Goal: Information Seeking & Learning: Learn about a topic

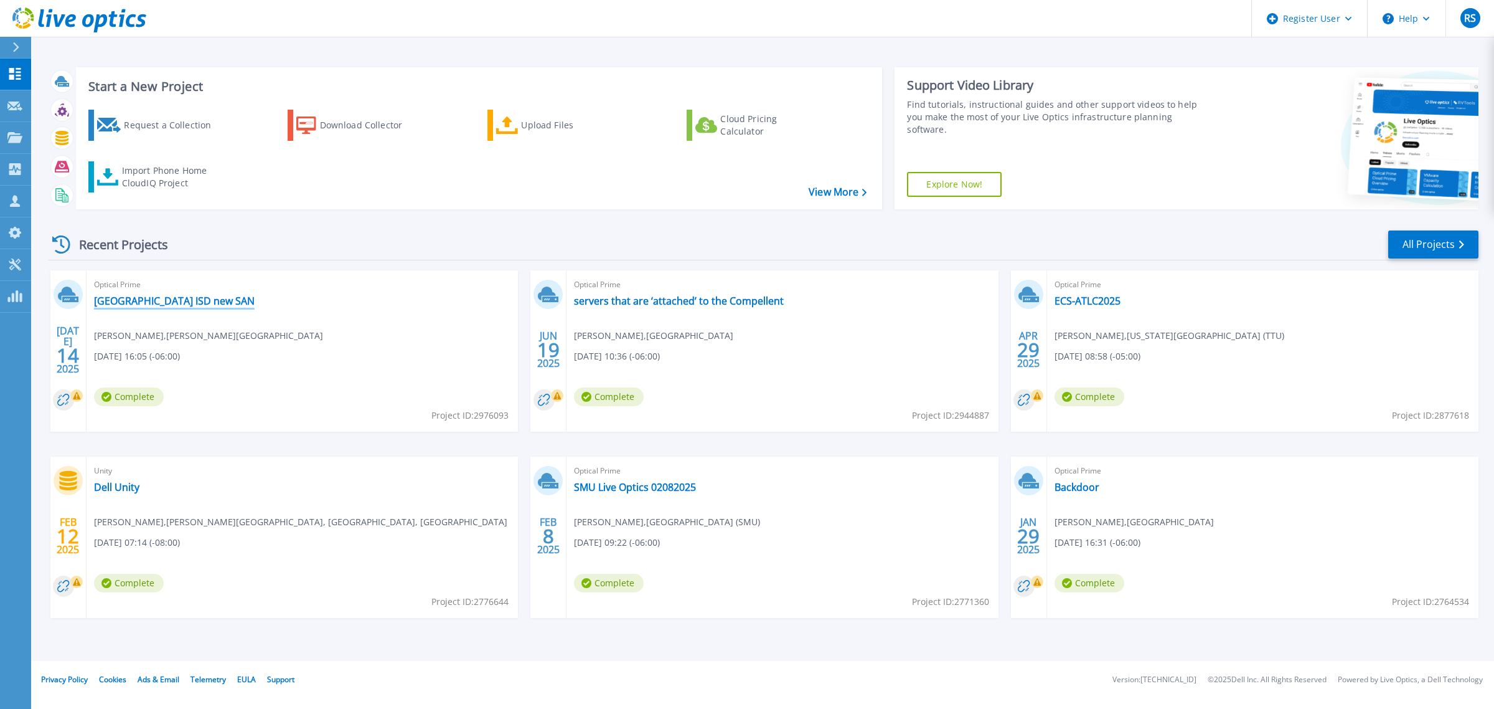
click at [153, 307] on link "Socorro ISD new SAN" at bounding box center [174, 300] width 161 height 12
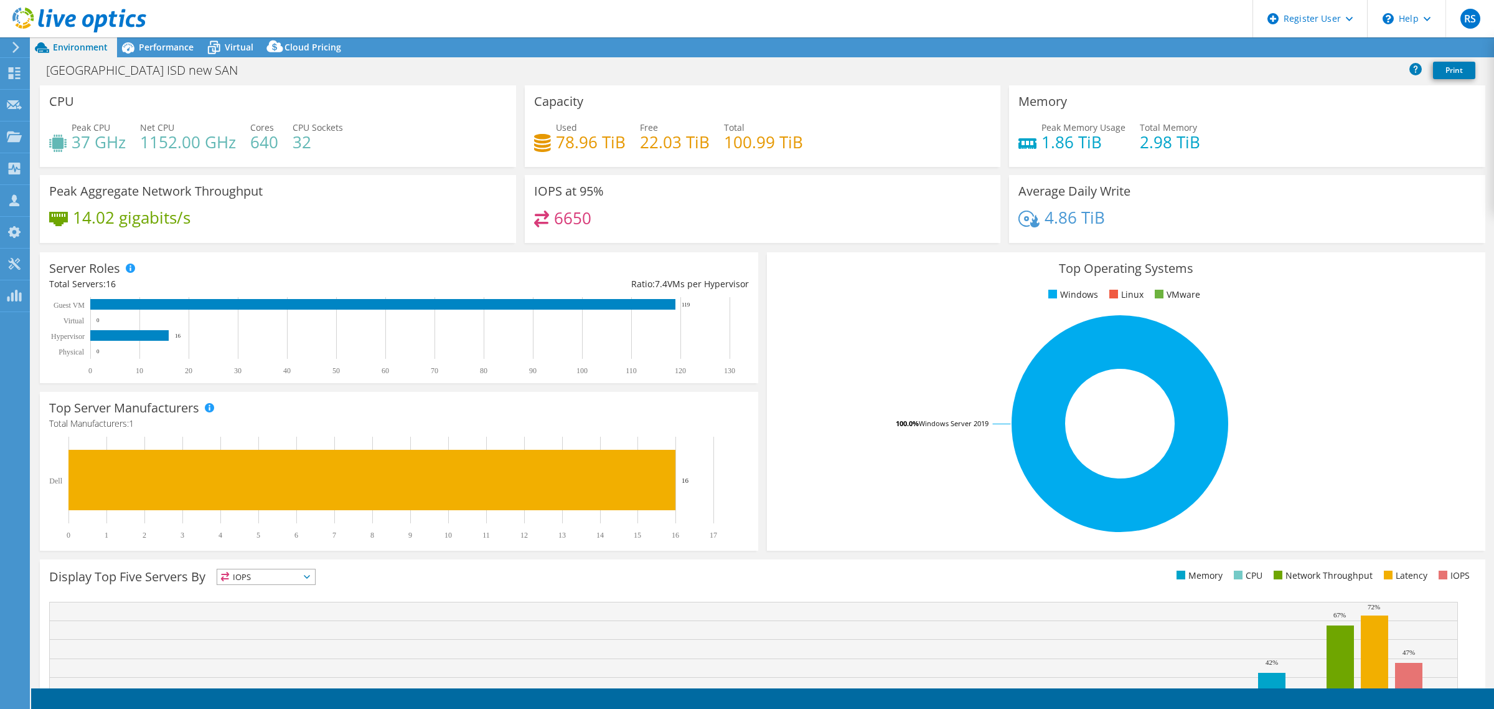
select select "USD"
click at [19, 165] on use at bounding box center [15, 168] width 12 height 12
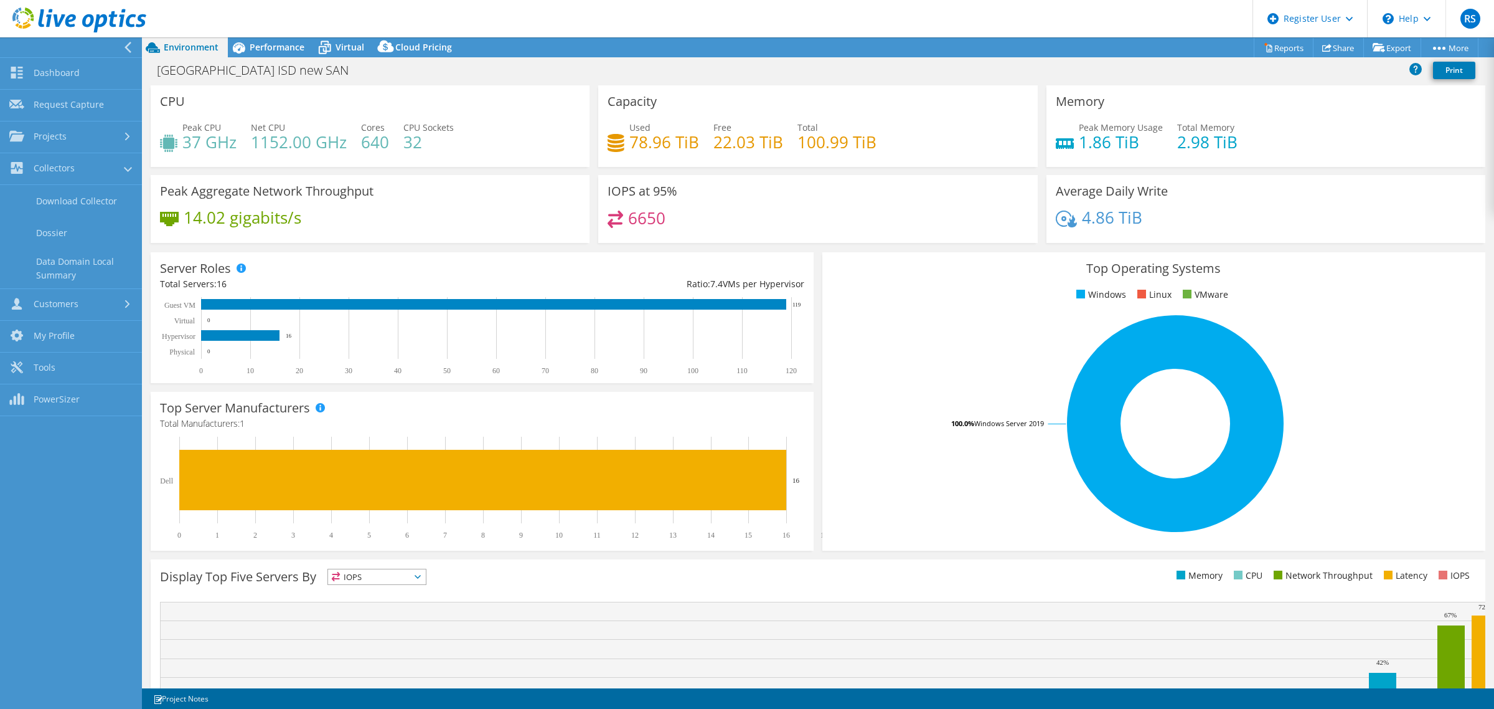
click at [129, 44] on icon at bounding box center [127, 47] width 9 height 11
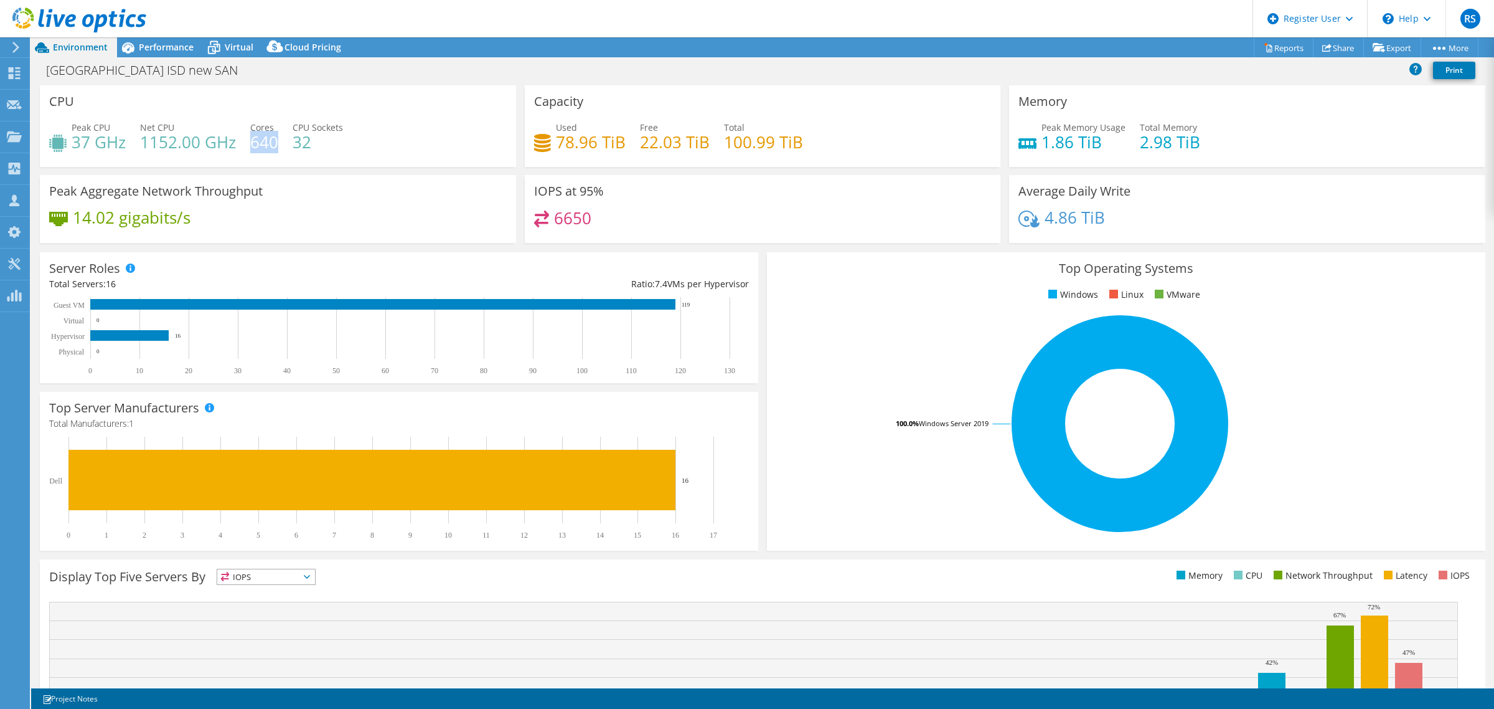
drag, startPoint x: 250, startPoint y: 140, endPoint x: 275, endPoint y: 140, distance: 24.9
click at [275, 140] on h4 "640" at bounding box center [264, 142] width 28 height 14
drag, startPoint x: 288, startPoint y: 137, endPoint x: 310, endPoint y: 139, distance: 22.5
click at [310, 139] on div "Peak CPU 37 GHz Net CPU 1152.00 GHz Cores 640 CPU Sockets 32" at bounding box center [278, 141] width 458 height 40
drag, startPoint x: 138, startPoint y: 141, endPoint x: 207, endPoint y: 144, distance: 69.2
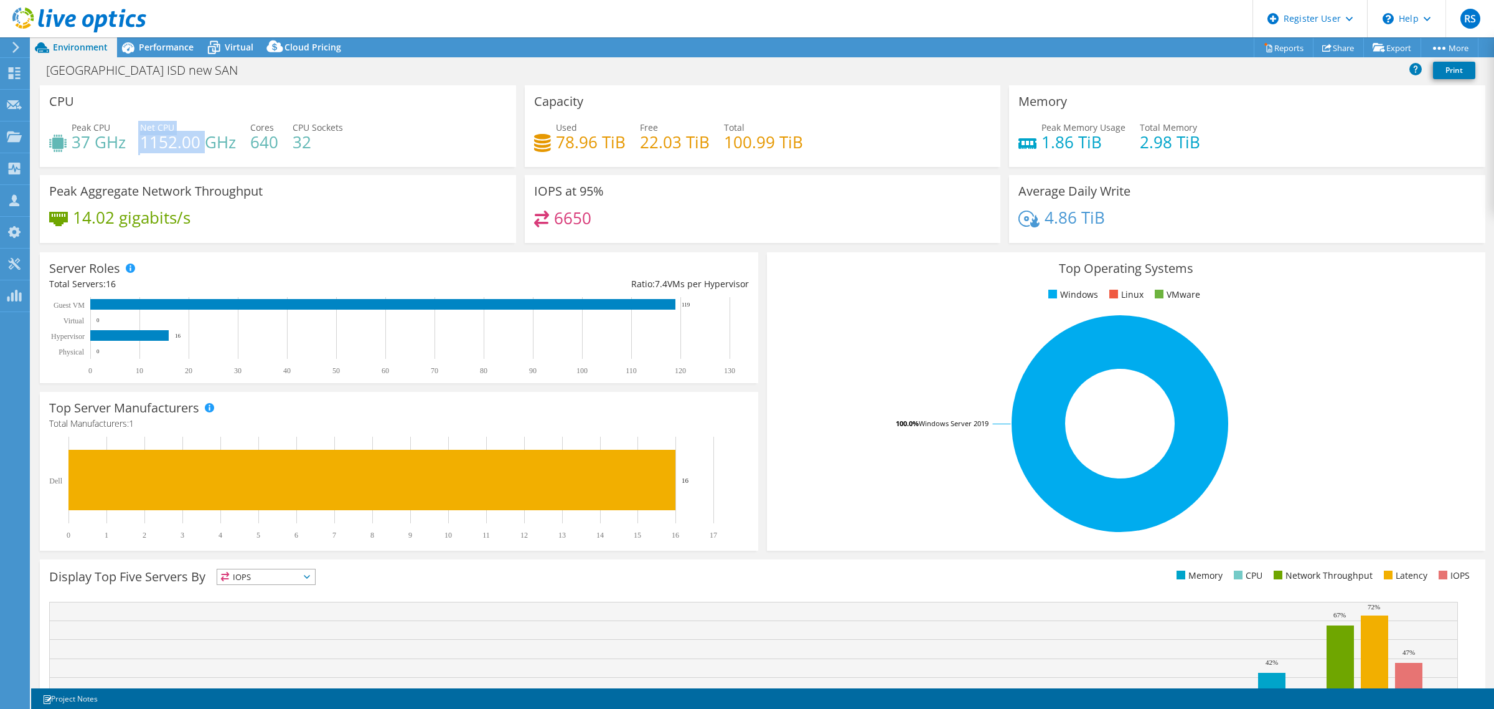
click at [207, 144] on div "Peak CPU 37 GHz Net CPU 1152.00 GHz Cores 640 CPU Sockets 32" at bounding box center [278, 141] width 458 height 40
drag, startPoint x: 73, startPoint y: 139, endPoint x: 125, endPoint y: 138, distance: 51.7
click at [125, 138] on h4 "37 GHz" at bounding box center [99, 142] width 54 height 14
drag, startPoint x: 552, startPoint y: 138, endPoint x: 624, endPoint y: 150, distance: 73.2
click at [624, 150] on div "Used 78.96 TiB Free 22.03 TiB Total 100.99 TiB" at bounding box center [763, 141] width 458 height 40
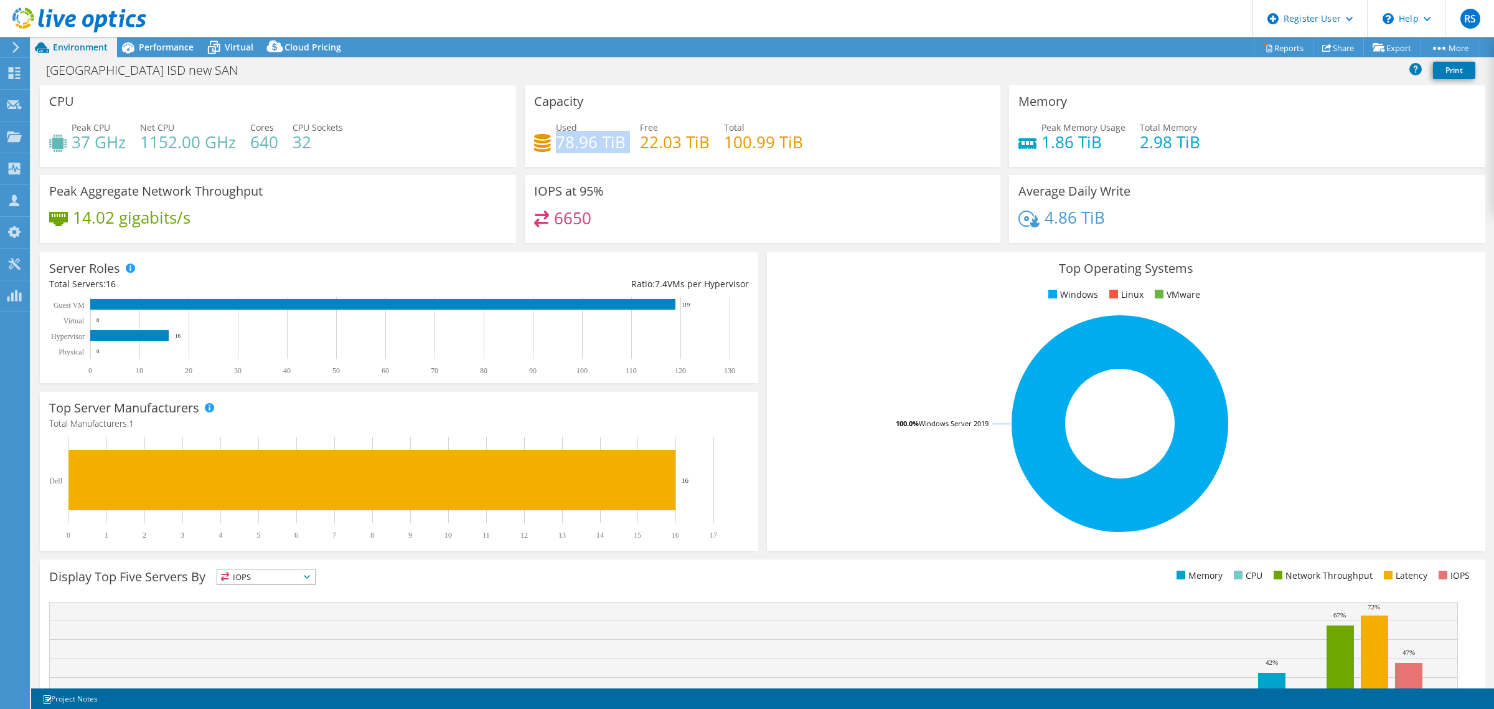
click at [577, 161] on div "Used 78.96 TiB Free 22.03 TiB Total 100.99 TiB" at bounding box center [763, 141] width 458 height 40
drag, startPoint x: 546, startPoint y: 139, endPoint x: 615, endPoint y: 148, distance: 69.7
click at [615, 148] on div "Used 78.96 TiB" at bounding box center [580, 135] width 92 height 28
drag, startPoint x: 717, startPoint y: 141, endPoint x: 816, endPoint y: 146, distance: 99.1
click at [816, 146] on div "Used 78.96 TiB Free 22.03 TiB Total 100.99 TiB" at bounding box center [763, 141] width 458 height 40
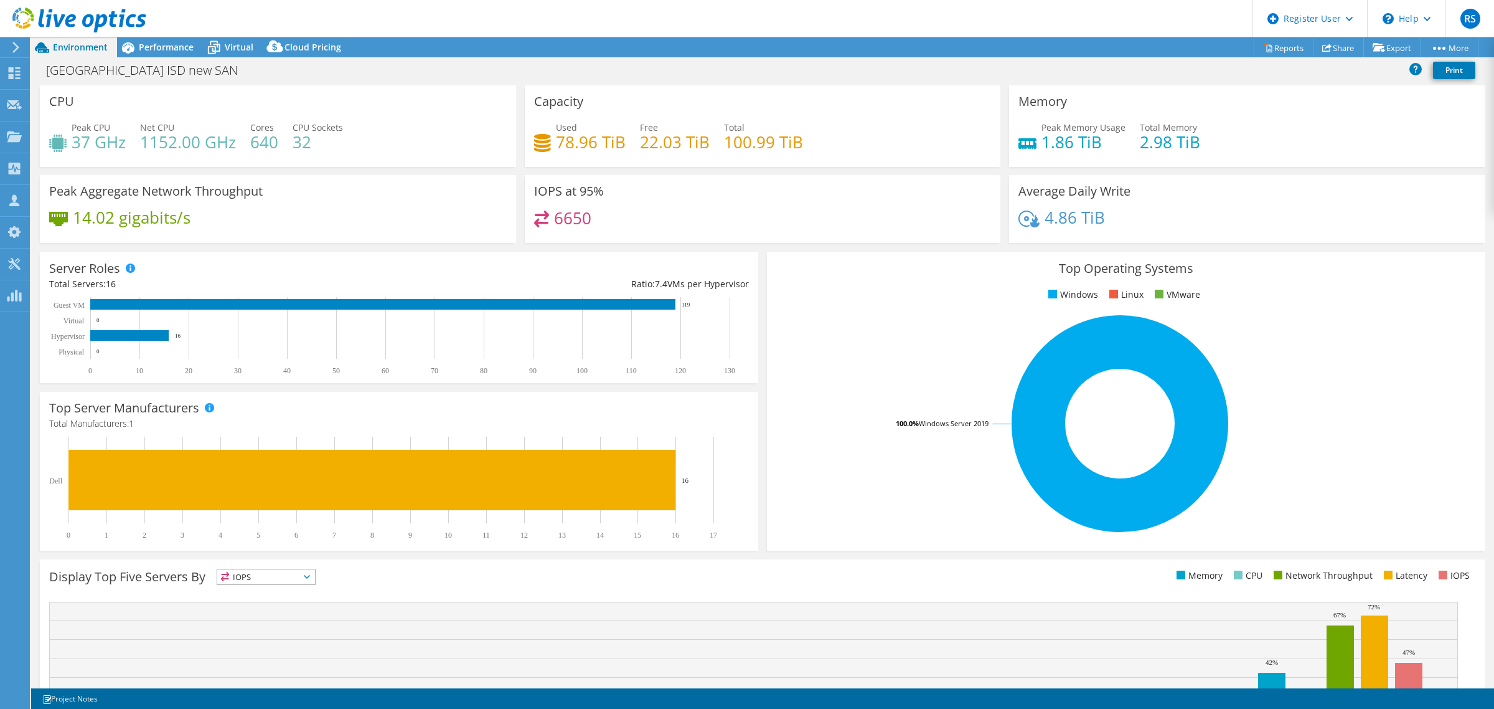
click at [930, 161] on div "Used 78.96 TiB Free 22.03 TiB Total 100.99 TiB" at bounding box center [763, 141] width 458 height 40
drag, startPoint x: 1134, startPoint y: 141, endPoint x: 1227, endPoint y: 135, distance: 93.6
click at [1228, 135] on div "Peak Memory Usage 1.86 TiB Total Memory 2.98 TiB" at bounding box center [1248, 141] width 458 height 40
click at [1277, 49] on link "Reports" at bounding box center [1284, 47] width 60 height 19
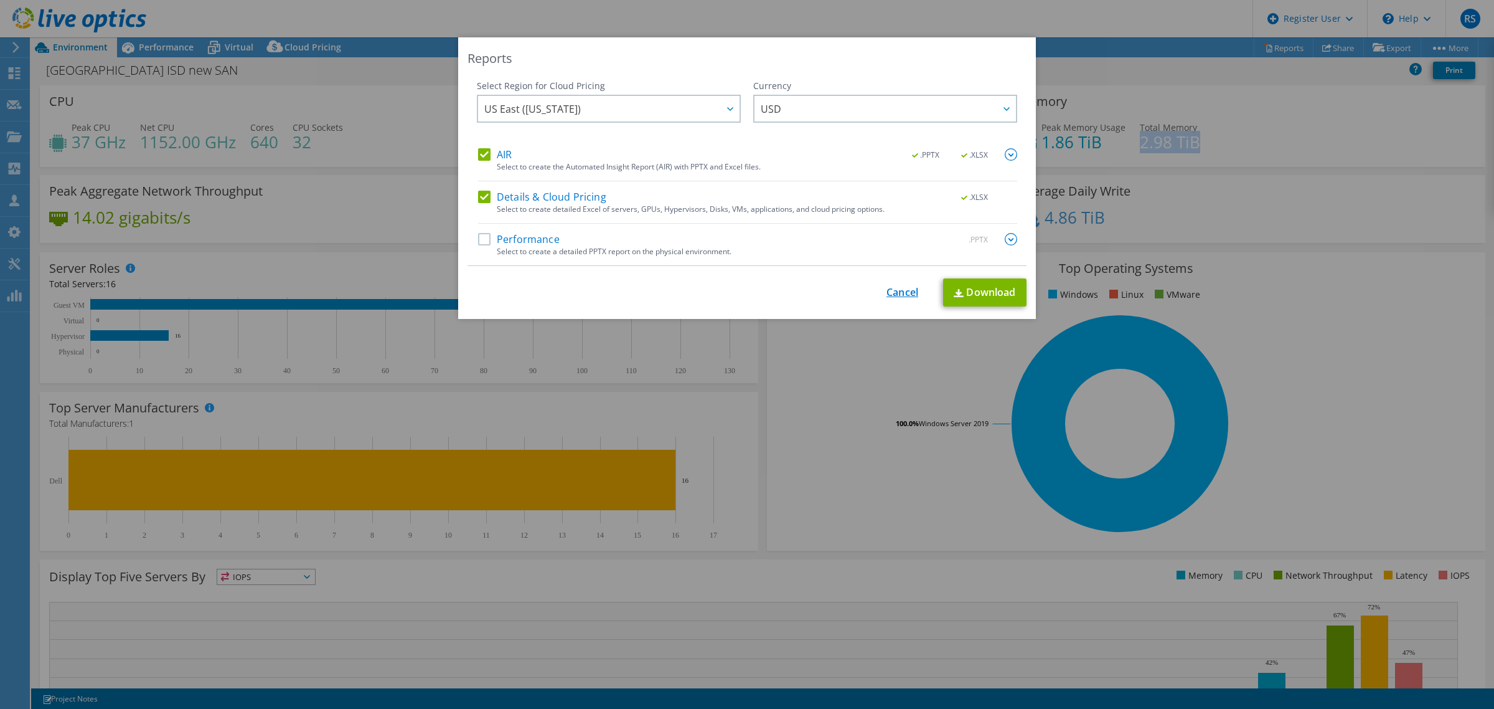
click at [888, 298] on link "Cancel" at bounding box center [903, 292] width 32 height 12
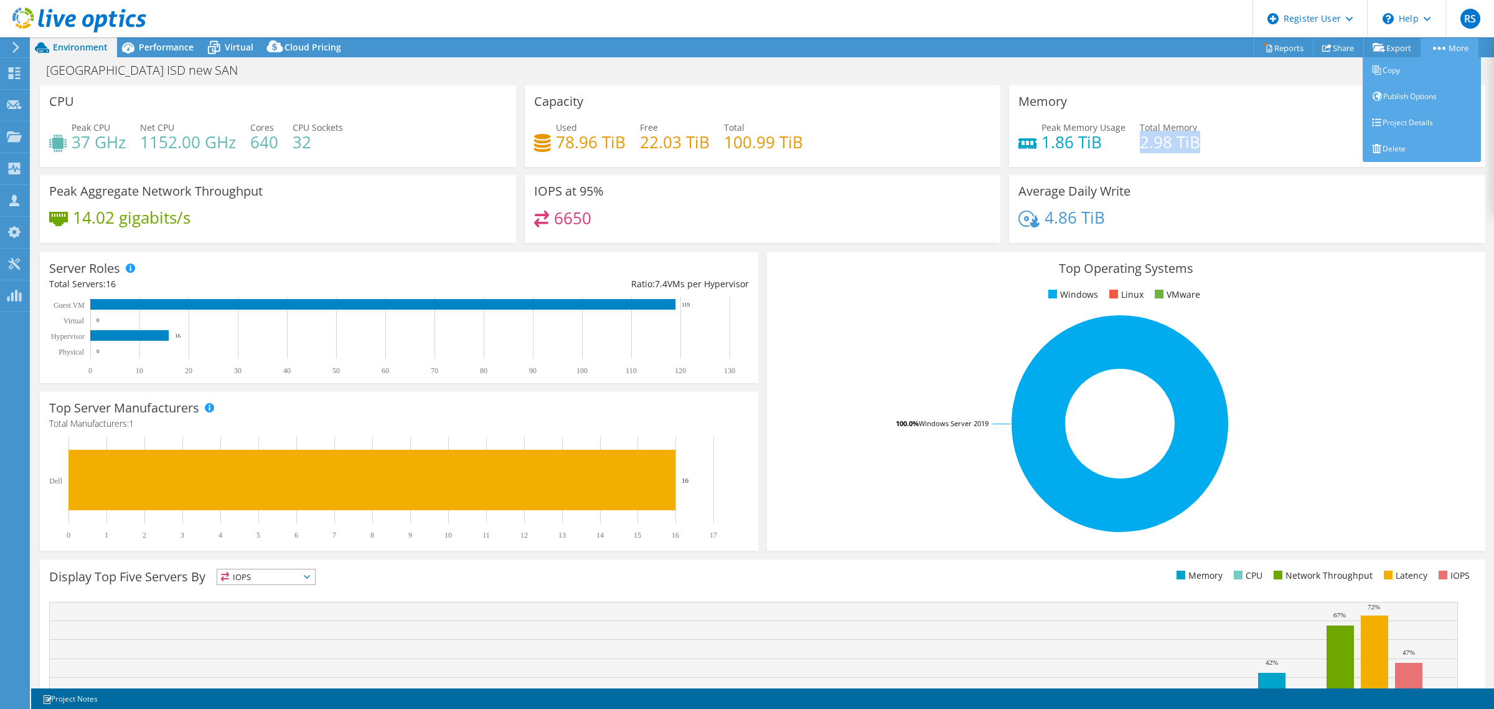
click at [1443, 47] on circle at bounding box center [1444, 48] width 3 height 3
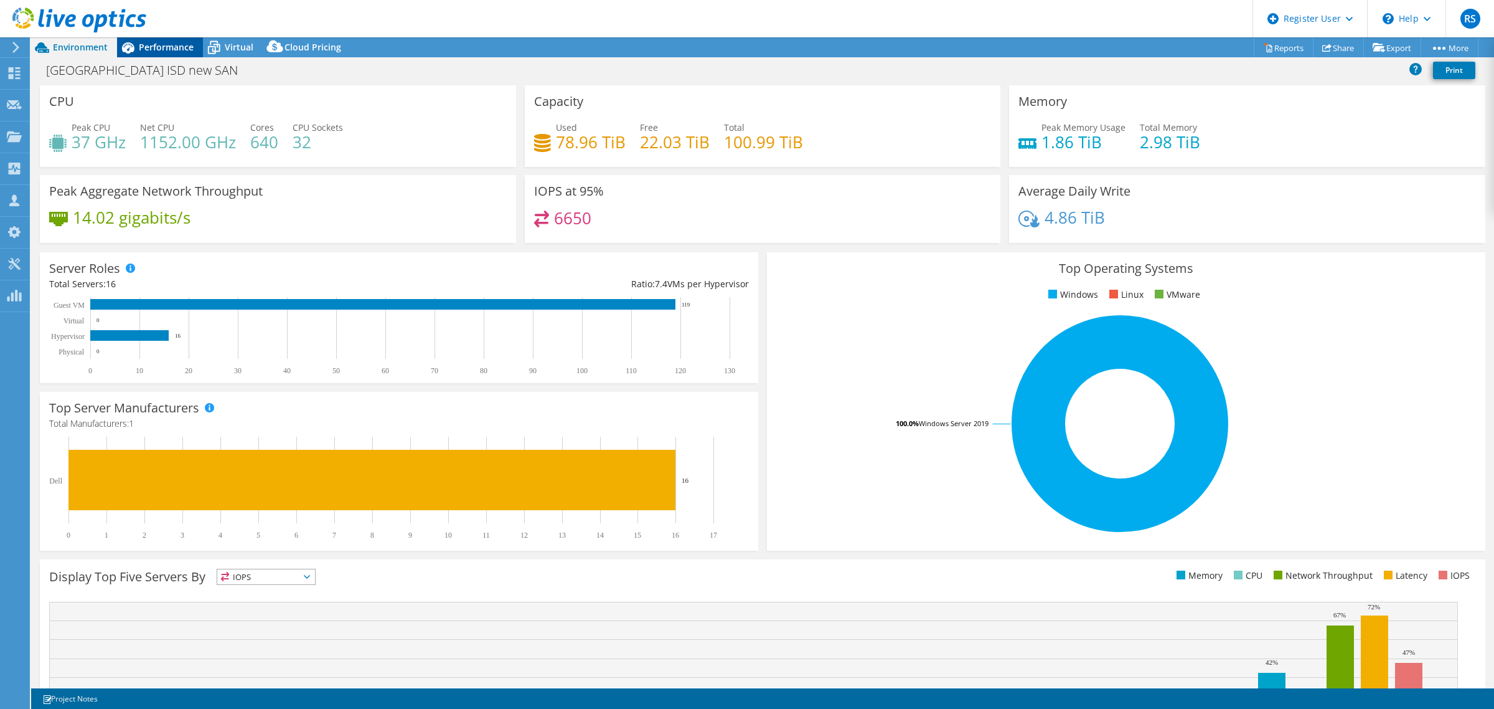
click at [162, 52] on span "Performance" at bounding box center [166, 47] width 55 height 12
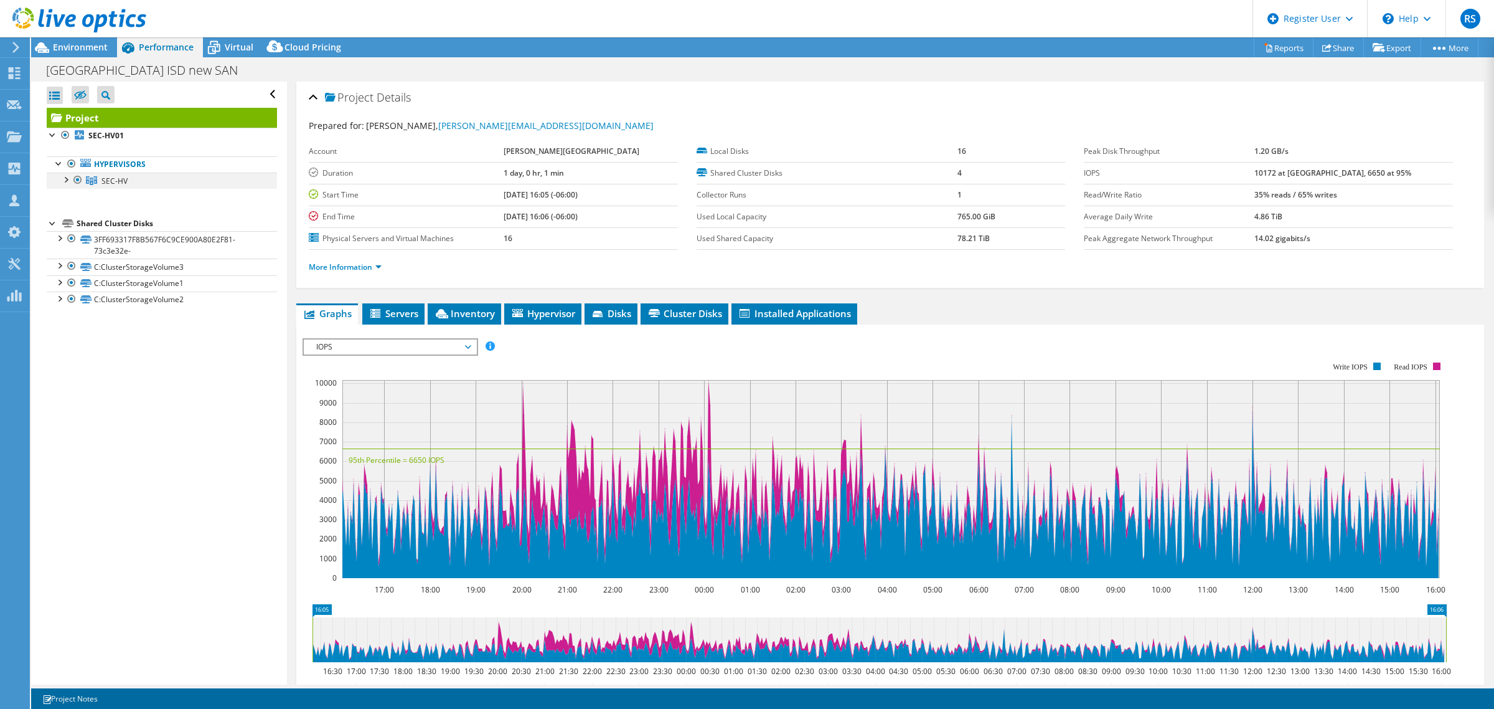
click at [64, 181] on div at bounding box center [65, 178] width 12 height 12
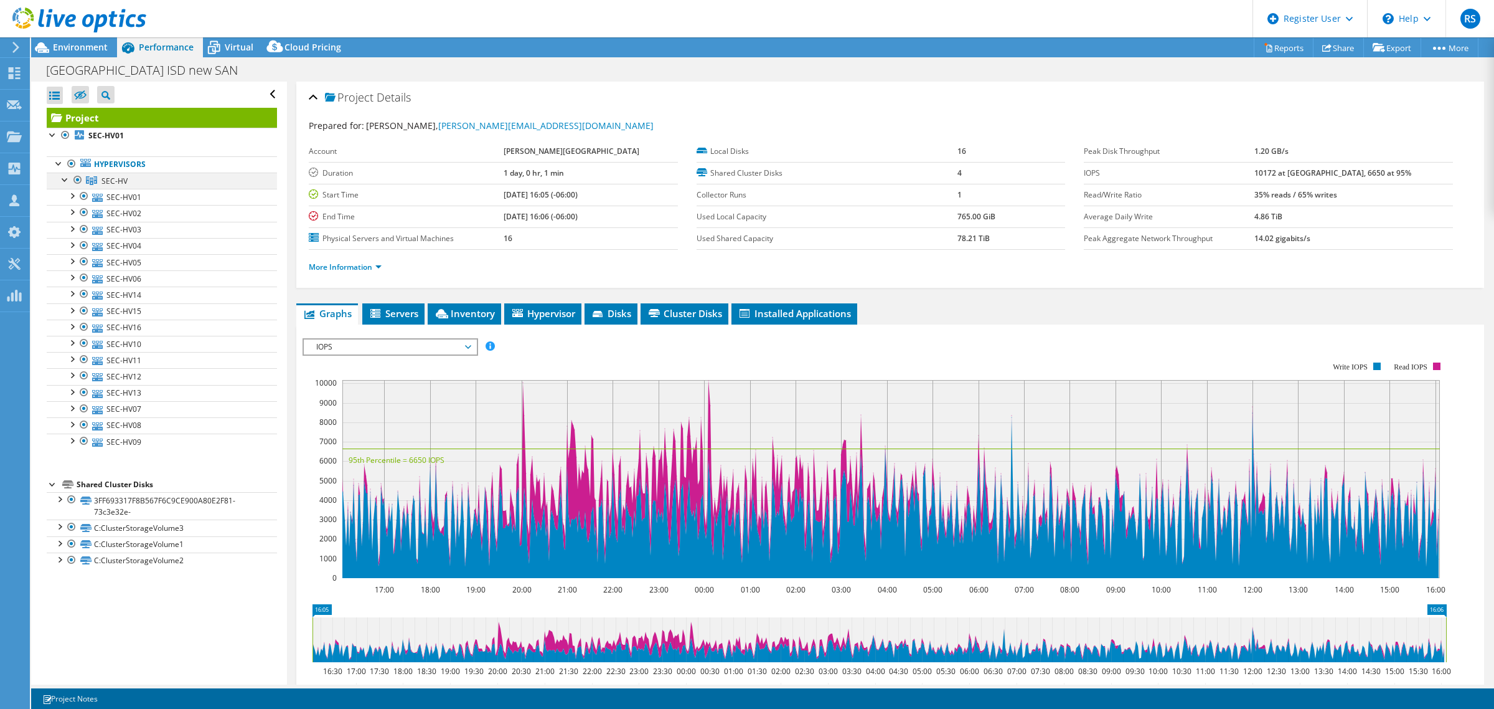
click at [64, 181] on div at bounding box center [65, 178] width 12 height 12
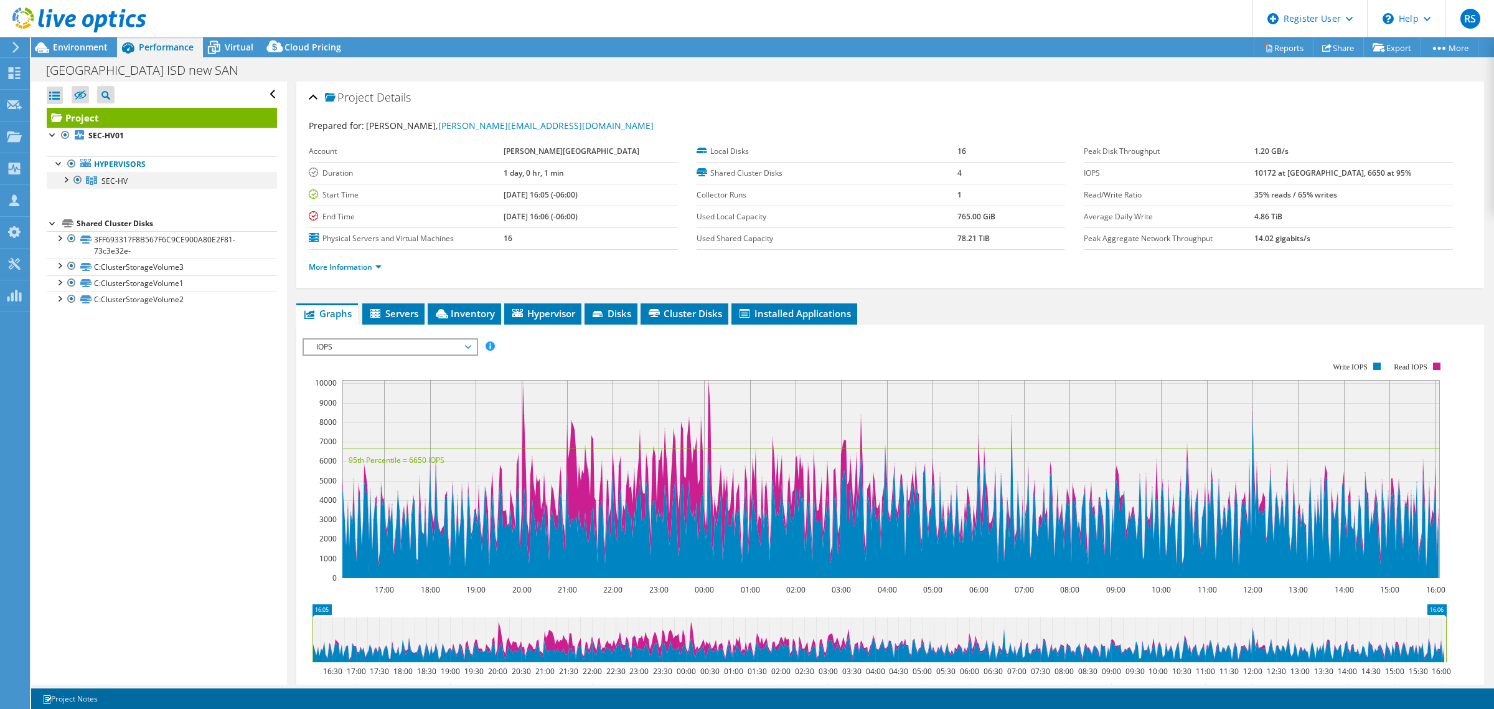
click at [77, 176] on div at bounding box center [78, 179] width 12 height 15
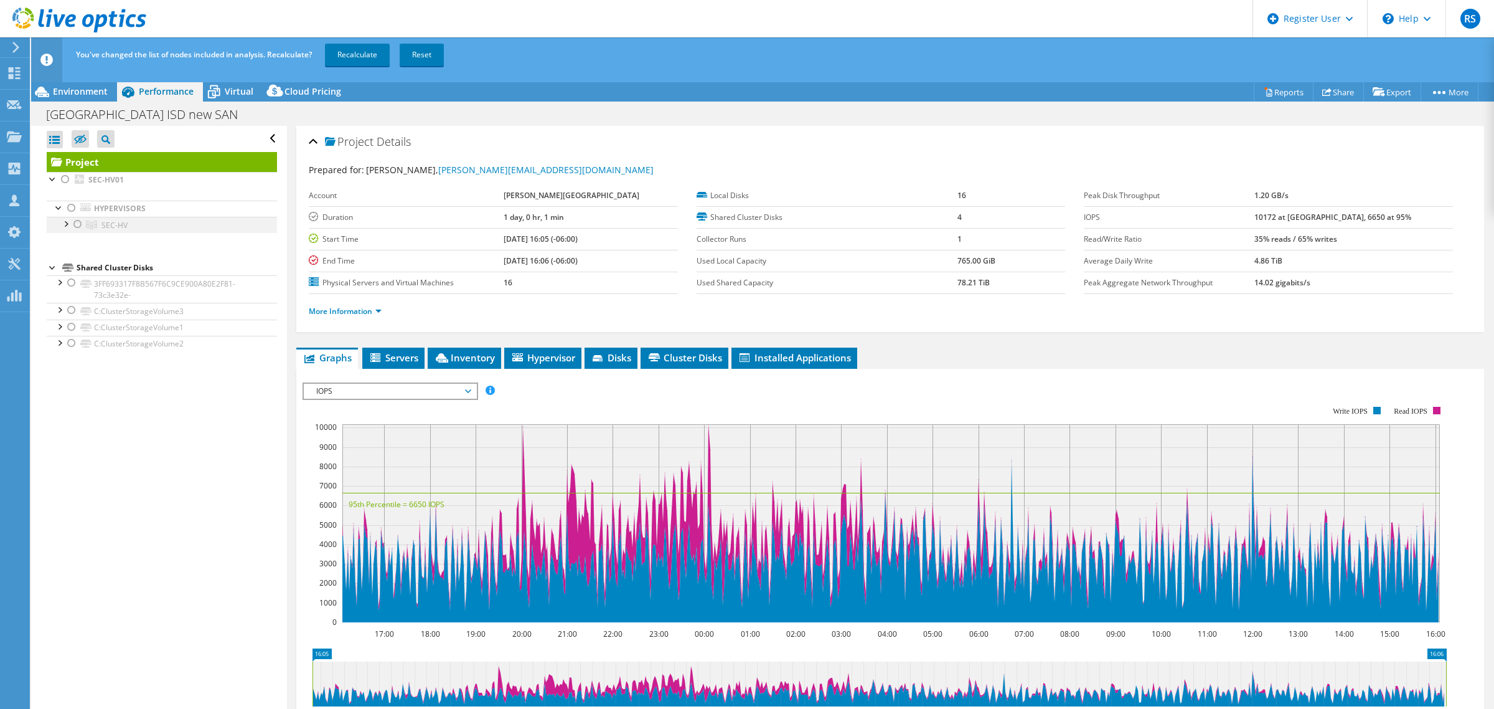
click at [77, 223] on div at bounding box center [78, 224] width 12 height 15
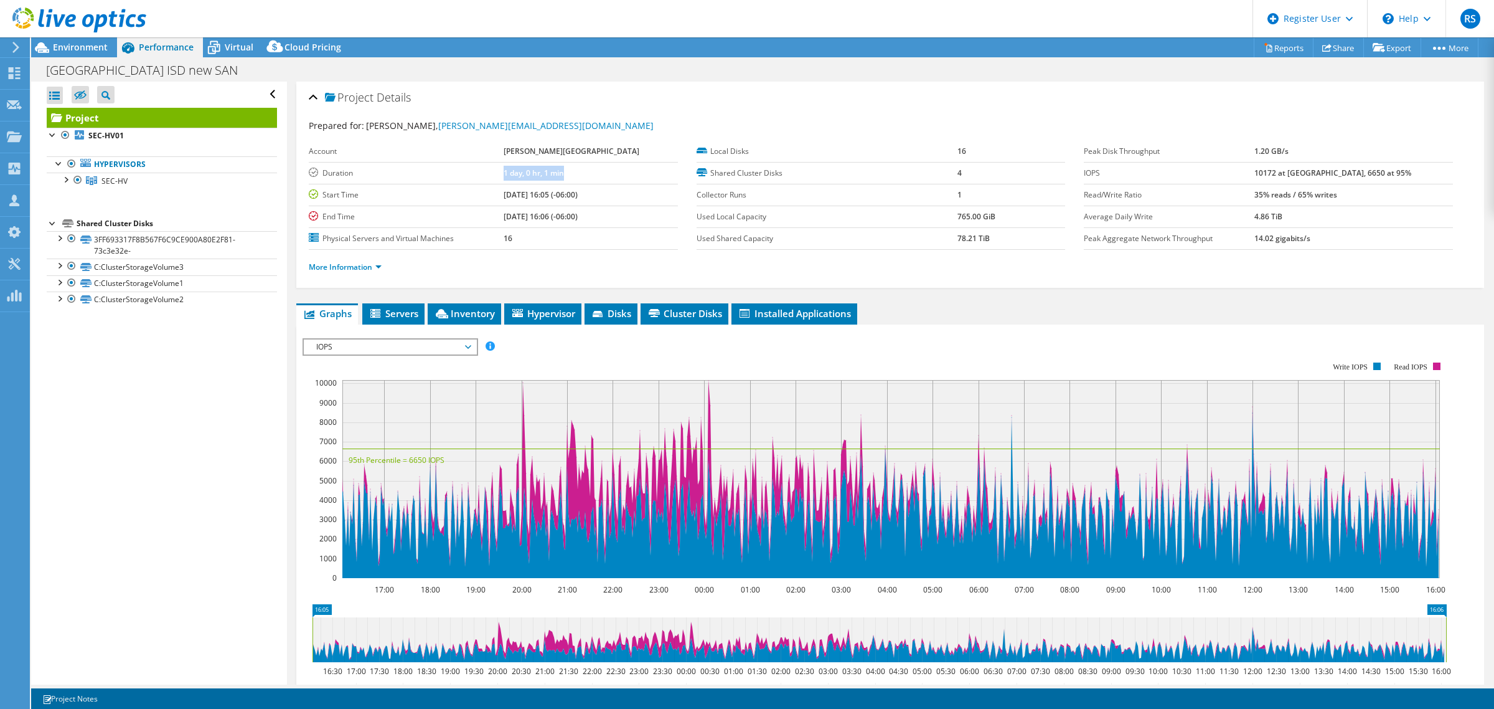
drag, startPoint x: 503, startPoint y: 172, endPoint x: 583, endPoint y: 171, distance: 80.3
click at [583, 171] on tr "Duration 1 day, 0 hr, 1 min" at bounding box center [493, 173] width 369 height 22
drag, startPoint x: 507, startPoint y: 196, endPoint x: 618, endPoint y: 213, distance: 111.5
click at [618, 213] on tbody "Account SOCORRO IND SCHOOL DISTRICT Duration 1 day, 0 hr, 1 min Start Time 07/1…" at bounding box center [493, 195] width 369 height 109
drag, startPoint x: 511, startPoint y: 238, endPoint x: 549, endPoint y: 241, distance: 37.4
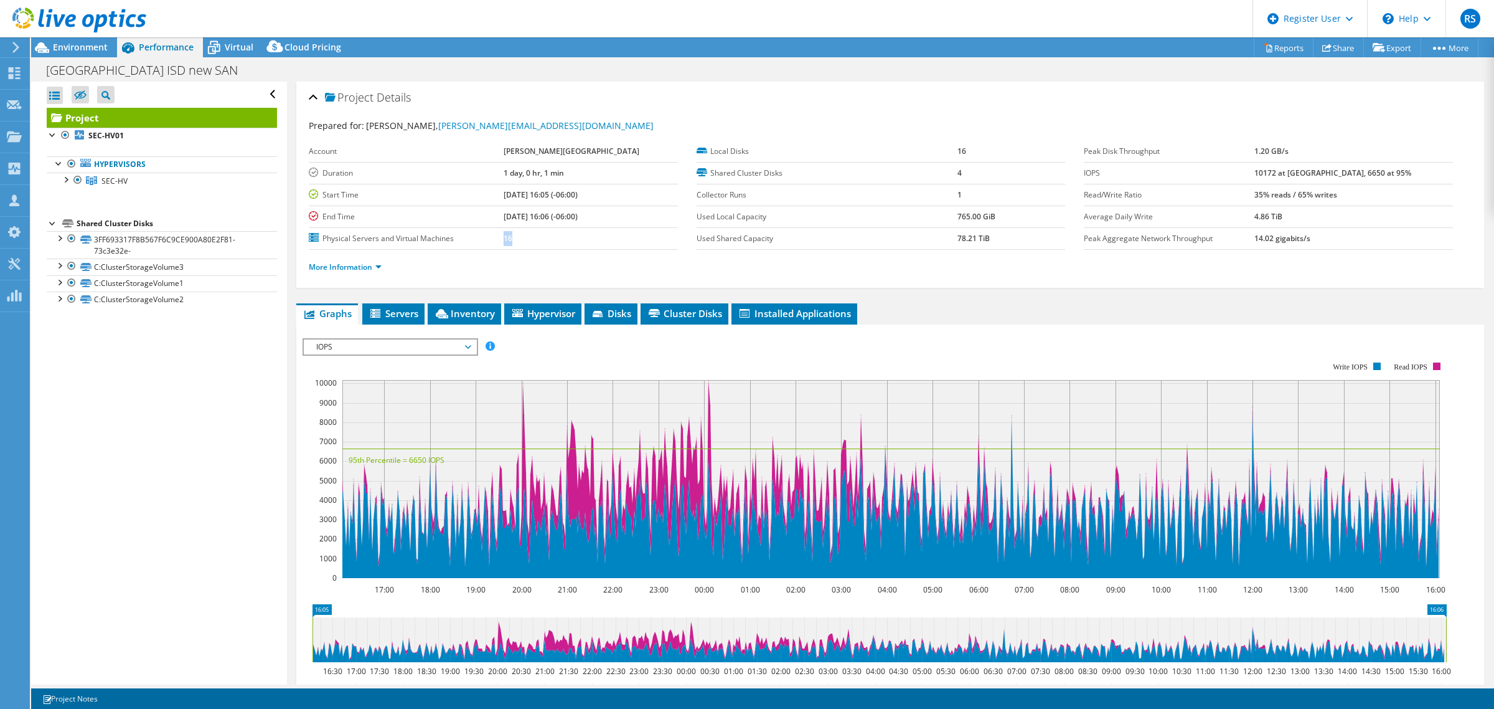
click at [549, 241] on tr "Physical Servers and Virtual Machines 16" at bounding box center [493, 238] width 369 height 22
click at [461, 313] on span "Inventory" at bounding box center [464, 313] width 61 height 12
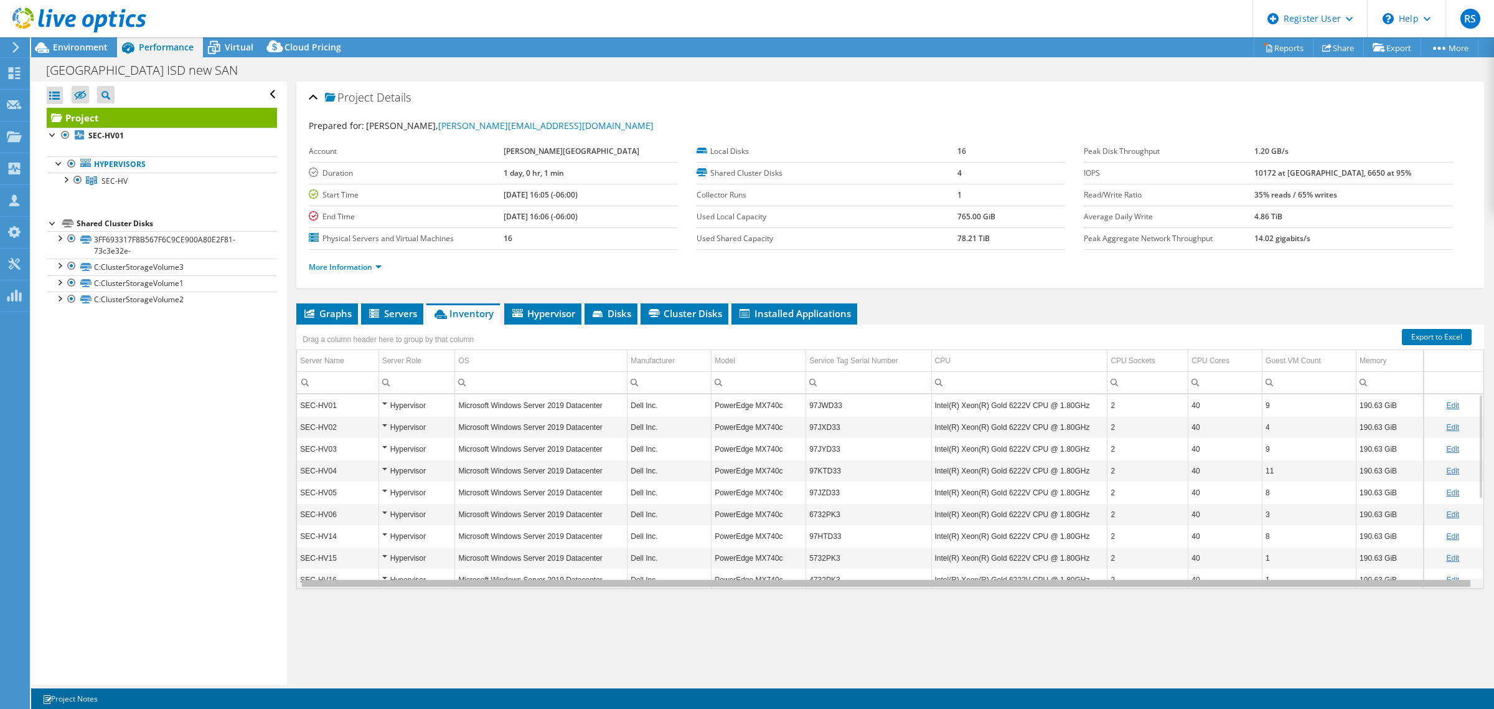
scroll to position [0, 4]
drag, startPoint x: 555, startPoint y: 582, endPoint x: 842, endPoint y: 545, distance: 289.4
click at [782, 580] on body "RS Dell User Ridhima Sood Ridhima.Sood@dell.com Dell My Profile Log Out \n Help…" at bounding box center [747, 354] width 1494 height 709
drag, startPoint x: 989, startPoint y: 403, endPoint x: 1080, endPoint y: 413, distance: 92.1
click at [1080, 413] on td "Intel(R) Xeon(R) Gold 6222V CPU @ 1.80GHz" at bounding box center [1019, 405] width 176 height 22
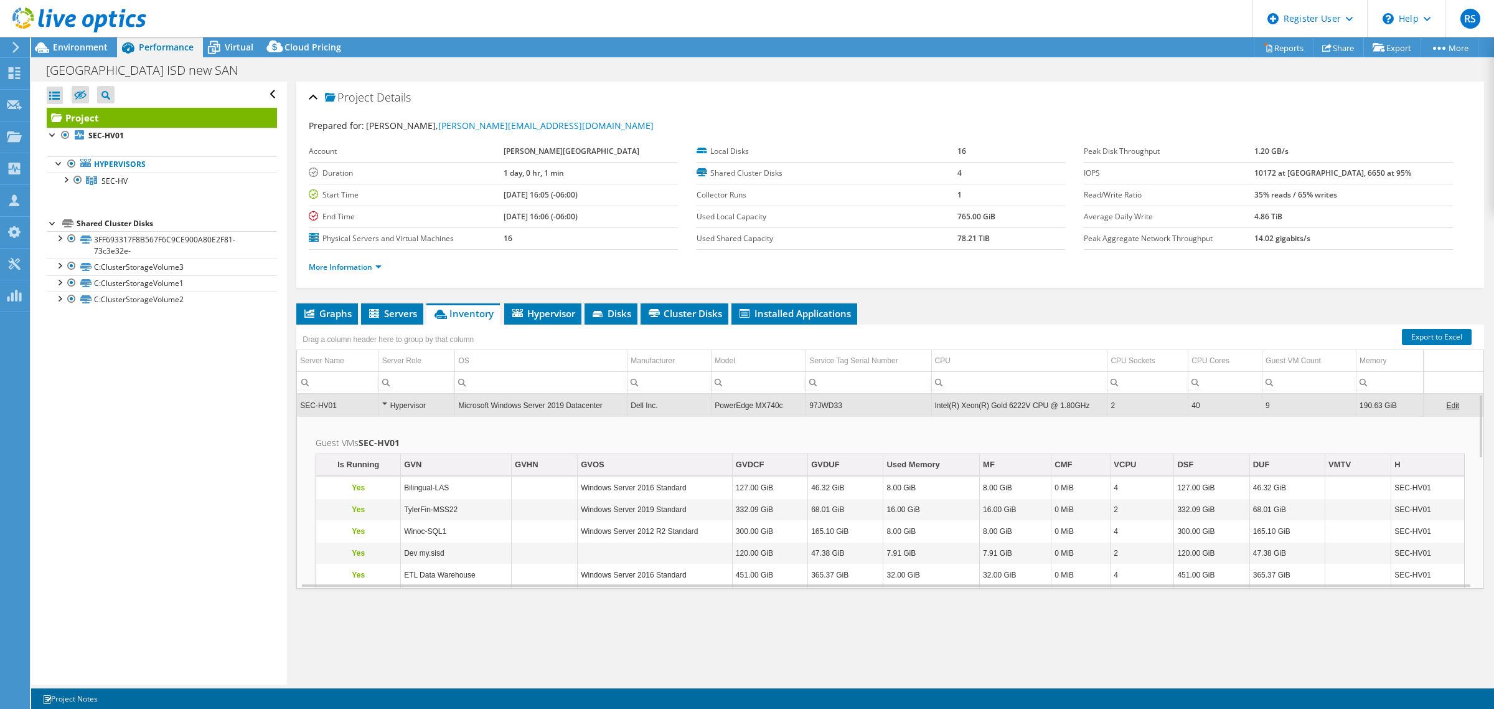
click at [540, 434] on td "Guest VMs SEC-HV01 Is Running GVN GVHN GVOS GVDCF GVDUF Used Memory MF CMF VCPU…" at bounding box center [890, 554] width 1187 height 277
click at [931, 403] on td "Intel(R) Xeon(R) Gold 6222V CPU @ 1.80GHz" at bounding box center [1019, 405] width 176 height 22
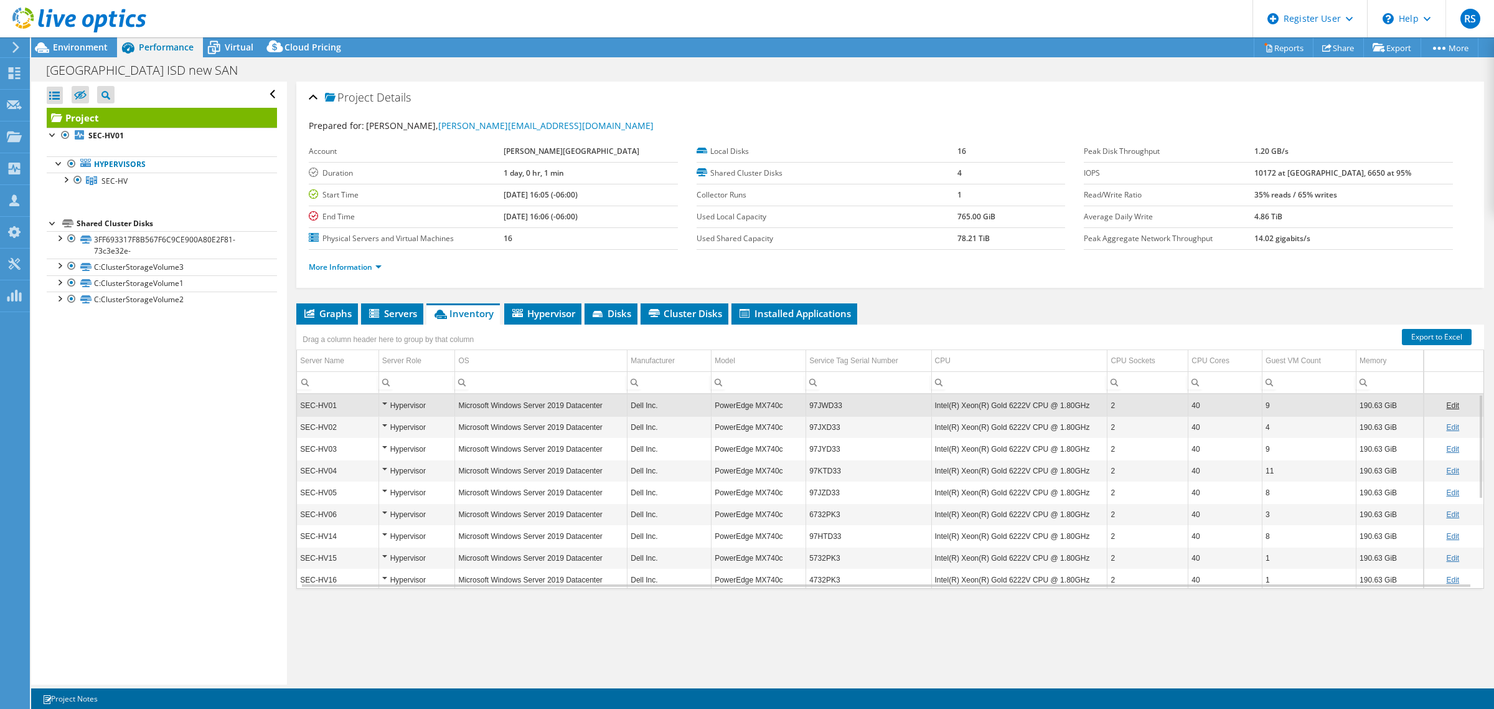
drag, startPoint x: 1283, startPoint y: 173, endPoint x: 1339, endPoint y: 176, distance: 56.1
click at [1339, 176] on tr "IOPS 10172 at Peak, 6650 at 95%" at bounding box center [1268, 173] width 369 height 22
drag, startPoint x: 1342, startPoint y: 174, endPoint x: 1358, endPoint y: 174, distance: 16.8
click at [1358, 174] on b "10172 at Peak, 6650 at 95%" at bounding box center [1333, 172] width 157 height 11
drag, startPoint x: 1281, startPoint y: 170, endPoint x: 1340, endPoint y: 175, distance: 60.0
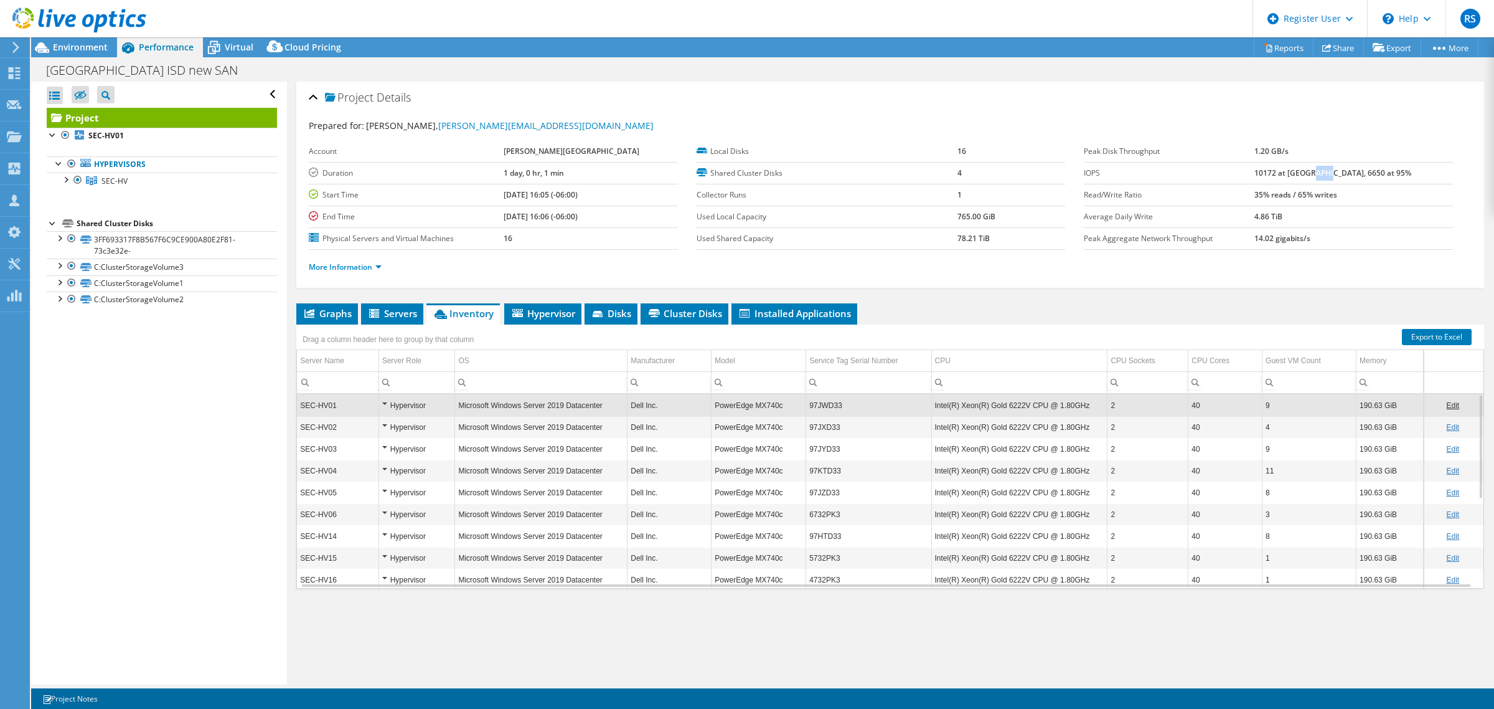
click at [1340, 175] on tr "IOPS 10172 at Peak, 6650 at 95%" at bounding box center [1268, 173] width 369 height 22
drag, startPoint x: 1287, startPoint y: 194, endPoint x: 1368, endPoint y: 197, distance: 81.6
click at [1368, 197] on tr "Read/Write Ratio 35% reads / 65% writes" at bounding box center [1268, 195] width 369 height 22
drag, startPoint x: 1284, startPoint y: 219, endPoint x: 1321, endPoint y: 222, distance: 37.4
click at [1321, 222] on tr "Average Daily Write 4.86 TiB" at bounding box center [1268, 216] width 369 height 22
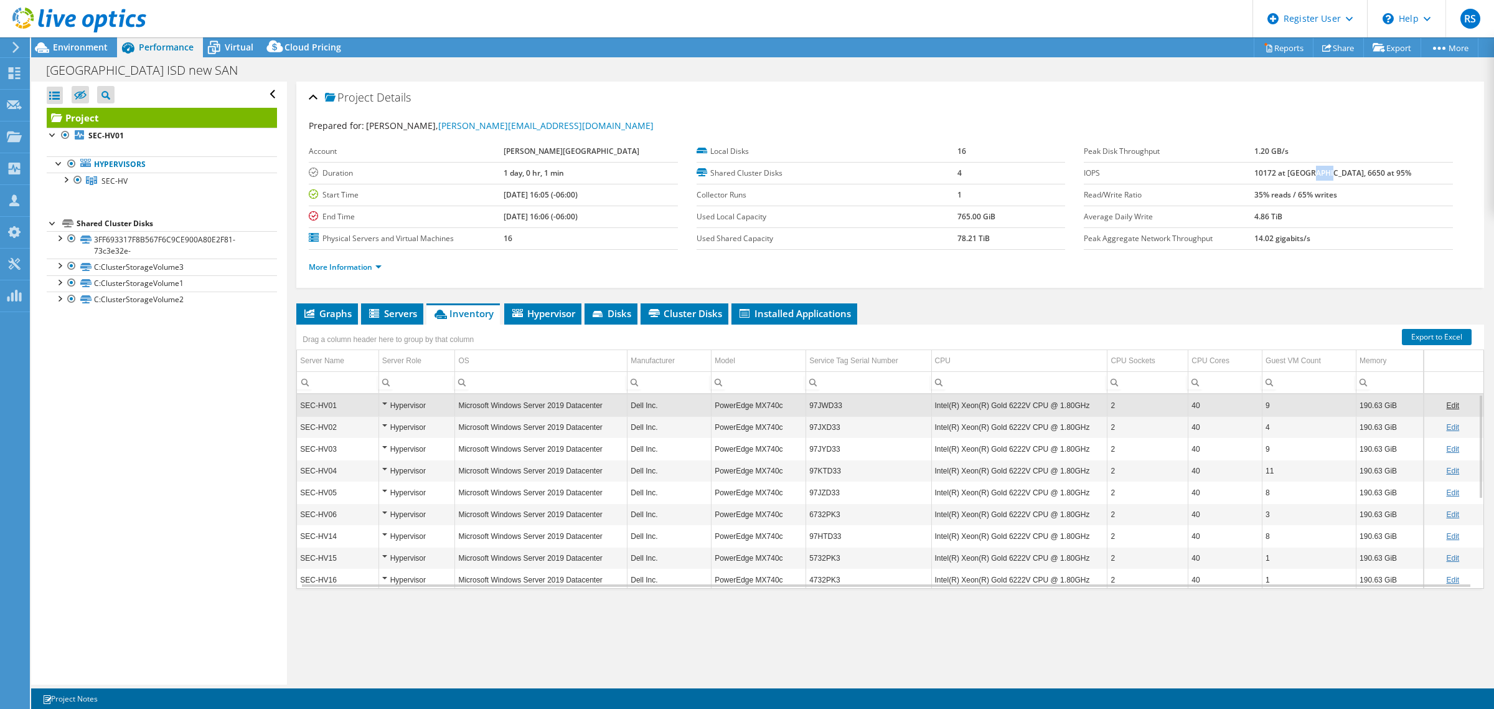
drag, startPoint x: 1274, startPoint y: 238, endPoint x: 1137, endPoint y: 228, distance: 138.0
click at [1349, 235] on tr "Peak Aggregate Network Throughput 14.02 gigabits/s" at bounding box center [1268, 238] width 369 height 22
click at [362, 263] on link "More Information" at bounding box center [345, 266] width 73 height 11
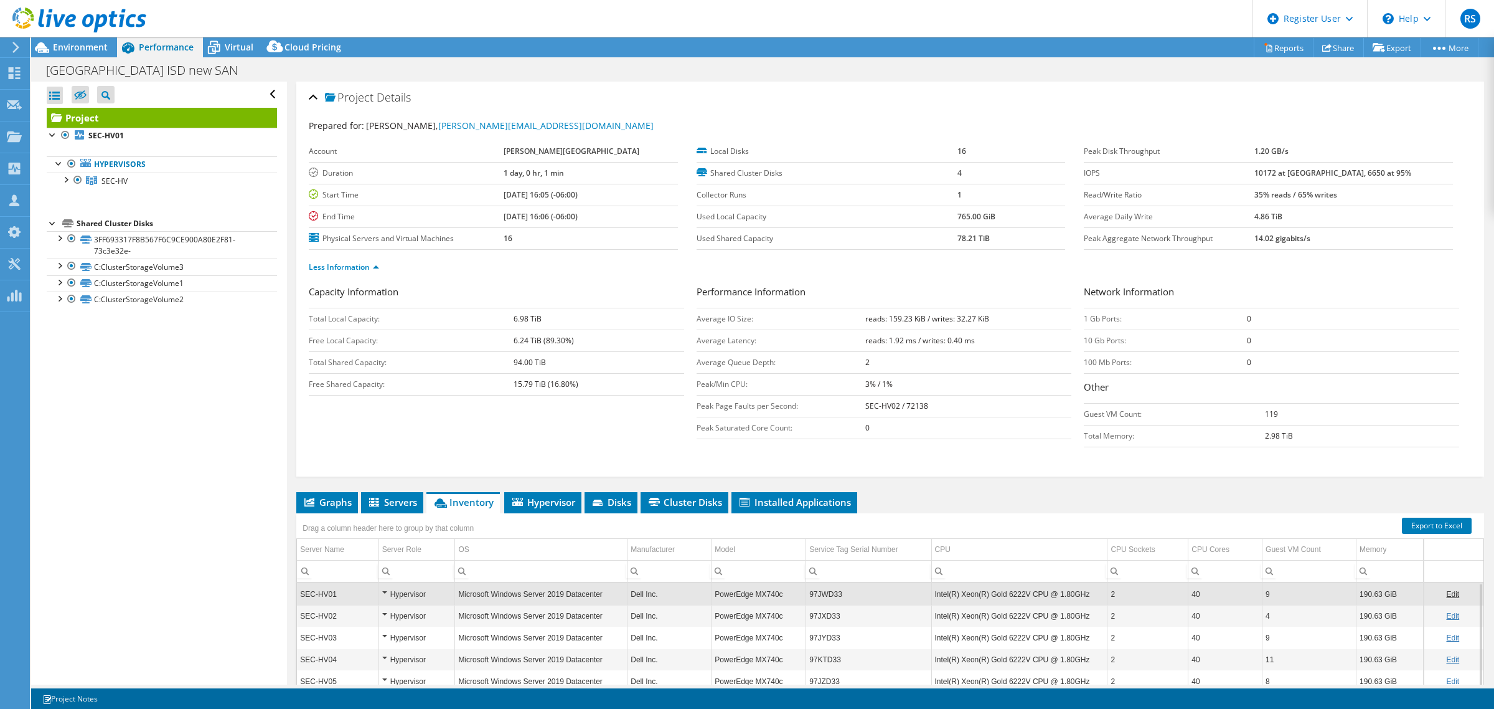
click at [898, 275] on div "Less Information" at bounding box center [890, 267] width 1163 height 35
drag, startPoint x: 883, startPoint y: 318, endPoint x: 1035, endPoint y: 316, distance: 152.5
click at [1035, 316] on td "reads: 159.23 KiB / writes: 32.27 KiB" at bounding box center [968, 319] width 206 height 22
drag, startPoint x: 882, startPoint y: 318, endPoint x: 928, endPoint y: 318, distance: 46.7
click at [928, 318] on b "reads: 159.23 KiB / writes: 32.27 KiB" at bounding box center [927, 318] width 124 height 11
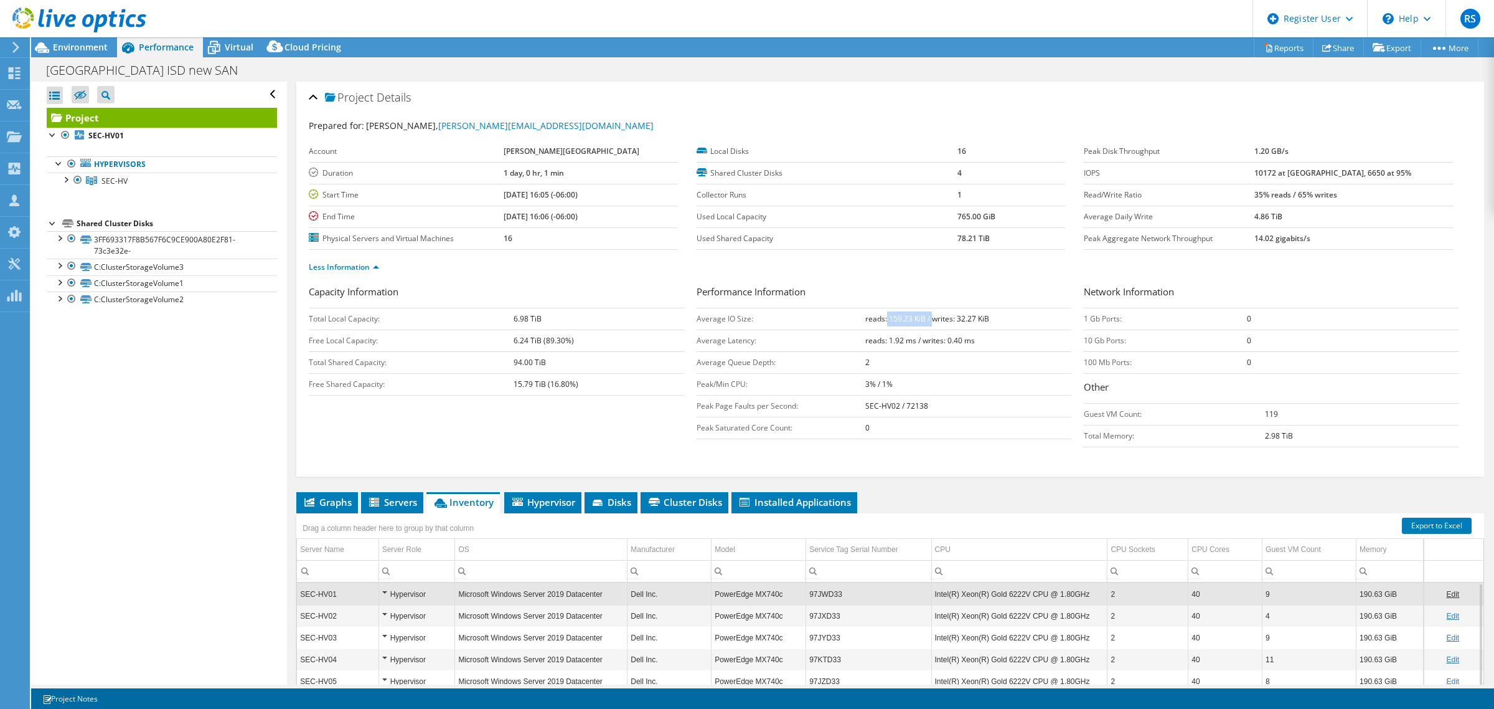
drag, startPoint x: 855, startPoint y: 368, endPoint x: 880, endPoint y: 367, distance: 24.9
click at [880, 367] on tr "Average Queue Depth: 2" at bounding box center [884, 362] width 375 height 22
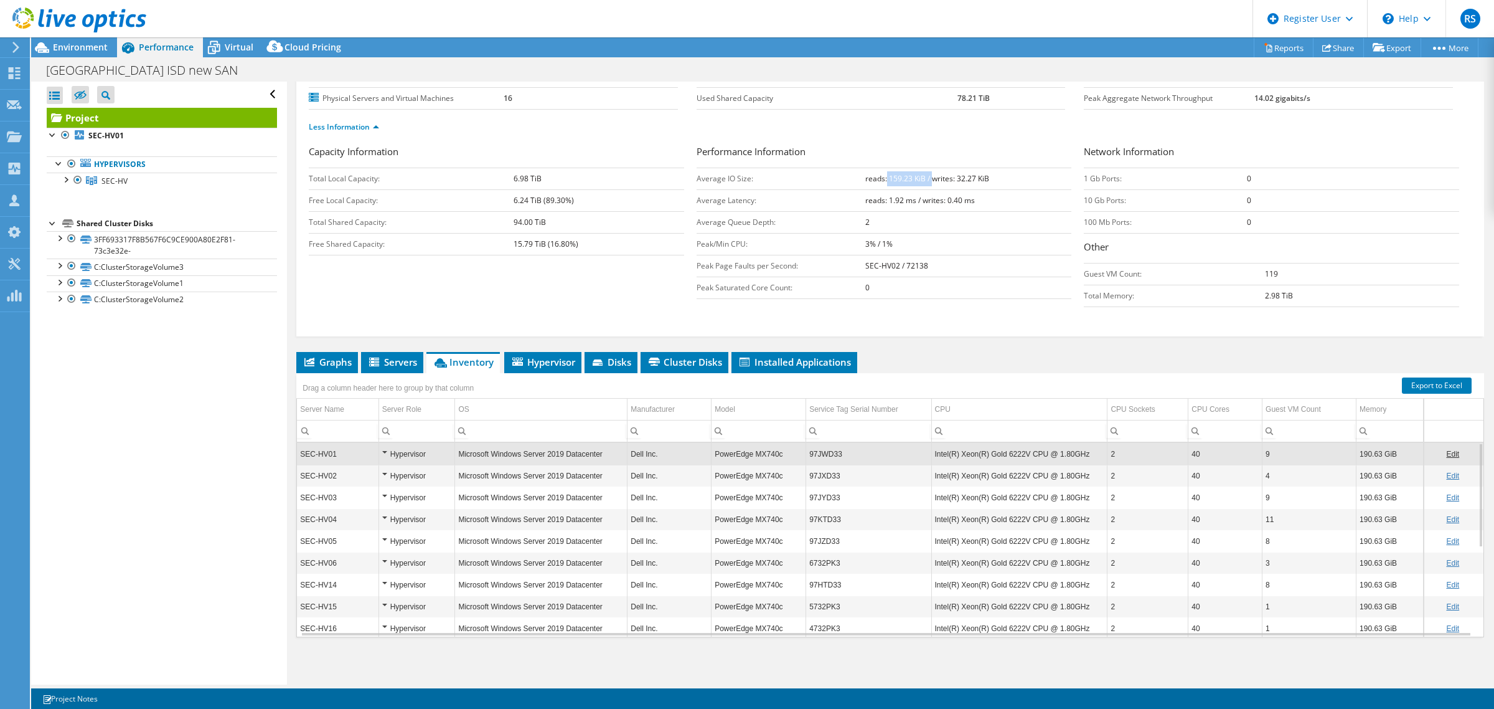
scroll to position [141, 0]
click at [707, 359] on span "Cluster Disks" at bounding box center [684, 361] width 75 height 12
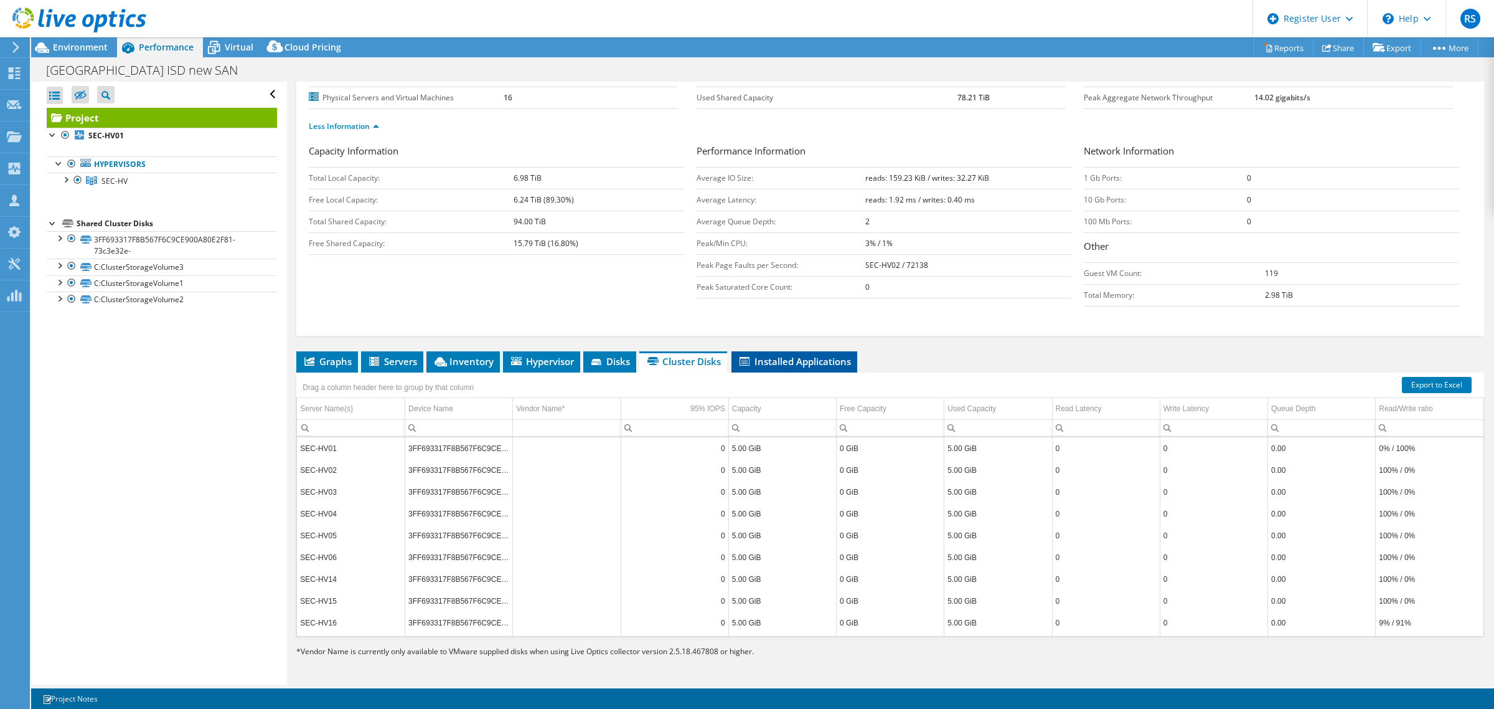
click at [810, 365] on span "Installed Applications" at bounding box center [794, 361] width 113 height 12
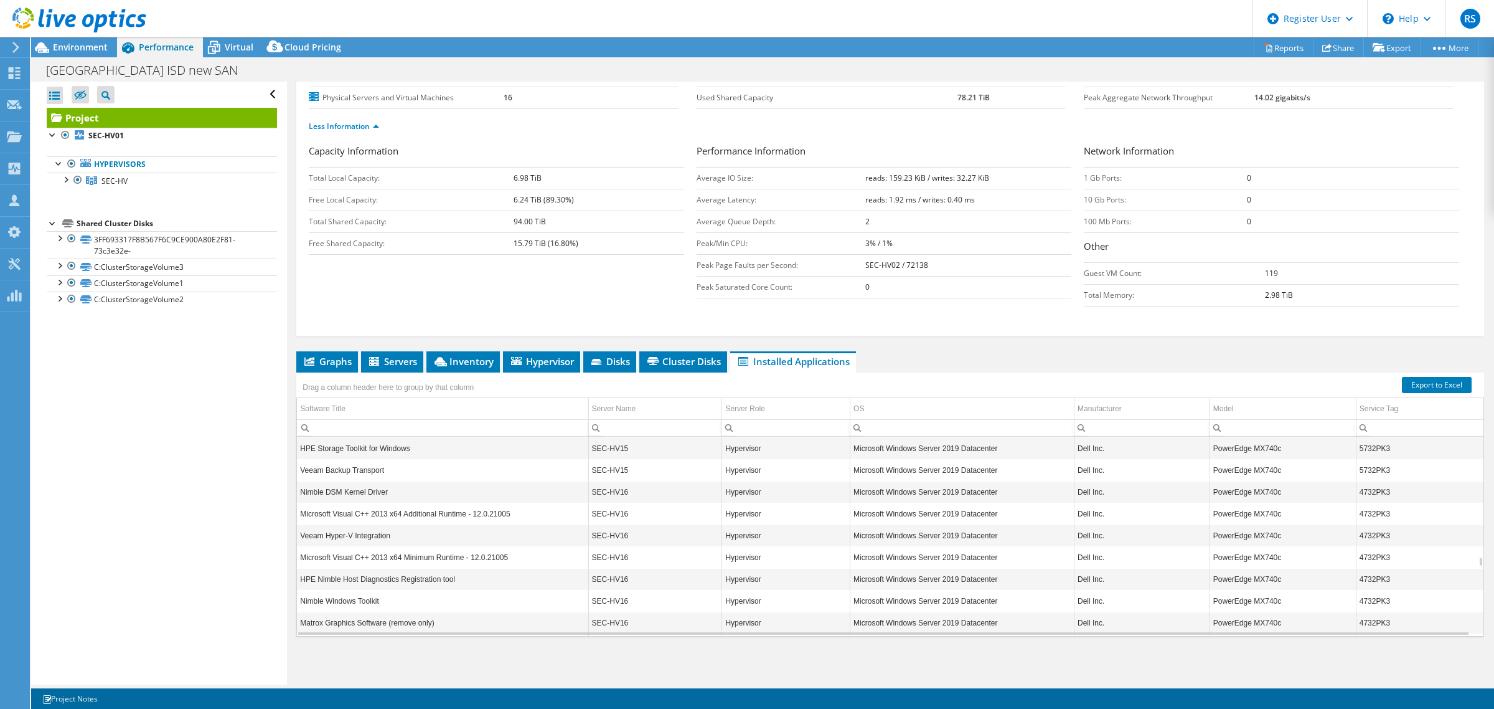
scroll to position [2408, 0]
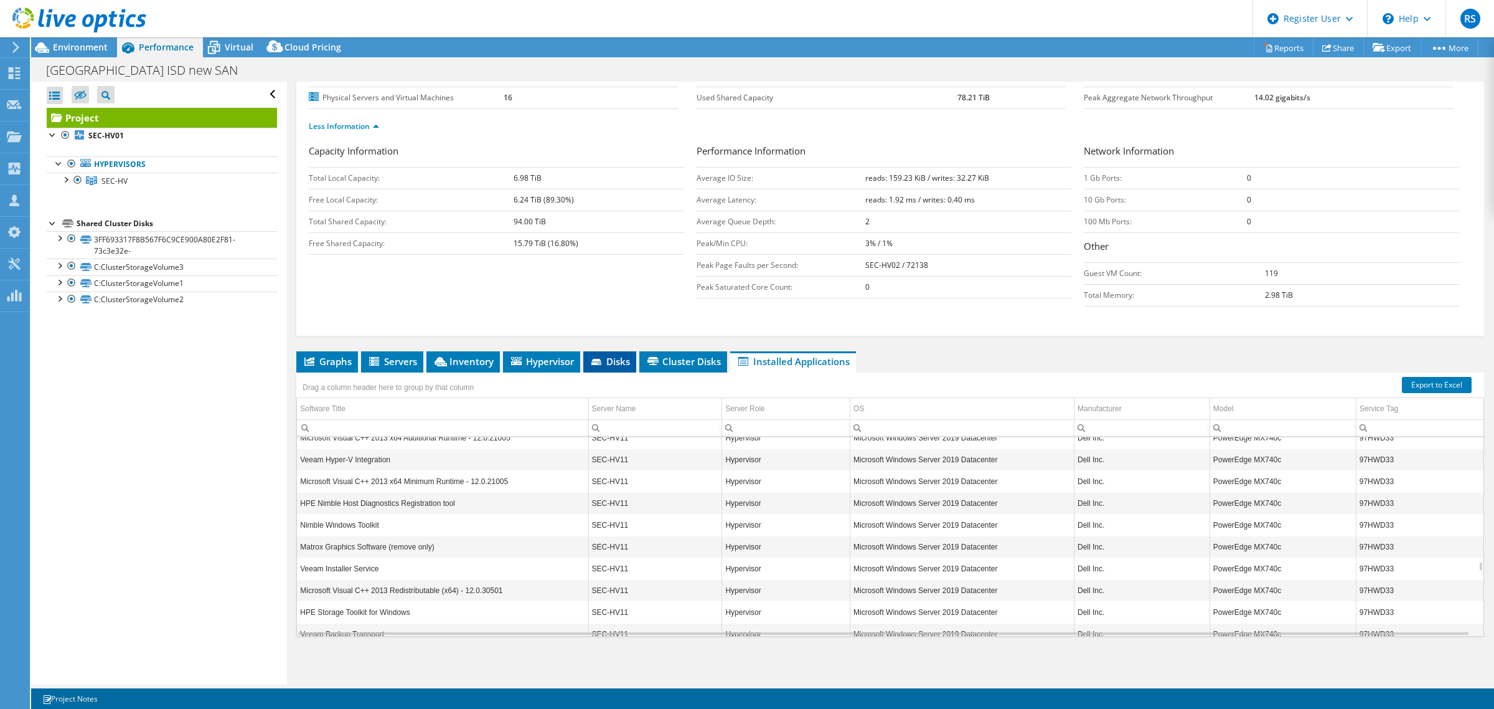
click at [596, 361] on icon at bounding box center [596, 362] width 10 height 6
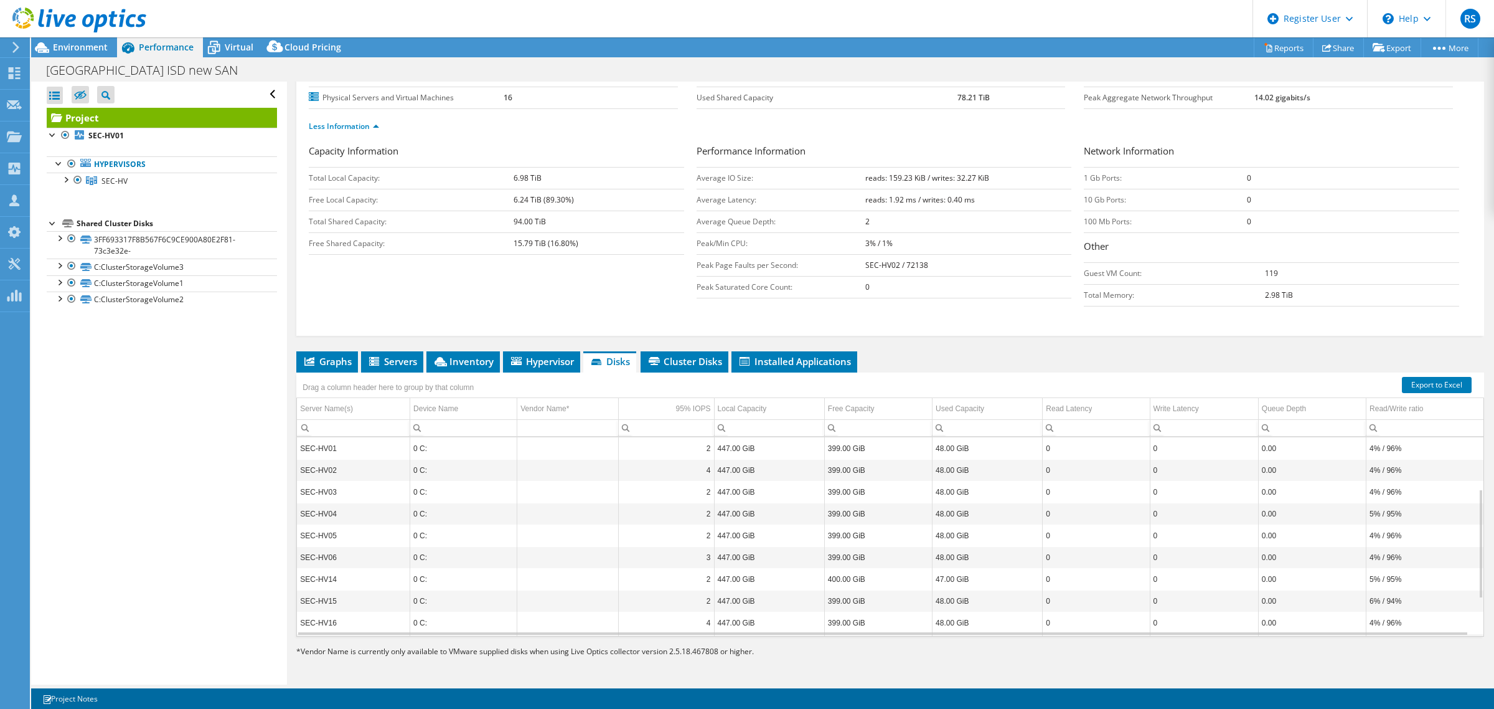
scroll to position [159, 0]
click at [332, 363] on span "Graphs" at bounding box center [327, 361] width 49 height 12
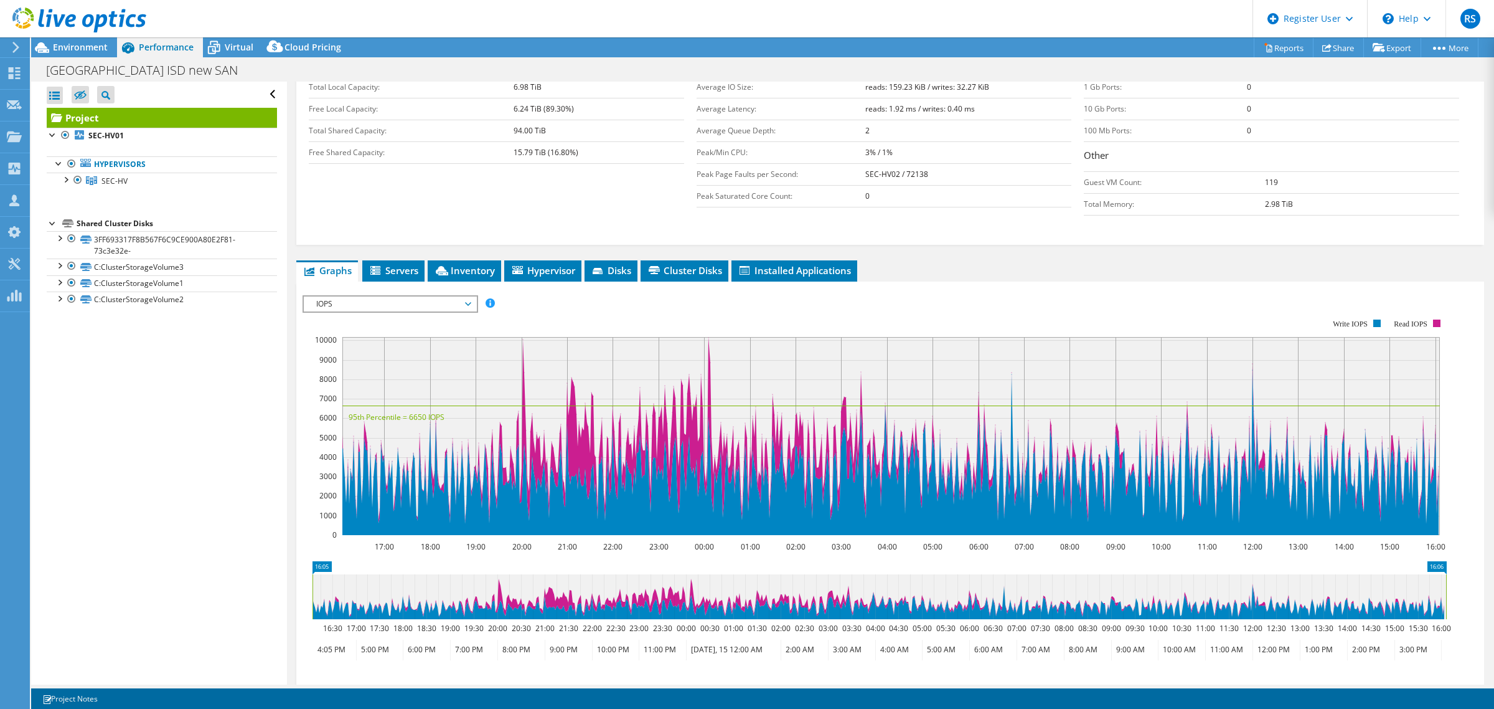
scroll to position [354, 0]
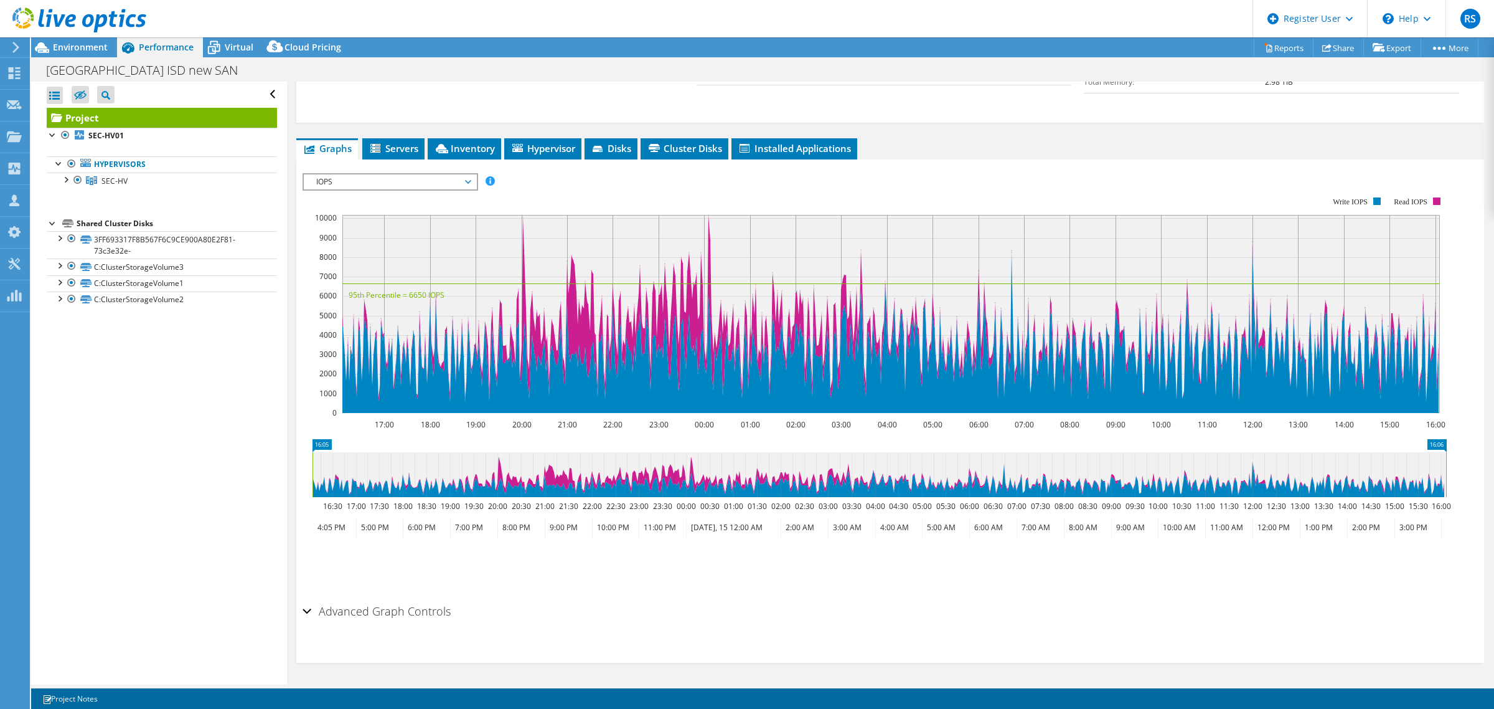
click at [452, 185] on span "IOPS" at bounding box center [390, 181] width 160 height 15
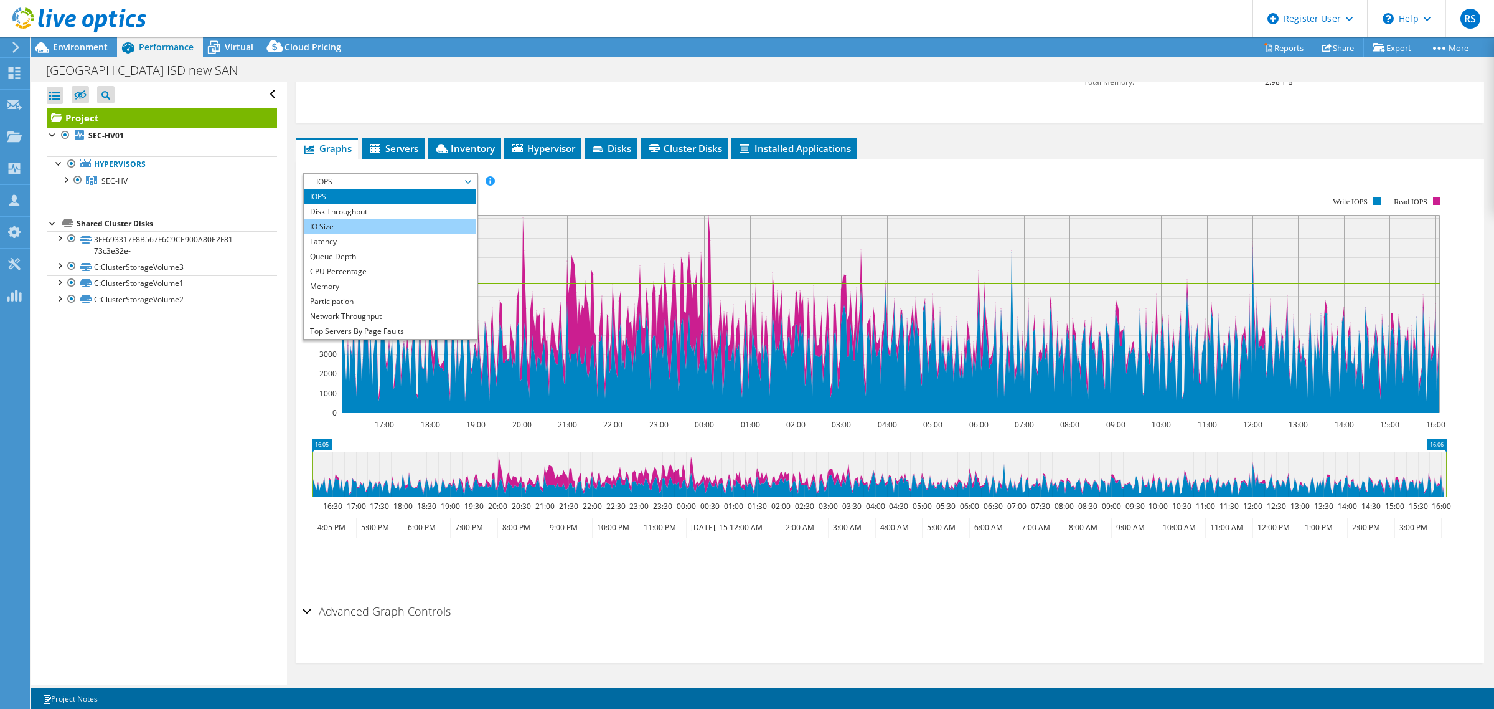
click at [384, 223] on li "IO Size" at bounding box center [390, 226] width 172 height 15
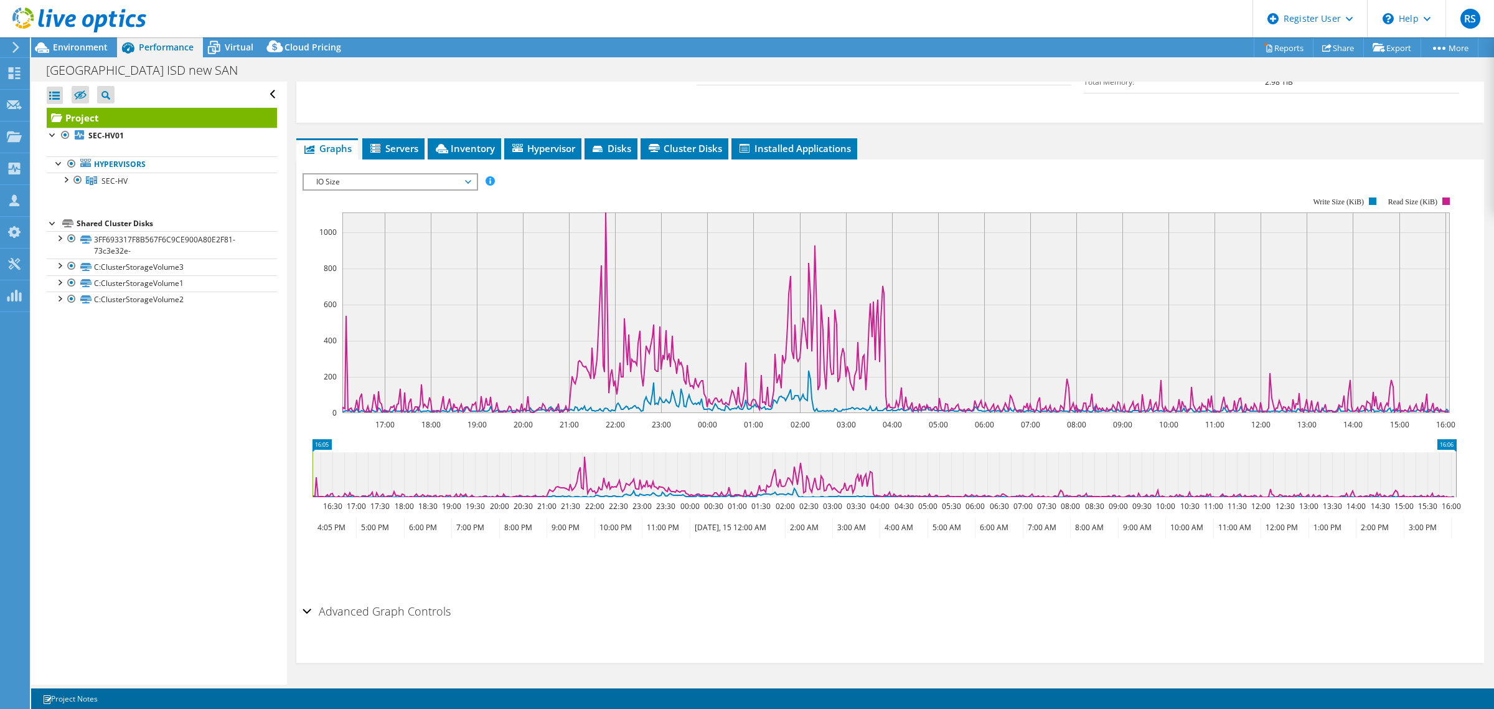
click at [464, 179] on span "IO Size" at bounding box center [390, 181] width 160 height 15
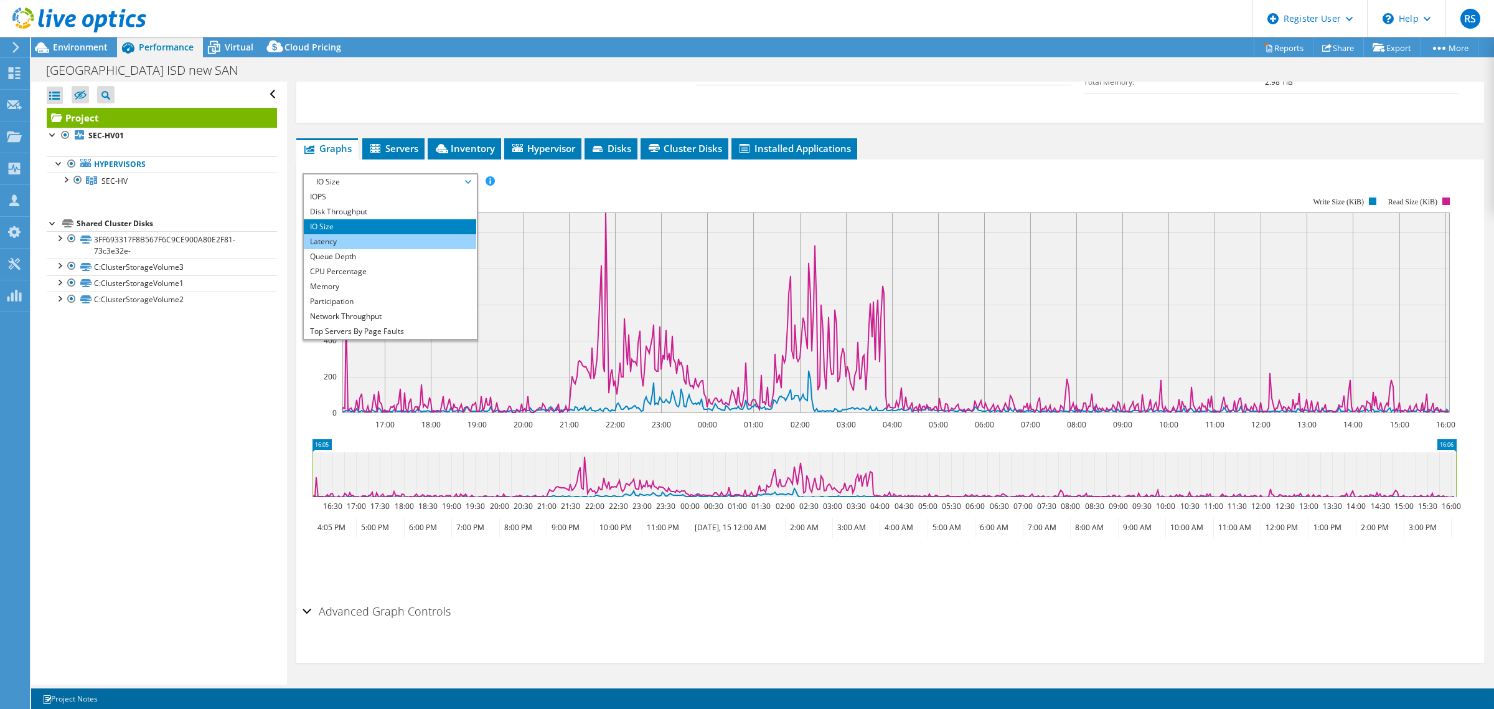
click at [358, 245] on li "Latency" at bounding box center [390, 241] width 172 height 15
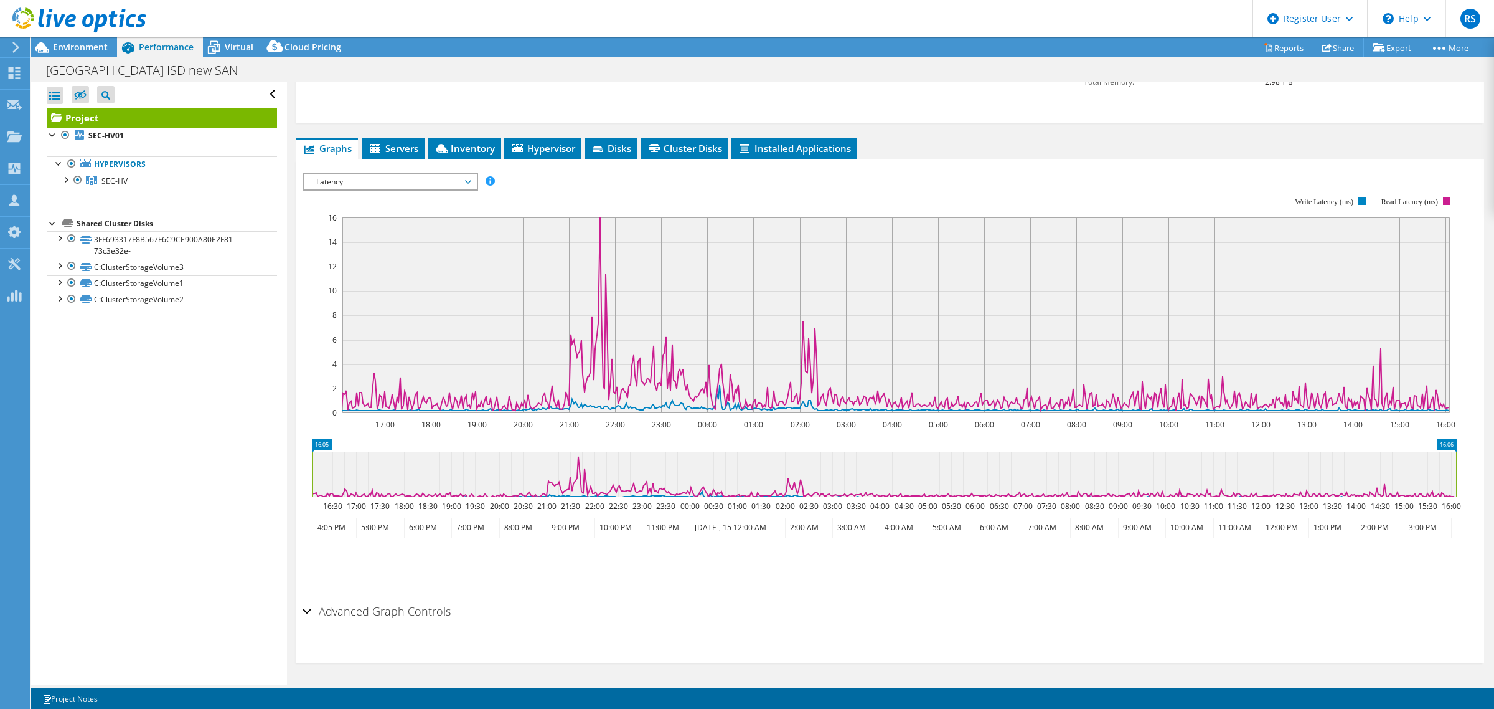
click at [599, 217] on rect at bounding box center [880, 305] width 1154 height 249
click at [464, 185] on span "Latency" at bounding box center [390, 181] width 160 height 15
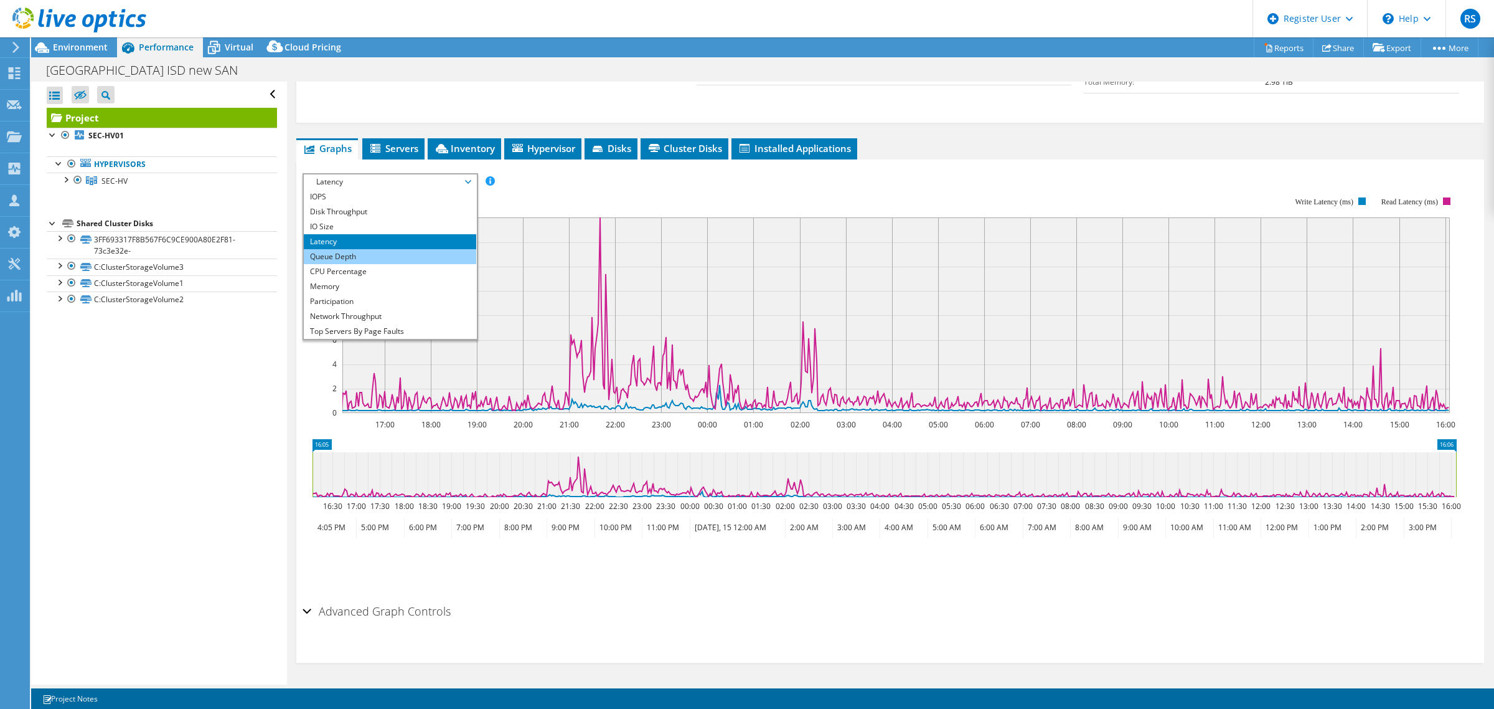
click at [344, 257] on li "Queue Depth" at bounding box center [390, 256] width 172 height 15
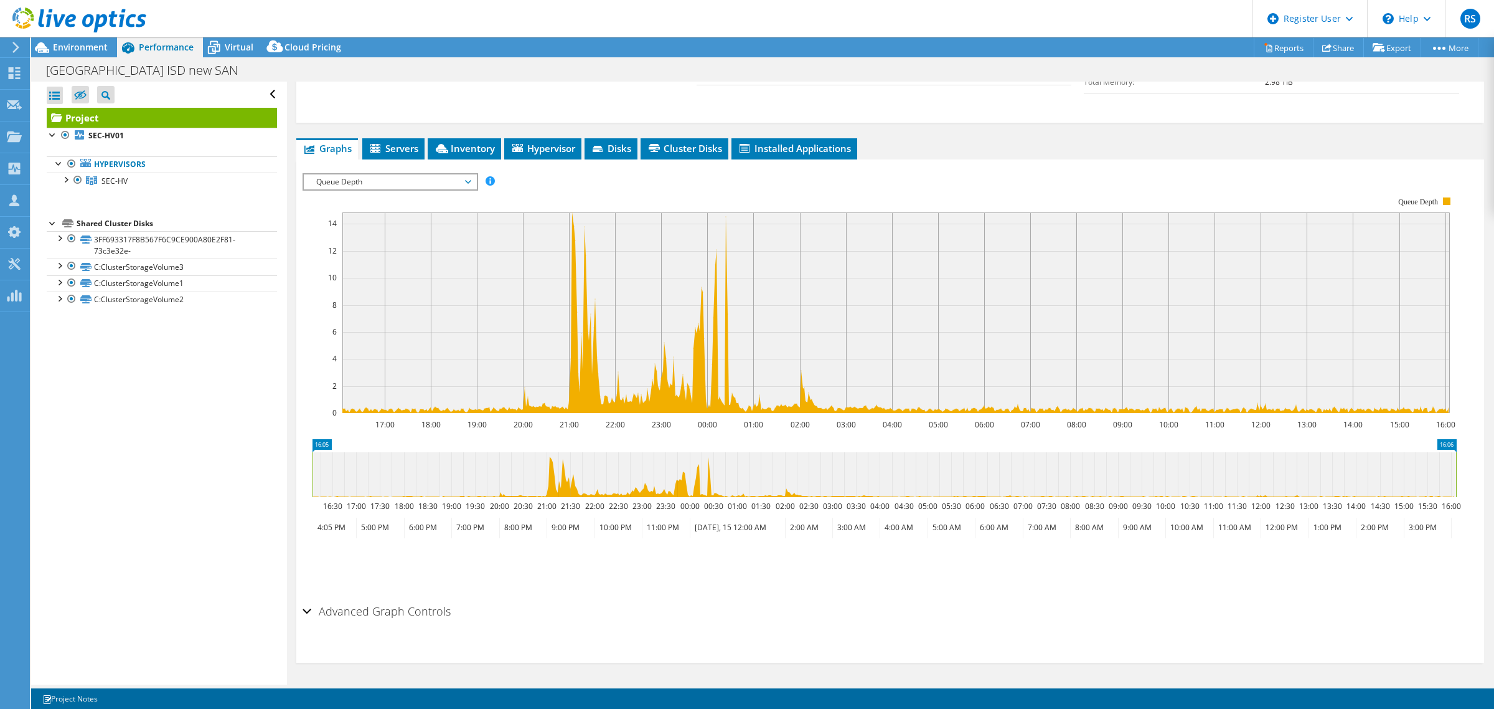
click at [470, 182] on icon at bounding box center [468, 182] width 6 height 4
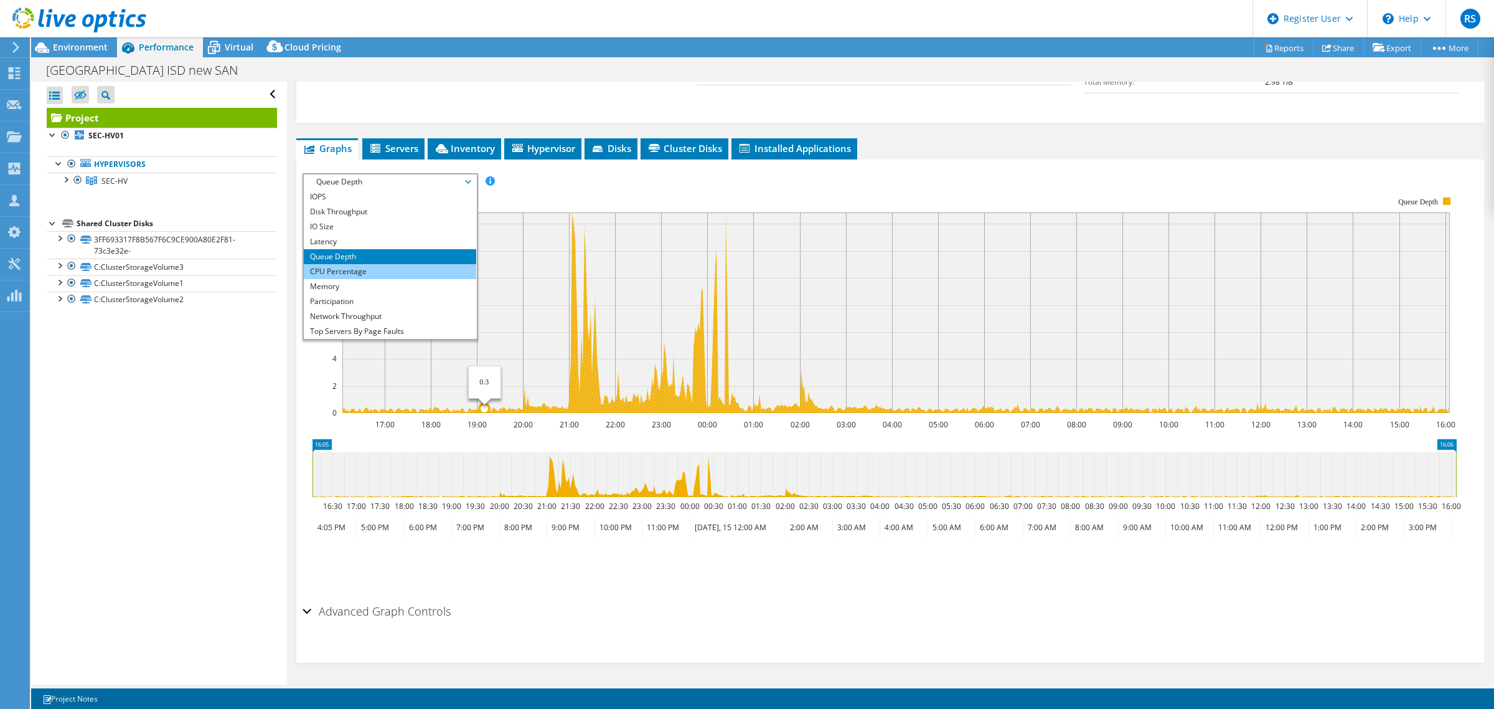
click at [409, 275] on li "CPU Percentage" at bounding box center [390, 271] width 172 height 15
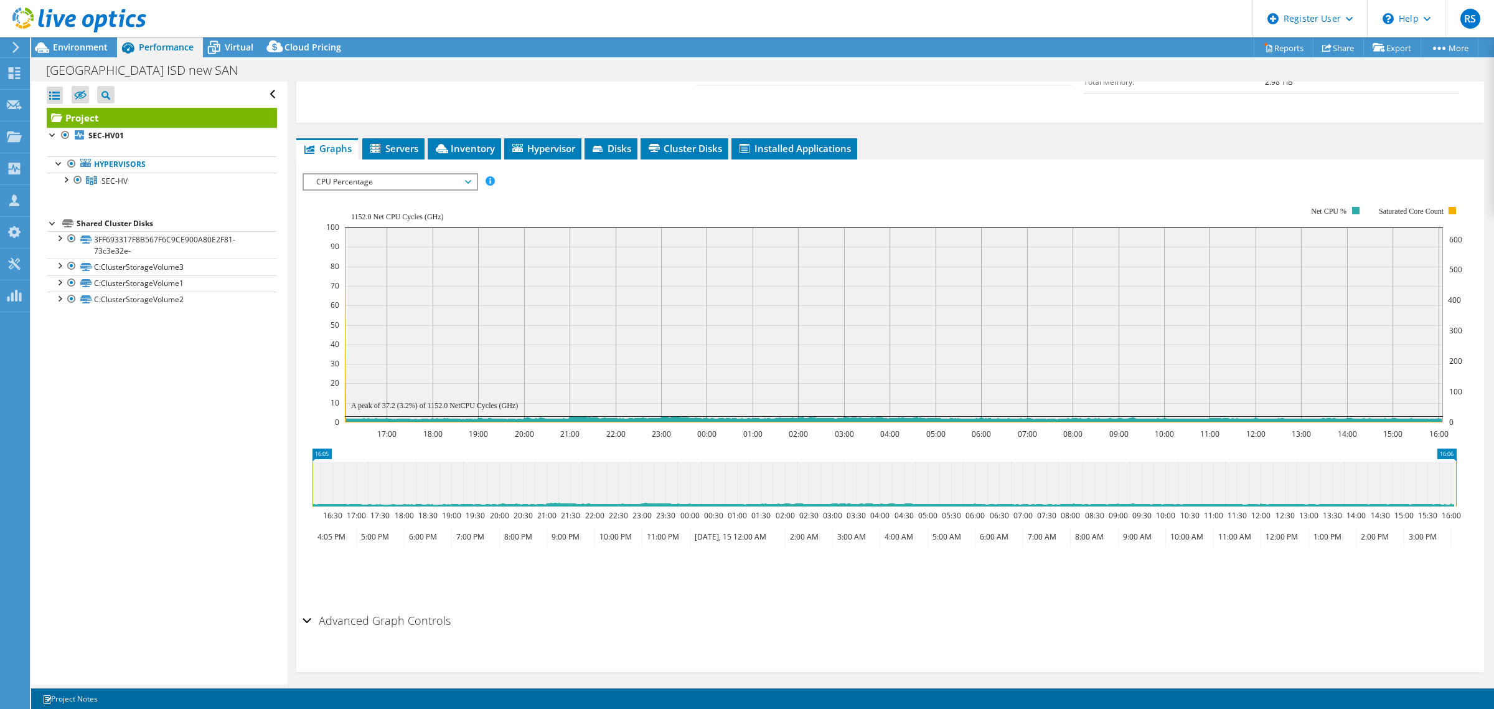
click at [464, 181] on span "CPU Percentage" at bounding box center [390, 181] width 160 height 15
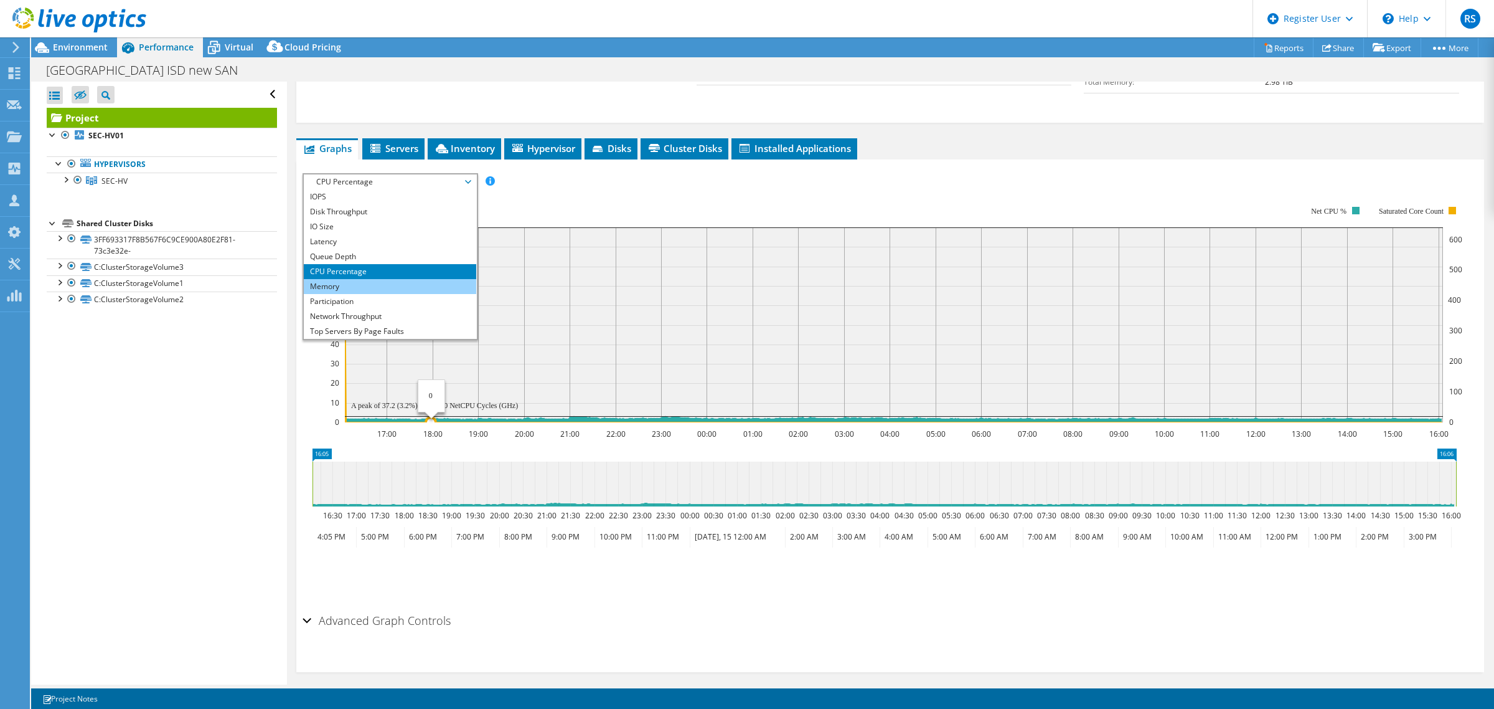
click at [350, 285] on li "Memory" at bounding box center [390, 286] width 172 height 15
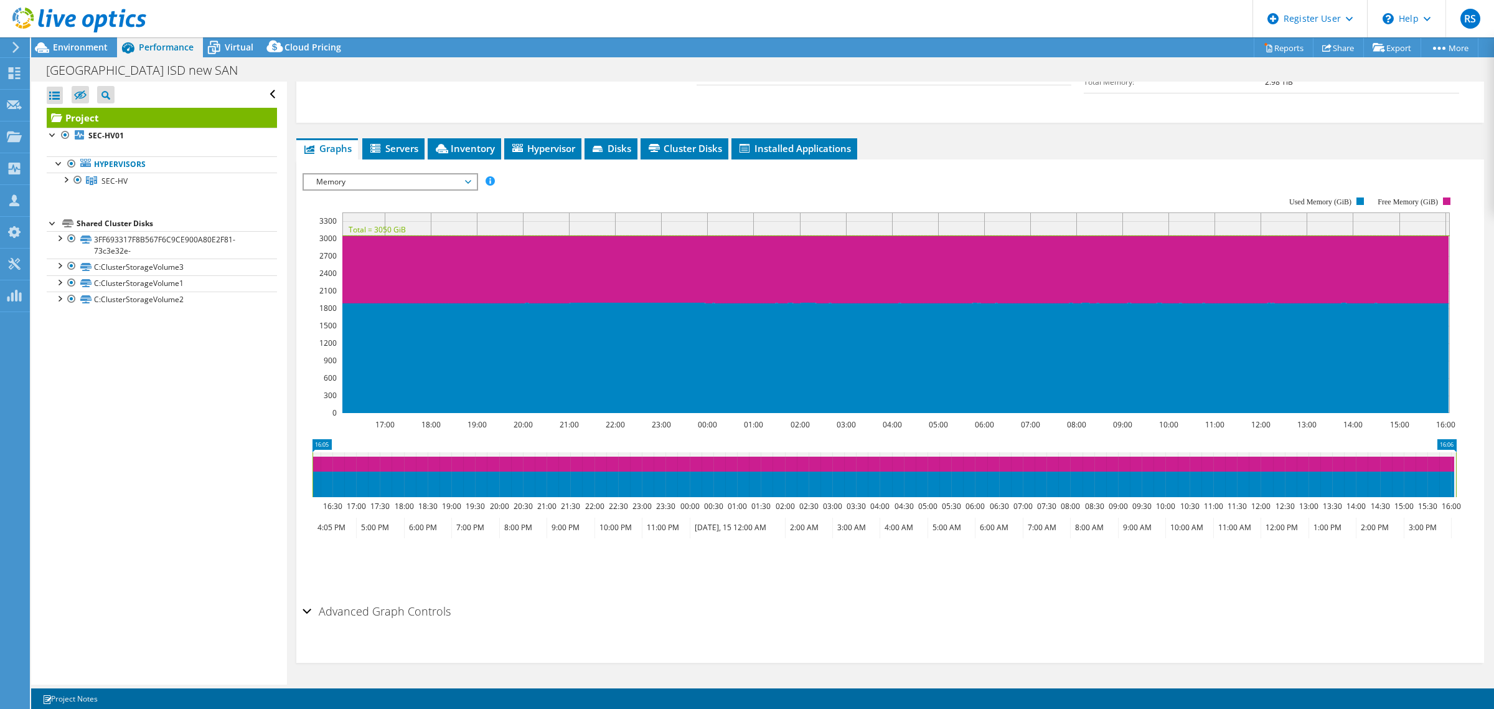
click at [464, 179] on span "Memory" at bounding box center [390, 181] width 160 height 15
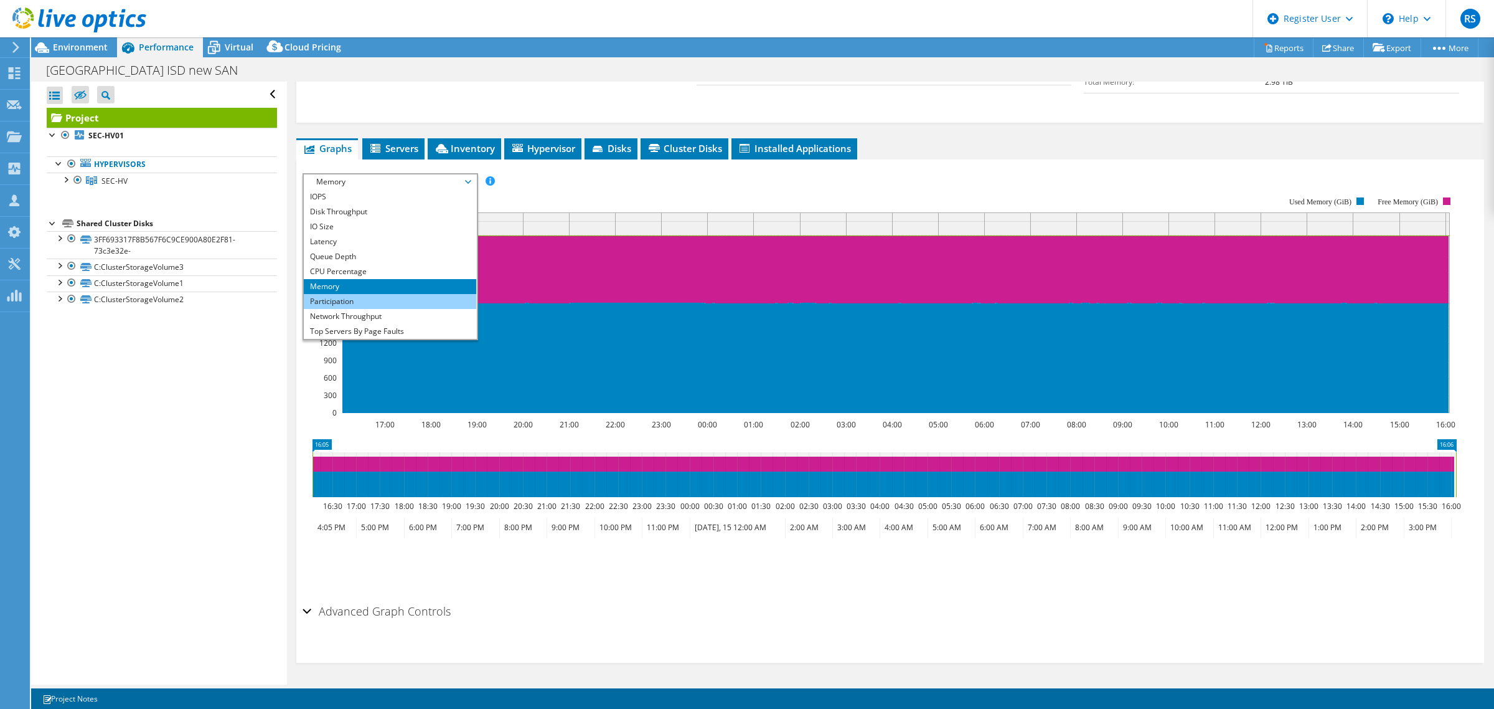
click at [405, 302] on li "Participation" at bounding box center [390, 301] width 172 height 15
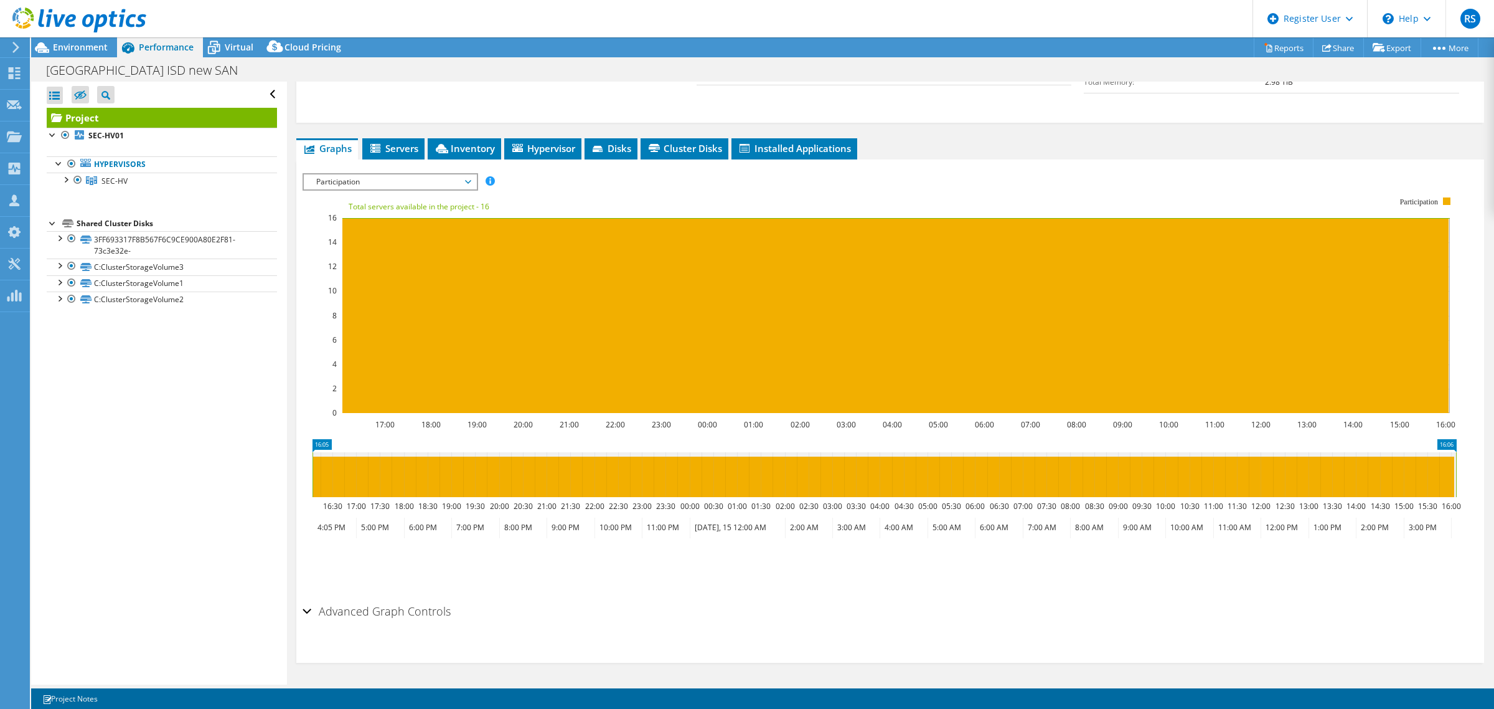
click at [467, 186] on span "Participation" at bounding box center [390, 181] width 160 height 15
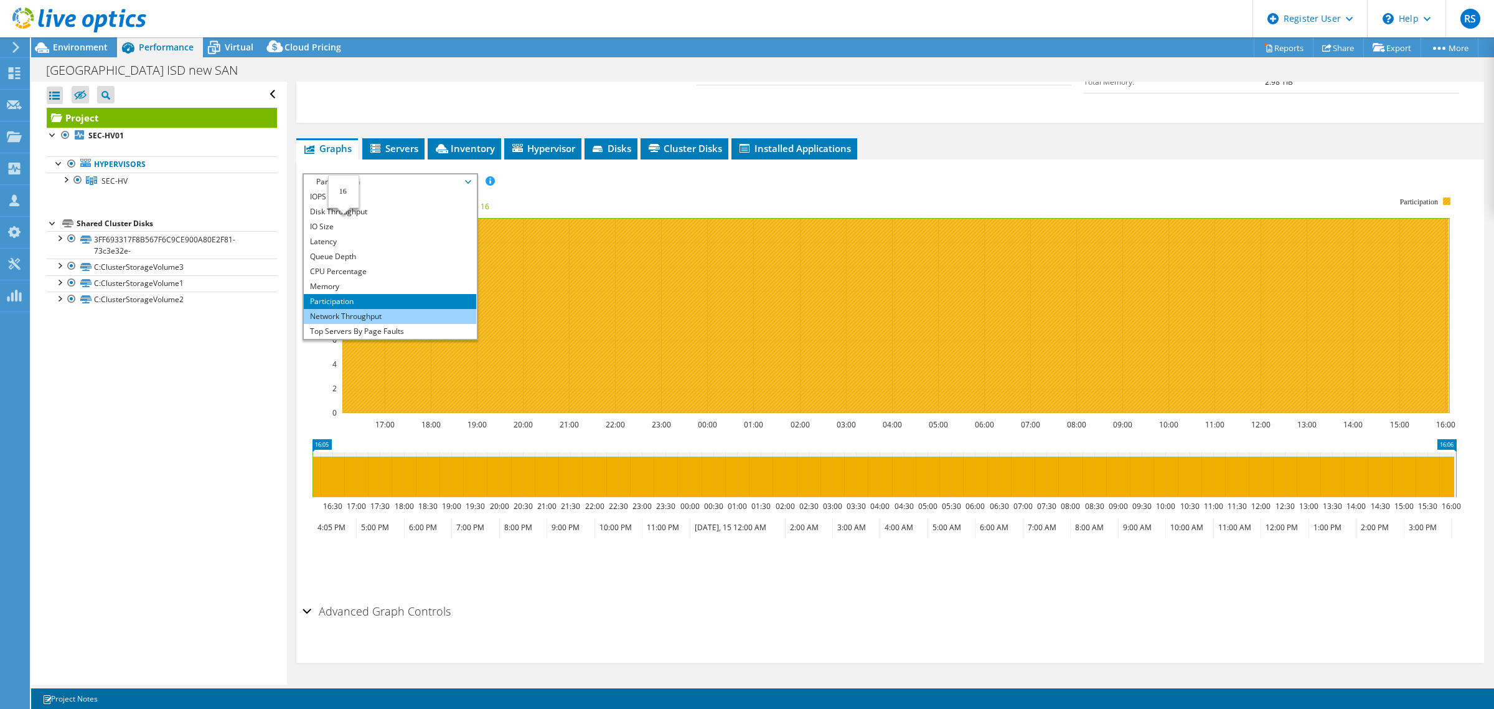
click at [367, 319] on li "Network Throughput" at bounding box center [390, 316] width 172 height 15
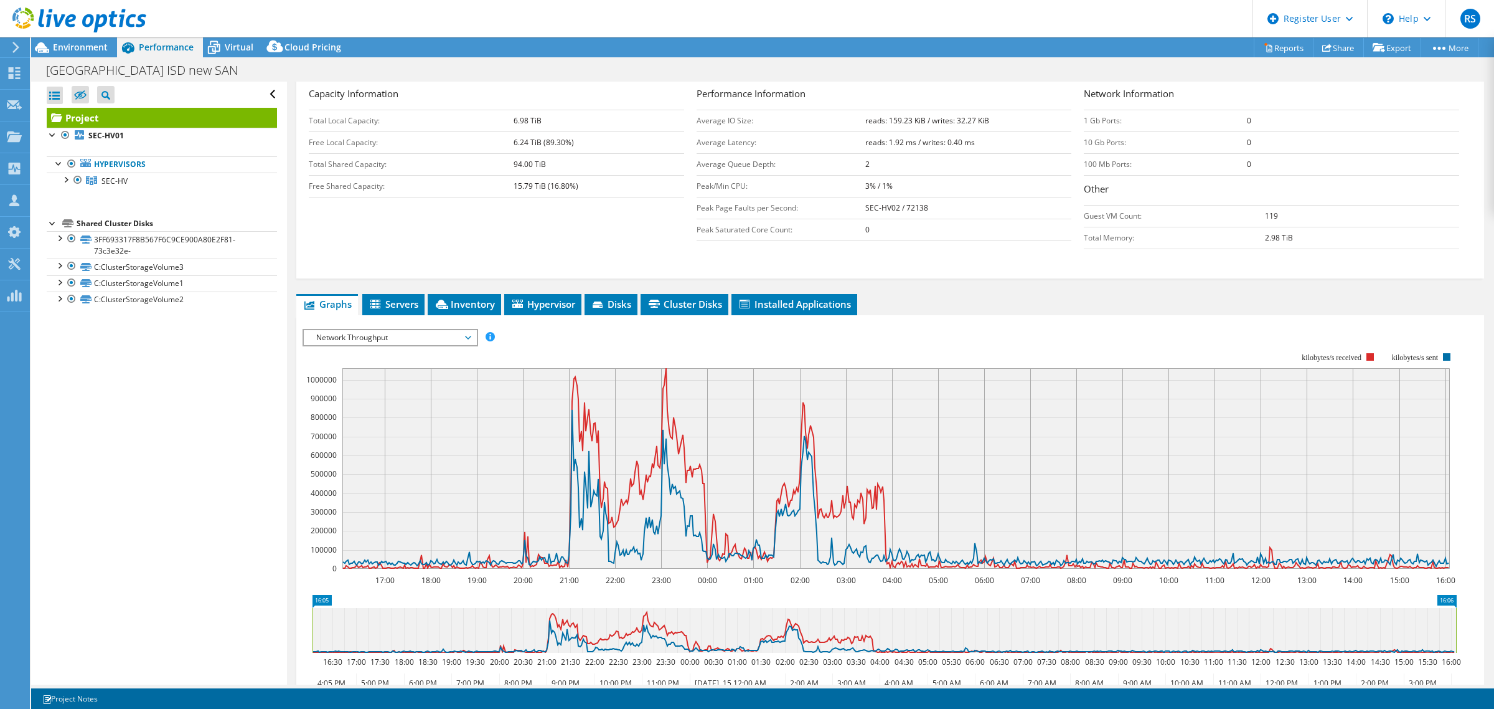
scroll to position [0, 0]
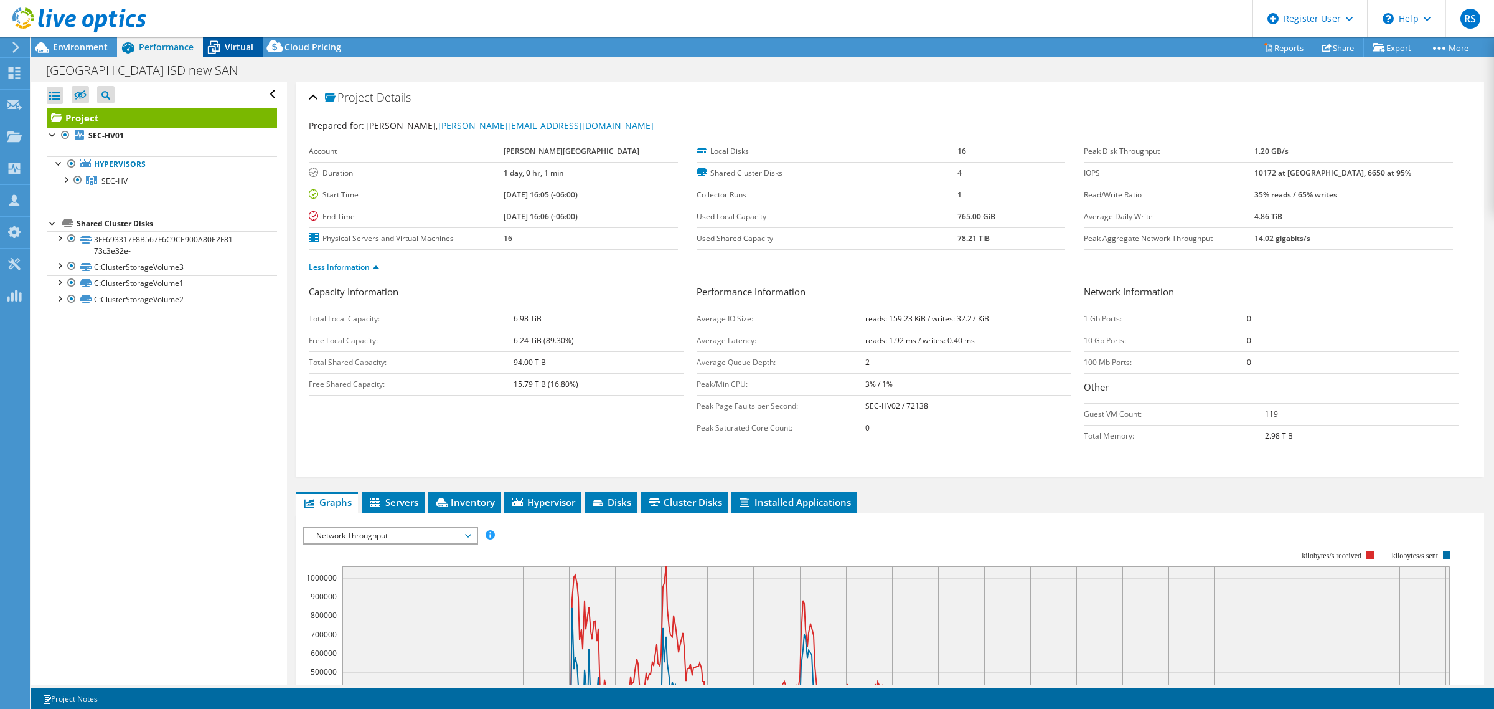
click at [241, 50] on span "Virtual" at bounding box center [239, 47] width 29 height 12
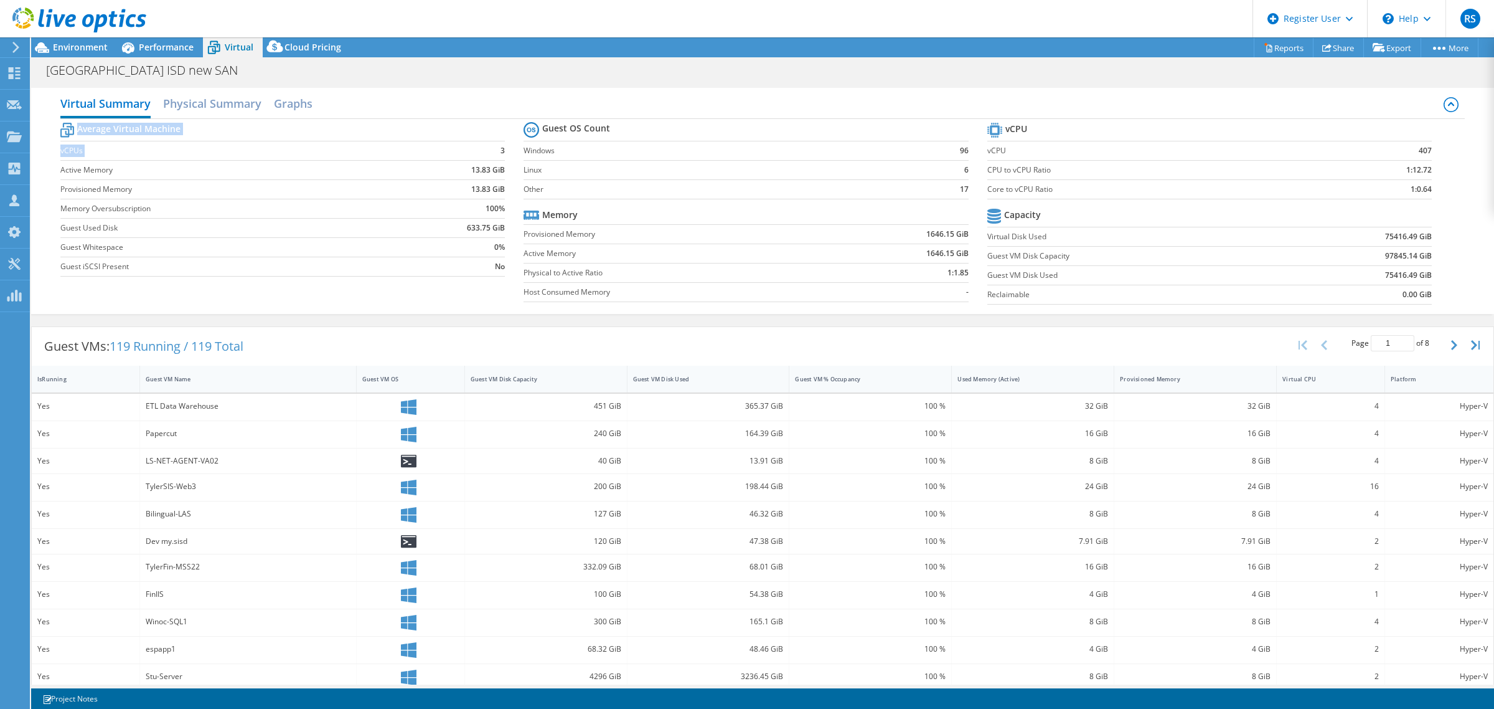
drag, startPoint x: 487, startPoint y: 148, endPoint x: 508, endPoint y: 148, distance: 21.2
click at [508, 148] on section "Average Virtual Machine vCPUs 3 Active Memory 13.83 GiB Provisioned Memory 13.8…" at bounding box center [291, 201] width 463 height 163
click at [474, 321] on div "Guest VMs: 119 Running / 119 Total Page 1 of 8 5 rows 10 rows 20 rows 25 rows 5…" at bounding box center [762, 561] width 1463 height 483
drag, startPoint x: 75, startPoint y: 126, endPoint x: 181, endPoint y: 133, distance: 106.0
click at [181, 133] on tr "Average Virtual Machine" at bounding box center [282, 131] width 445 height 22
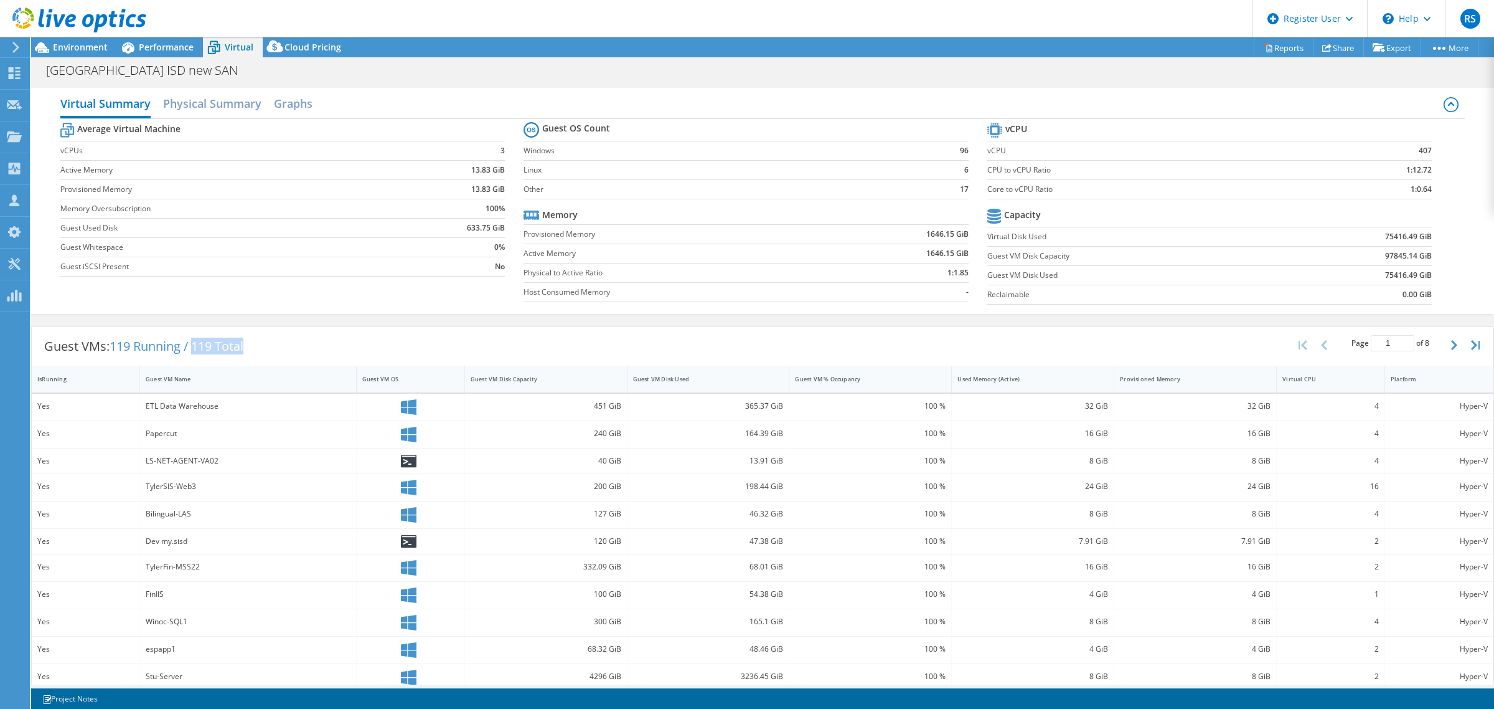
drag, startPoint x: 197, startPoint y: 346, endPoint x: 252, endPoint y: 344, distance: 54.8
click at [252, 344] on div "Guest VMs: 119 Running / 119 Total" at bounding box center [144, 346] width 224 height 39
drag, startPoint x: 110, startPoint y: 342, endPoint x: 187, endPoint y: 349, distance: 77.5
click at [187, 349] on div "Guest VMs: 119 Running / 119 Total" at bounding box center [144, 346] width 224 height 39
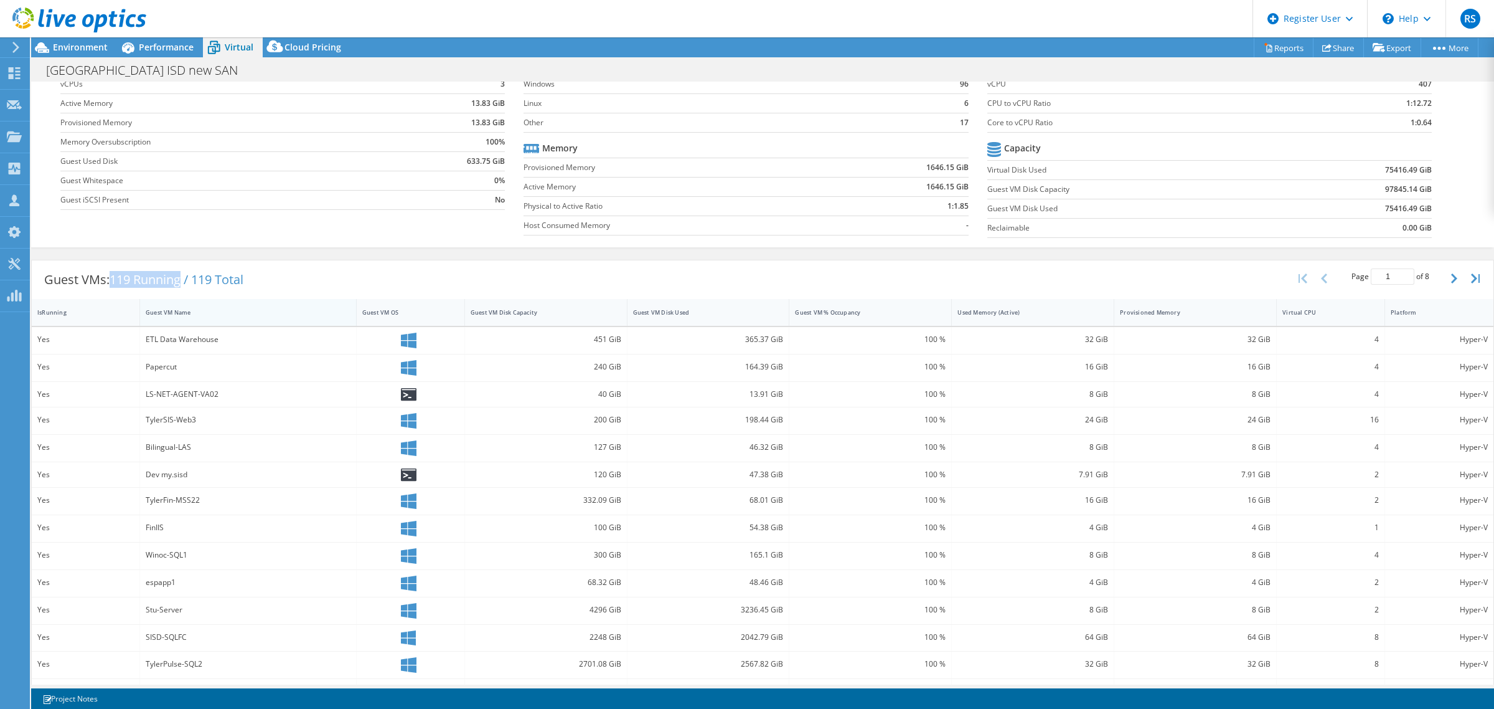
scroll to position [121, 0]
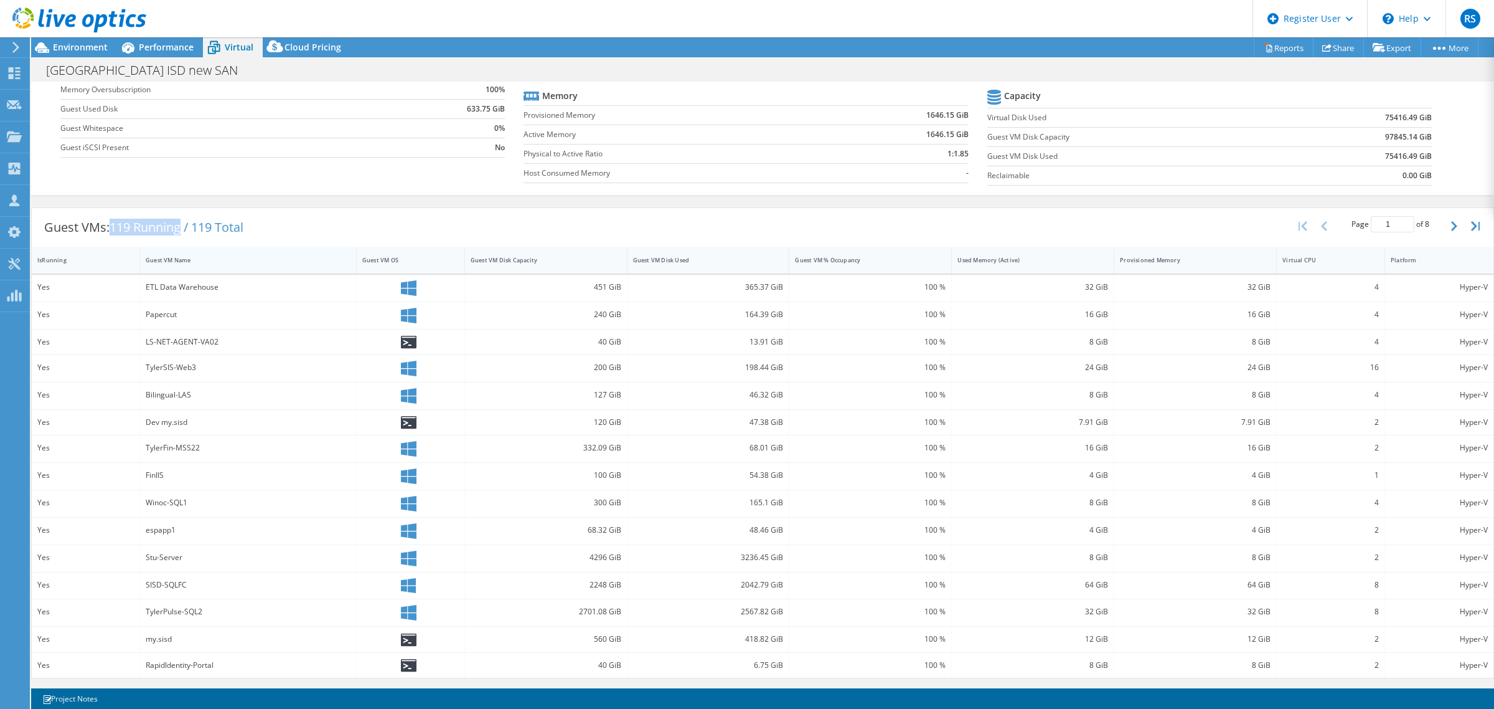
click at [249, 247] on div "Guest VM Name" at bounding box center [248, 260] width 217 height 27
click at [302, 241] on div "Guest VMs: 119 Running / 119 Total Page 1 of 8 5 rows 10 rows 20 rows 25 rows 5…" at bounding box center [763, 224] width 1462 height 39
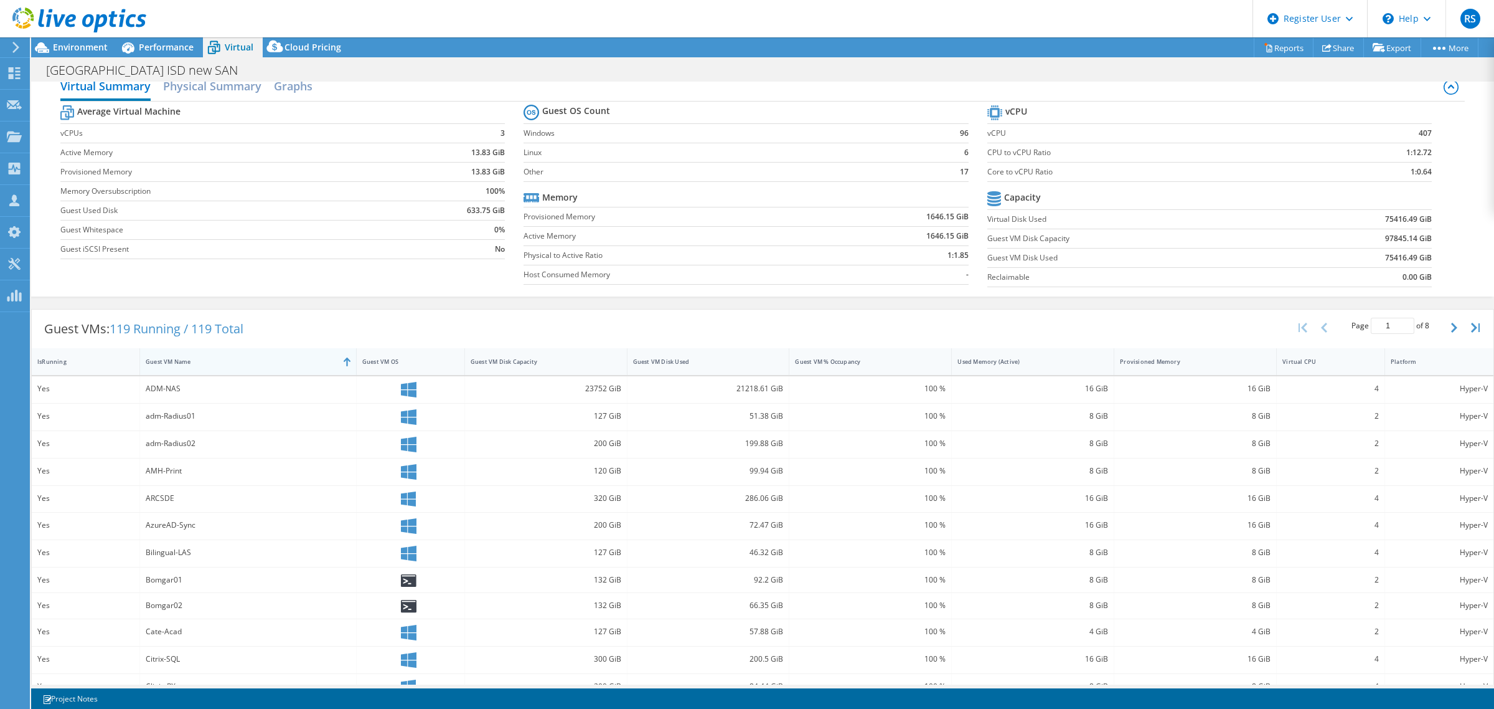
scroll to position [0, 0]
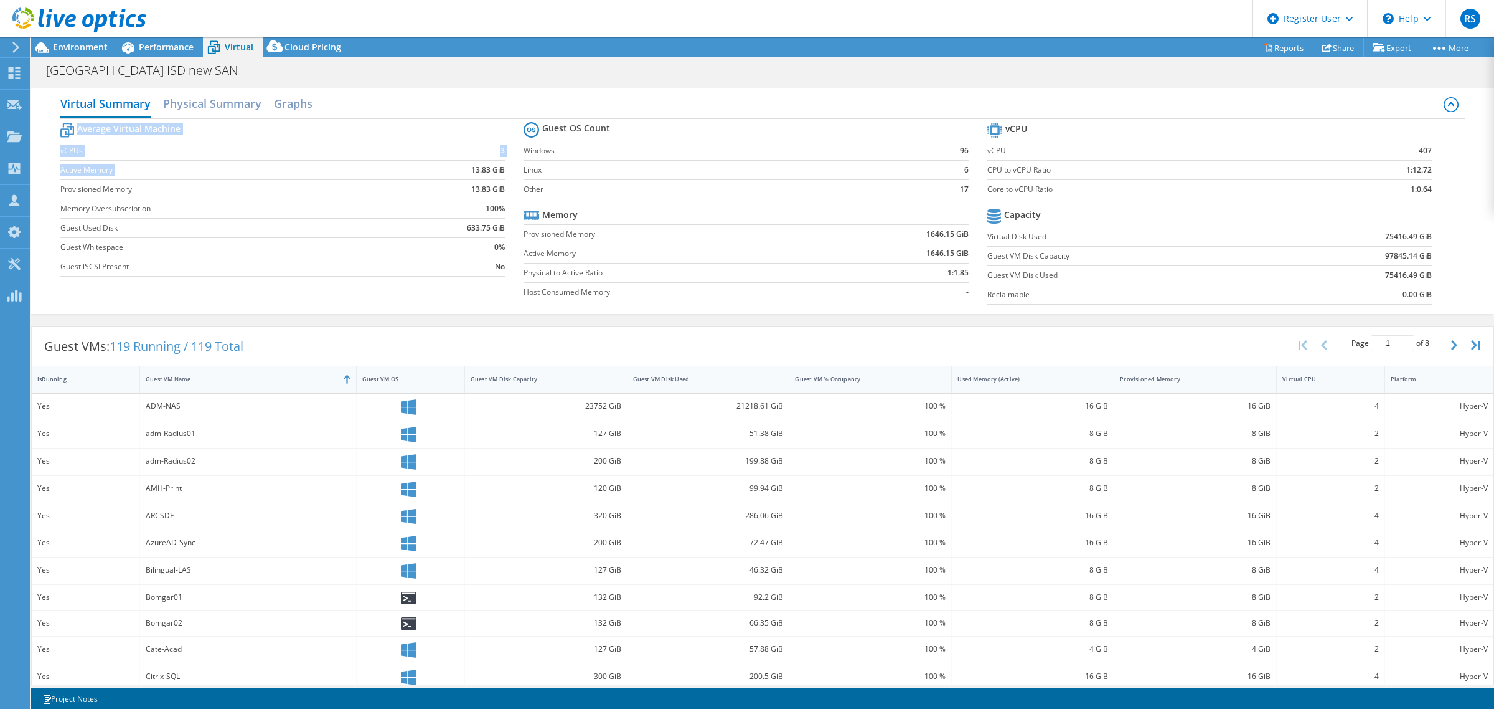
drag, startPoint x: 468, startPoint y: 166, endPoint x: 502, endPoint y: 163, distance: 34.3
click at [502, 163] on section "Average Virtual Machine vCPUs 3 Active Memory 13.83 GiB Provisioned Memory 13.8…" at bounding box center [291, 201] width 463 height 163
click at [504, 293] on div "Average Virtual Machine vCPUs 3 Active Memory 13.83 GiB Provisioned Memory 13.8…" at bounding box center [762, 215] width 1405 height 192
click at [409, 310] on div "Average Virtual Machine vCPUs 3 Active Memory 13.83 GiB Provisioned Memory 13.8…" at bounding box center [762, 215] width 1405 height 192
drag, startPoint x: 480, startPoint y: 247, endPoint x: 499, endPoint y: 247, distance: 19.3
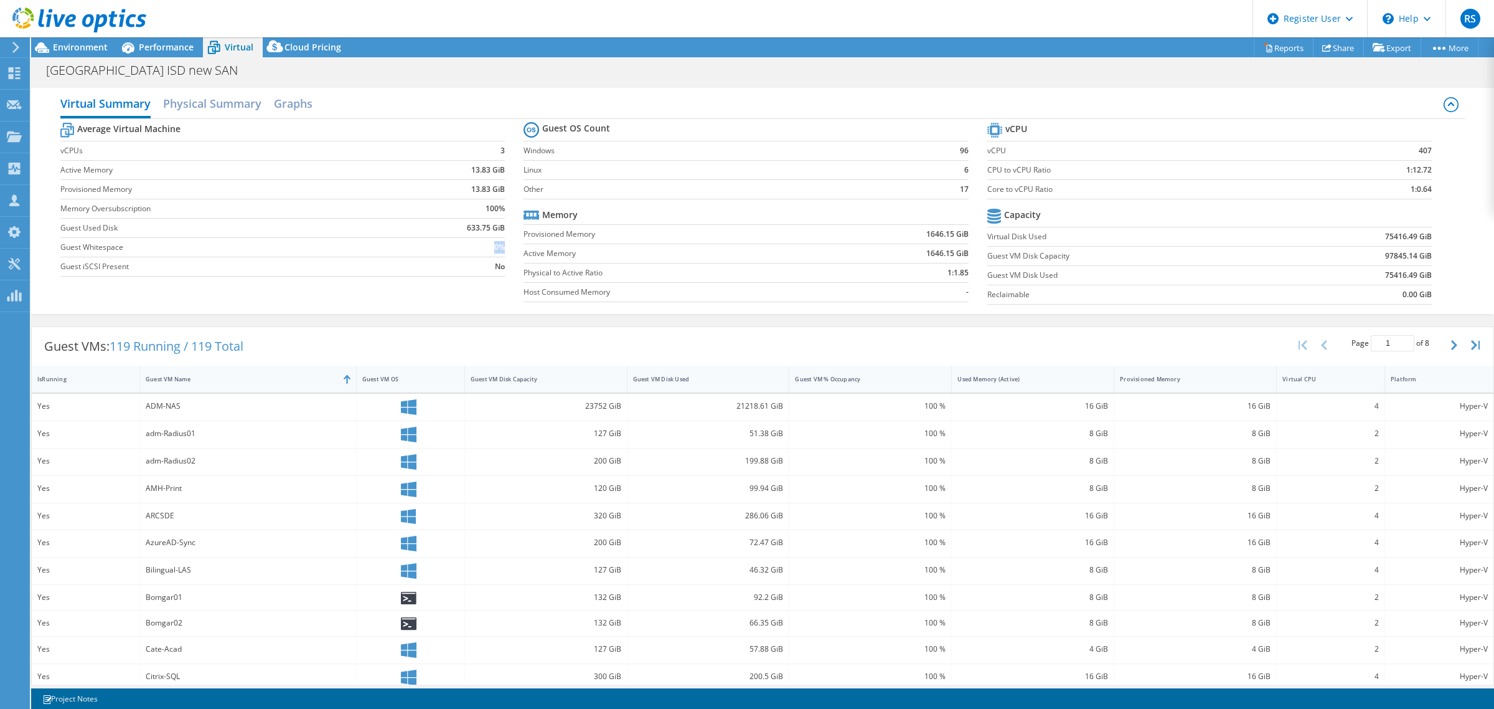
click at [499, 247] on td "0%" at bounding box center [451, 246] width 106 height 19
click at [494, 286] on div "Average Virtual Machine vCPUs 3 Active Memory 13.83 GiB Provisioned Memory 13.8…" at bounding box center [762, 215] width 1405 height 192
drag, startPoint x: 489, startPoint y: 266, endPoint x: 506, endPoint y: 270, distance: 17.1
click at [506, 270] on section "Average Virtual Machine vCPUs 3 Active Memory 13.83 GiB Provisioned Memory 13.8…" at bounding box center [291, 201] width 463 height 163
drag, startPoint x: 476, startPoint y: 243, endPoint x: 480, endPoint y: 271, distance: 27.6
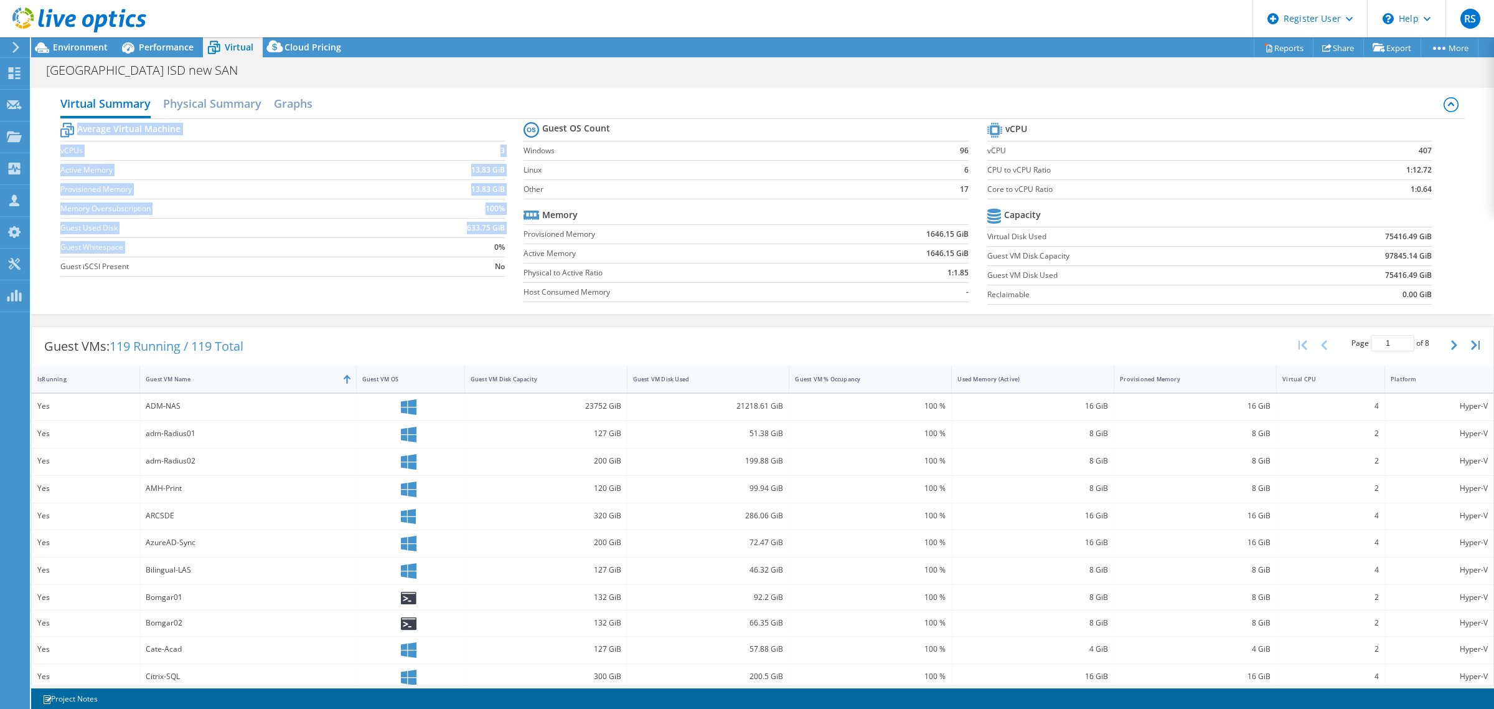
click at [504, 245] on section "Average Virtual Machine vCPUs 3 Active Memory 13.83 GiB Provisioned Memory 13.8…" at bounding box center [291, 201] width 463 height 163
click at [987, 330] on div "Guest VMs: 119 Running / 119 Total Page 1 of 8 5 rows 10 rows 20 rows 25 rows 5…" at bounding box center [763, 346] width 1462 height 39
drag, startPoint x: 1404, startPoint y: 151, endPoint x: 1418, endPoint y: 153, distance: 14.4
click at [1424, 153] on section "vCPU vCPU 407 CPU to vCPU Ratio 1:12.72 Core to vCPU Ratio 1:0.64 Capacity Virt…" at bounding box center [1218, 215] width 463 height 191
drag, startPoint x: 486, startPoint y: 151, endPoint x: 1001, endPoint y: 145, distance: 514.9
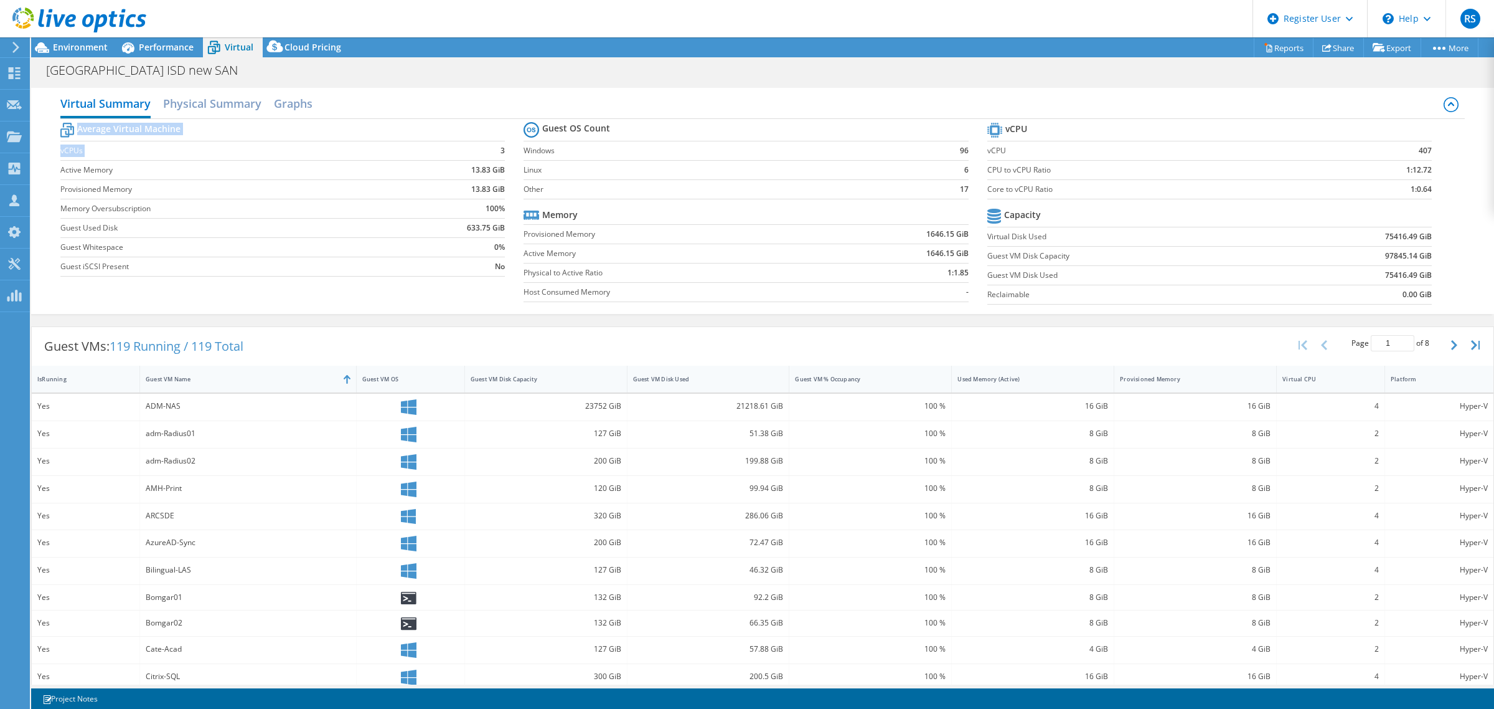
click at [512, 158] on section "Average Virtual Machine vCPUs 3 Active Memory 13.83 GiB Provisioned Memory 13.8…" at bounding box center [291, 201] width 463 height 163
drag, startPoint x: 1402, startPoint y: 147, endPoint x: 1426, endPoint y: 151, distance: 24.6
click at [1426, 151] on section "vCPU vCPU 407 CPU to vCPU Ratio 1:12.72 Core to vCPU Ratio 1:0.64 Capacity Virt…" at bounding box center [1218, 215] width 463 height 191
click at [1189, 340] on div "Guest VMs: 119 Running / 119 Total Page 1 of 8 5 rows 10 rows 20 rows 25 rows 5…" at bounding box center [763, 346] width 1462 height 39
click at [1368, 271] on td "75416.49 GiB" at bounding box center [1355, 274] width 154 height 19
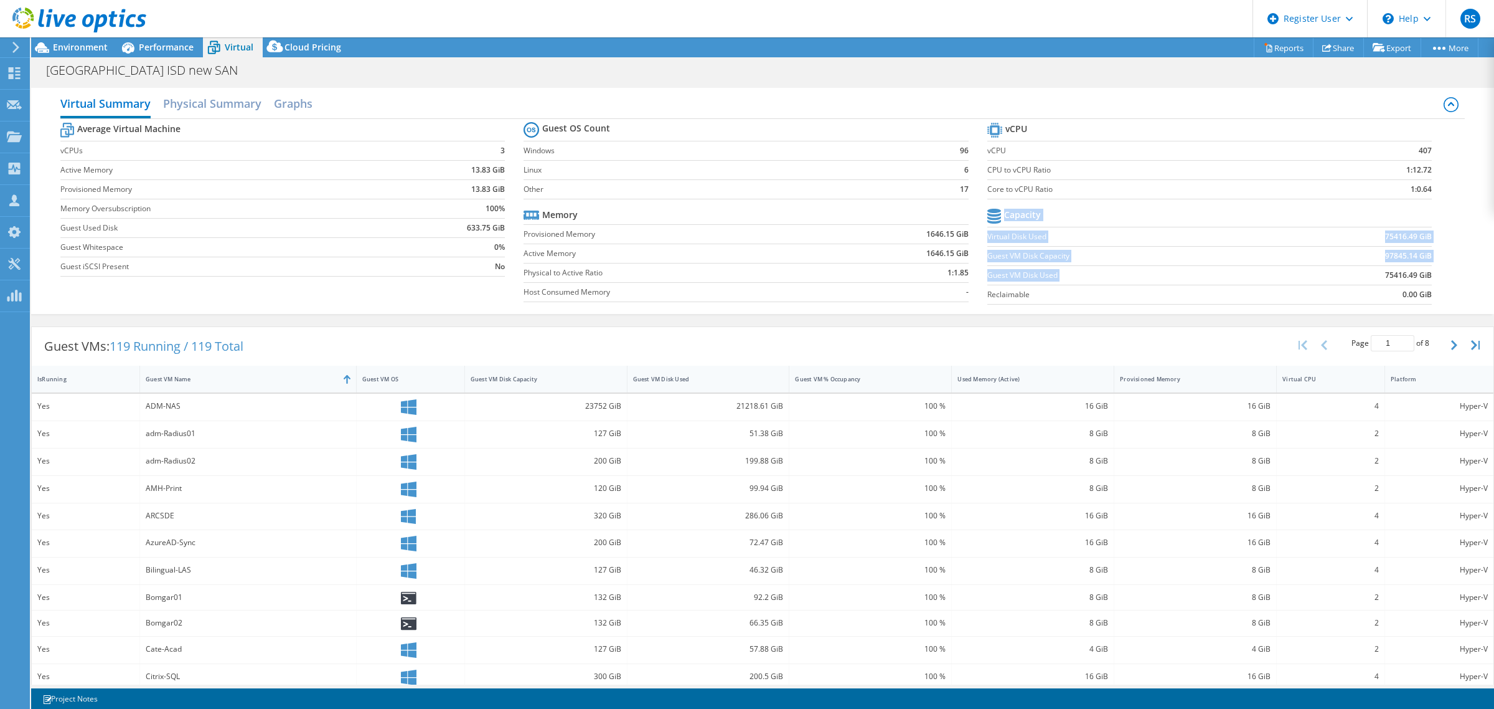
drag, startPoint x: 1371, startPoint y: 272, endPoint x: 1387, endPoint y: 282, distance: 18.5
click at [1424, 274] on section "vCPU vCPU 407 CPU to vCPU Ratio 1:12.72 Core to vCPU Ratio 1:0.64 Capacity Virt…" at bounding box center [1218, 215] width 463 height 191
click at [1370, 275] on td "75416.49 GiB" at bounding box center [1355, 274] width 154 height 19
drag, startPoint x: 1370, startPoint y: 275, endPoint x: 1418, endPoint y: 271, distance: 48.7
click at [1418, 271] on td "75416.49 GiB" at bounding box center [1355, 274] width 154 height 19
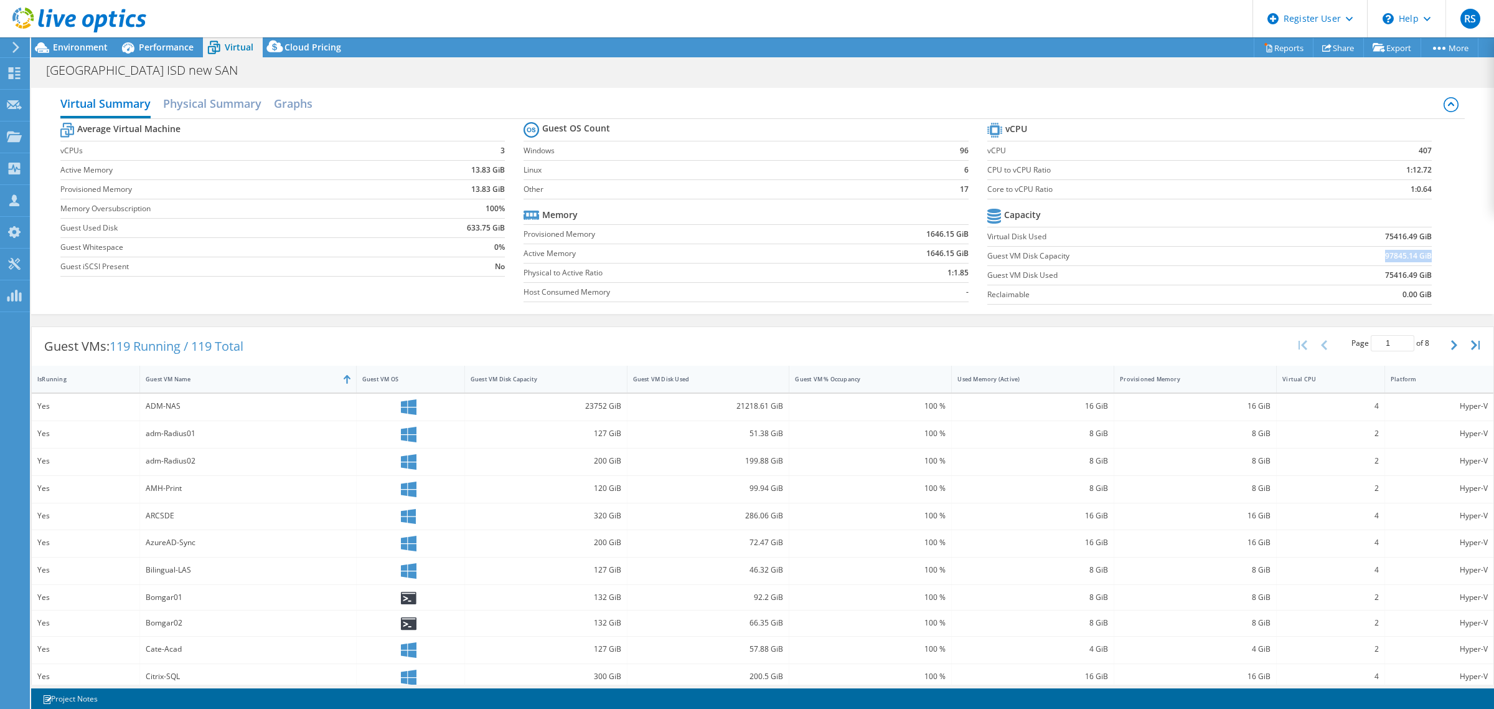
drag, startPoint x: 1370, startPoint y: 253, endPoint x: 1420, endPoint y: 251, distance: 49.2
click at [1420, 251] on td "97845.14 GiB" at bounding box center [1355, 255] width 154 height 19
drag, startPoint x: 1368, startPoint y: 238, endPoint x: 1423, endPoint y: 231, distance: 54.6
click at [1423, 231] on section "vCPU vCPU 407 CPU to vCPU Ratio 1:12.72 Core to vCPU Ratio 1:0.64 Capacity Virt…" at bounding box center [1218, 215] width 463 height 191
click at [1100, 324] on div "Guest VMs: 119 Running / 119 Total Page 1 of 8 5 rows 10 rows 20 rows 25 rows 5…" at bounding box center [762, 563] width 1463 height 487
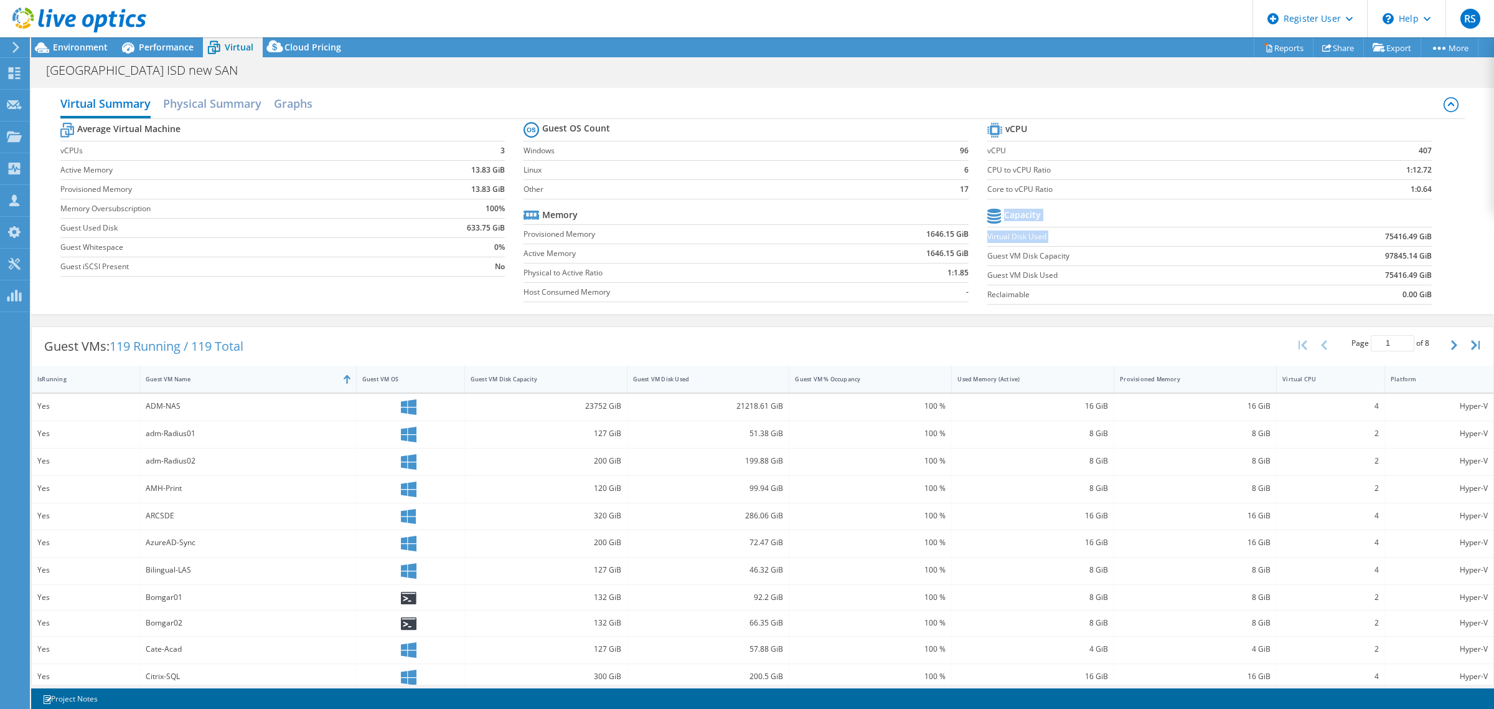
drag, startPoint x: 1370, startPoint y: 235, endPoint x: 1421, endPoint y: 232, distance: 51.8
click at [1421, 232] on section "vCPU vCPU 407 CPU to vCPU Ratio 1:12.72 Core to vCPU Ratio 1:0.64 Capacity Virt…" at bounding box center [1218, 215] width 463 height 191
click at [1437, 233] on section "vCPU vCPU 407 CPU to vCPU Ratio 1:12.72 Core to vCPU Ratio 1:0.64 Capacity Virt…" at bounding box center [1218, 215] width 463 height 191
drag, startPoint x: 1371, startPoint y: 237, endPoint x: 1423, endPoint y: 237, distance: 52.3
click at [1423, 237] on section "vCPU vCPU 407 CPU to vCPU Ratio 1:12.72 Core to vCPU Ratio 1:0.64 Capacity Virt…" at bounding box center [1218, 215] width 463 height 191
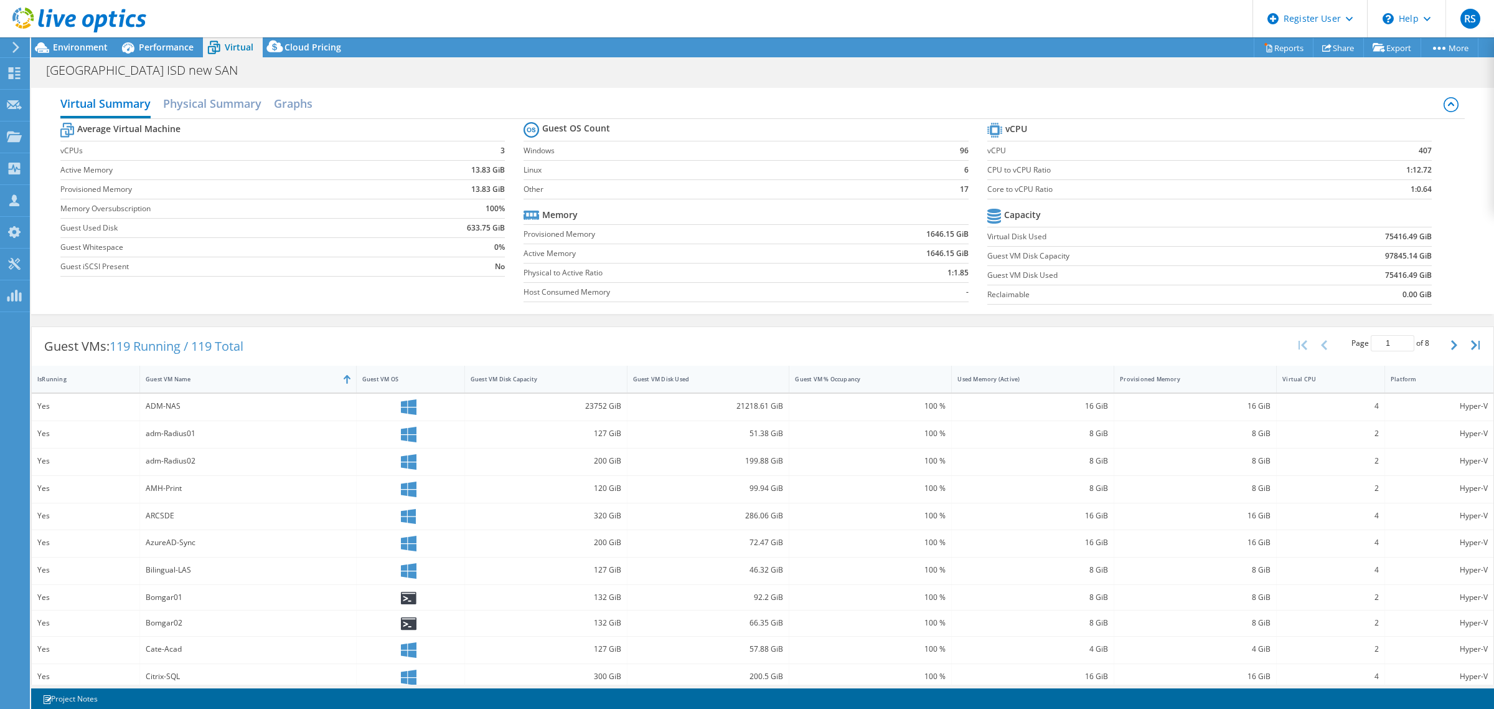
click at [1217, 232] on label "Virtual Disk Used" at bounding box center [1132, 236] width 291 height 12
drag, startPoint x: 1360, startPoint y: 231, endPoint x: 1418, endPoint y: 233, distance: 57.3
click at [1418, 230] on td "75416.49 GiB" at bounding box center [1355, 236] width 154 height 19
drag, startPoint x: 1367, startPoint y: 280, endPoint x: 1417, endPoint y: 270, distance: 51.5
click at [1417, 270] on td "75416.49 GiB" at bounding box center [1355, 274] width 154 height 19
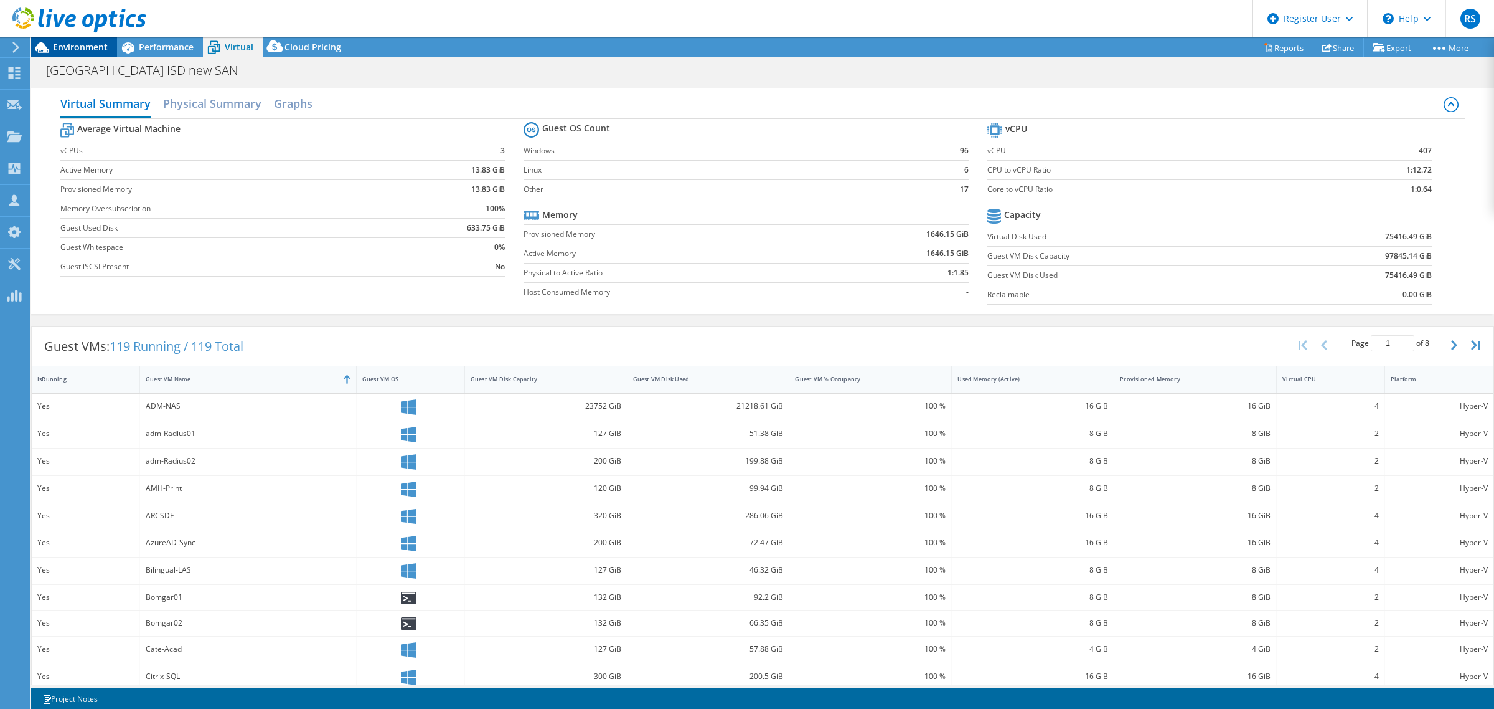
click at [67, 51] on span "Environment" at bounding box center [80, 47] width 55 height 12
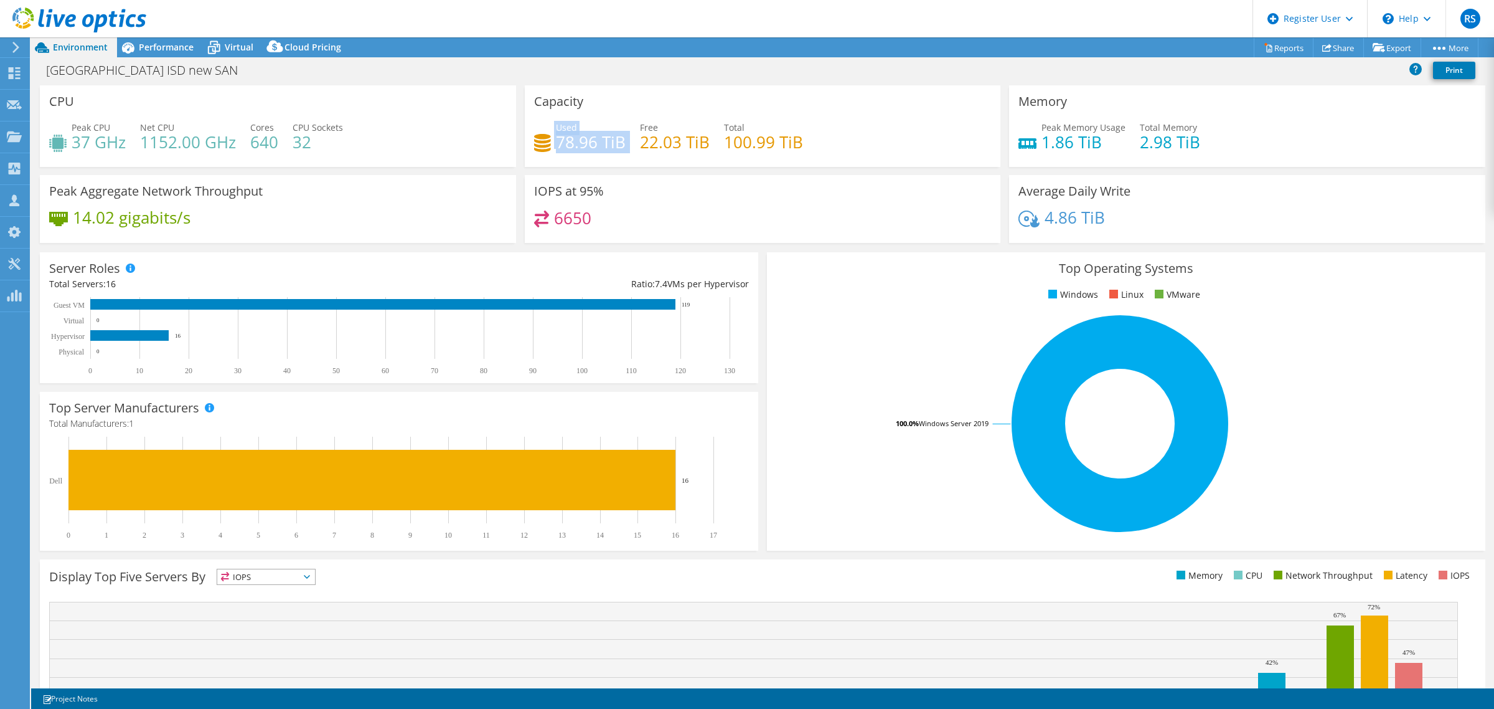
drag, startPoint x: 549, startPoint y: 141, endPoint x: 621, endPoint y: 145, distance: 72.4
click at [621, 145] on div "Used 78.96 TiB Free 22.03 TiB Total 100.99 TiB" at bounding box center [763, 141] width 458 height 40
click at [237, 52] on span "Virtual" at bounding box center [239, 47] width 29 height 12
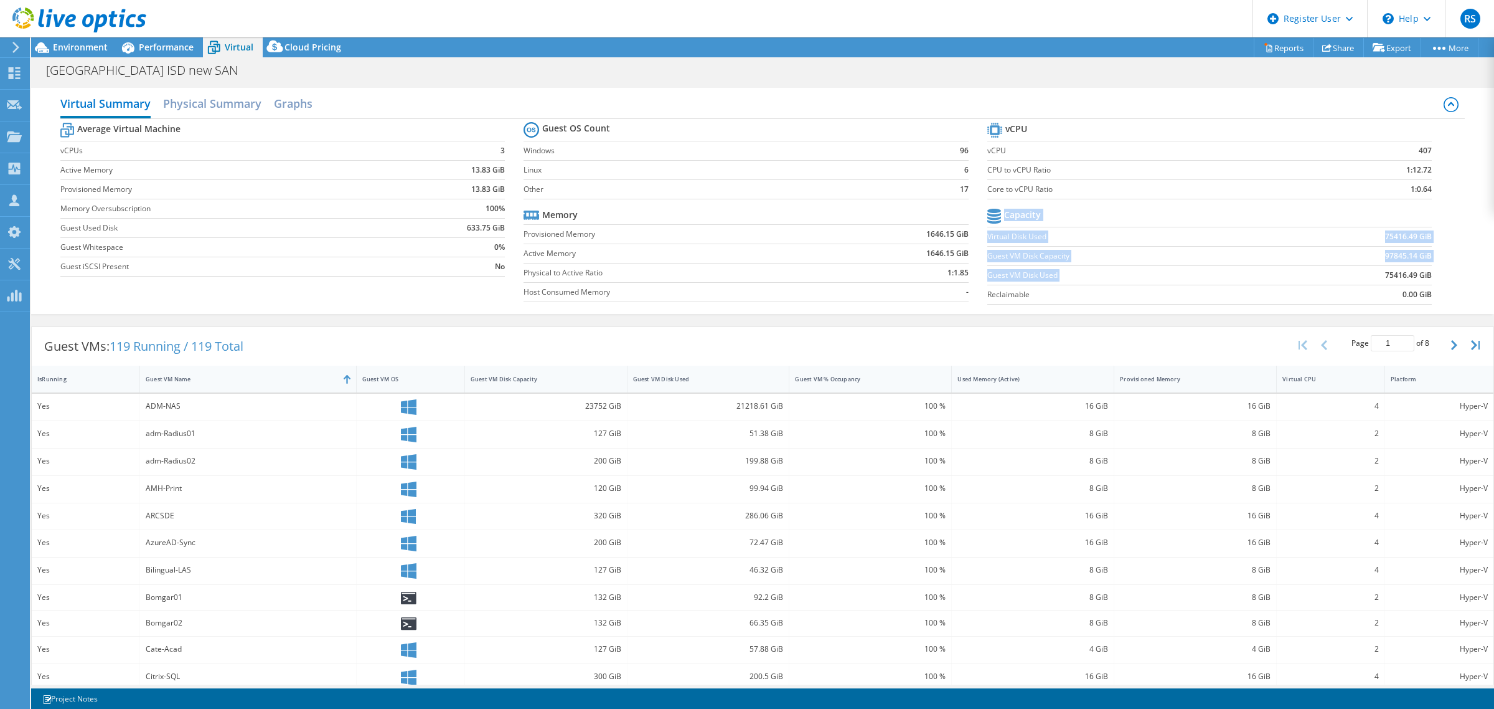
drag, startPoint x: 1365, startPoint y: 274, endPoint x: 1421, endPoint y: 273, distance: 55.4
click at [1421, 273] on section "vCPU vCPU 407 CPU to vCPU Ratio 1:12.72 Core to vCPU Ratio 1:0.64 Capacity Virt…" at bounding box center [1218, 215] width 463 height 191
click at [1420, 280] on b "75416.49 GiB" at bounding box center [1408, 275] width 47 height 12
drag, startPoint x: 1384, startPoint y: 294, endPoint x: 1426, endPoint y: 299, distance: 42.1
click at [1426, 299] on section "vCPU vCPU 407 CPU to vCPU Ratio 1:12.72 Core to vCPU Ratio 1:0.64 Capacity Virt…" at bounding box center [1218, 215] width 463 height 191
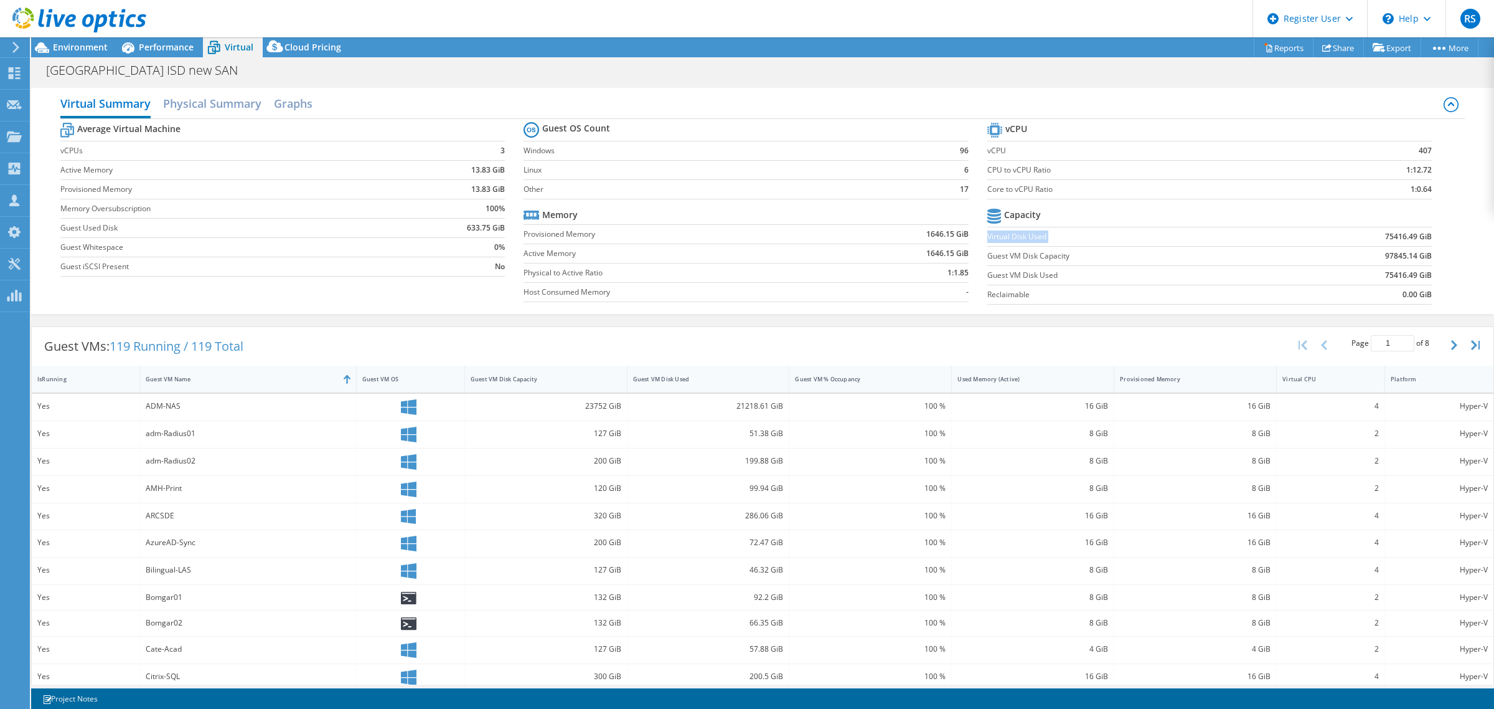
drag, startPoint x: 1370, startPoint y: 235, endPoint x: 1416, endPoint y: 222, distance: 47.9
click at [1416, 222] on tbody "Capacity Virtual Disk Used 75416.49 GiB Guest VM Disk Capacity 97845.14 GiB Gue…" at bounding box center [1209, 254] width 445 height 99
click at [1432, 237] on section "vCPU vCPU 407 CPU to vCPU Ratio 1:12.72 Core to vCPU Ratio 1:0.64 Capacity Virt…" at bounding box center [1218, 215] width 463 height 191
drag, startPoint x: 1377, startPoint y: 297, endPoint x: 1420, endPoint y: 297, distance: 43.6
click at [1420, 297] on td "0.00 GiB" at bounding box center [1355, 294] width 154 height 19
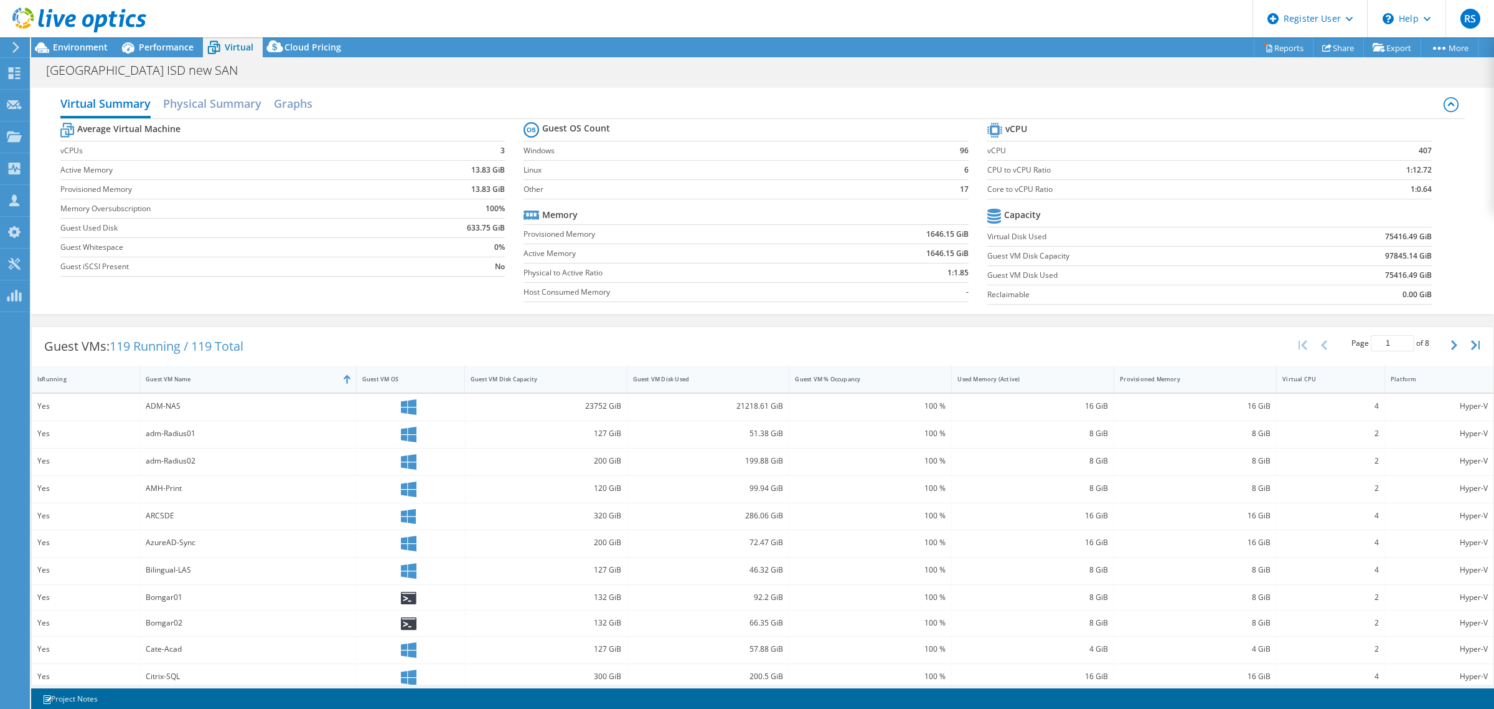
click at [1062, 324] on div "Guest VMs: 119 Running / 119 Total Page 1 of 8 5 rows 10 rows 20 rows 25 rows 5…" at bounding box center [762, 563] width 1463 height 487
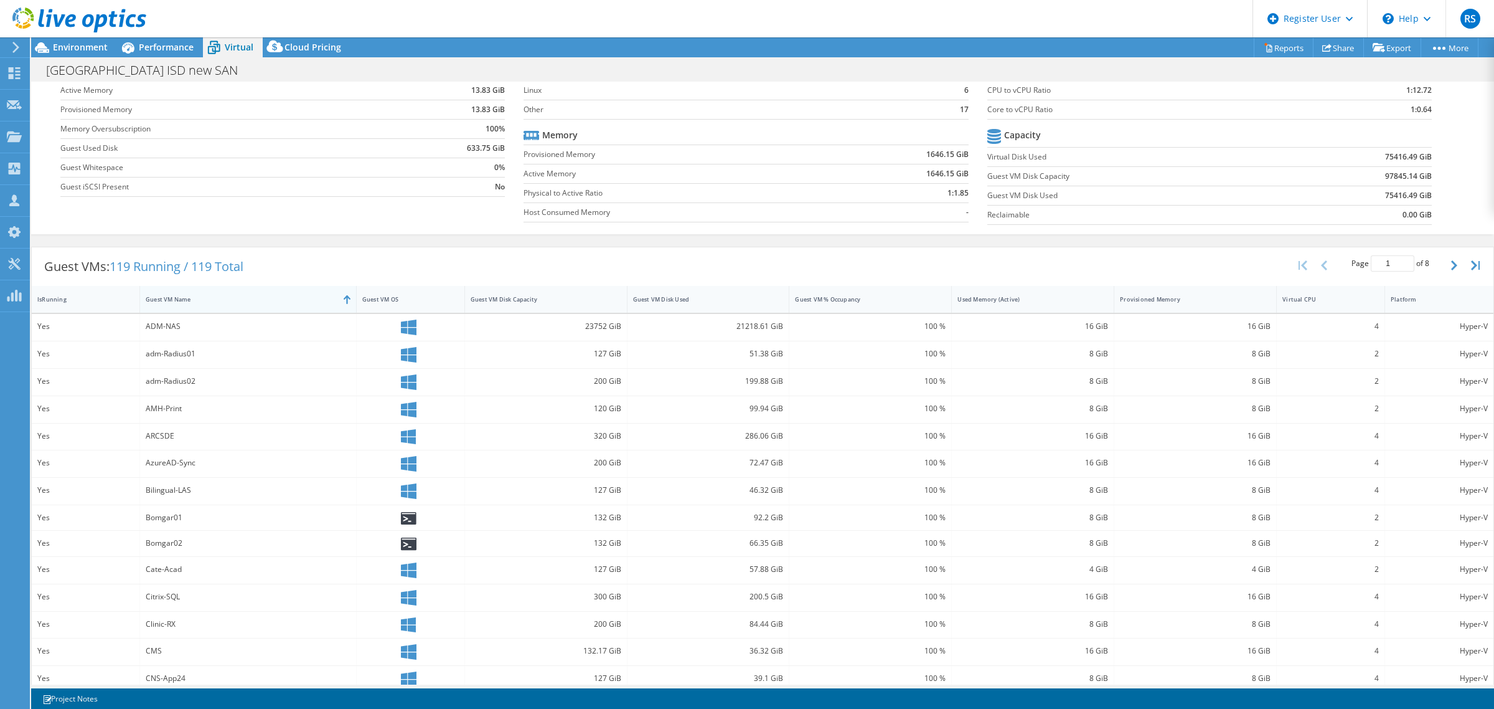
scroll to position [47, 0]
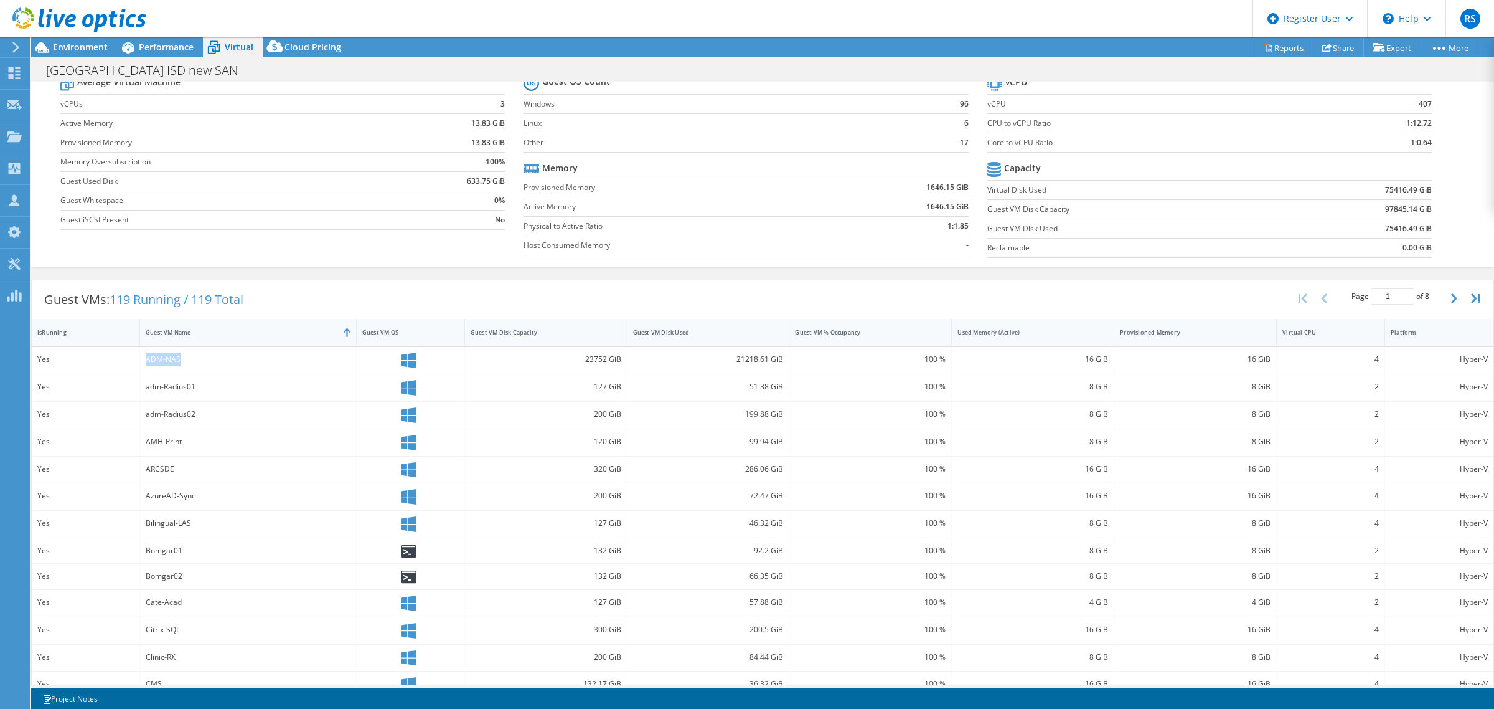
drag, startPoint x: 141, startPoint y: 359, endPoint x: 207, endPoint y: 360, distance: 66.6
click at [207, 360] on div "ADM-NAS" at bounding box center [248, 360] width 217 height 27
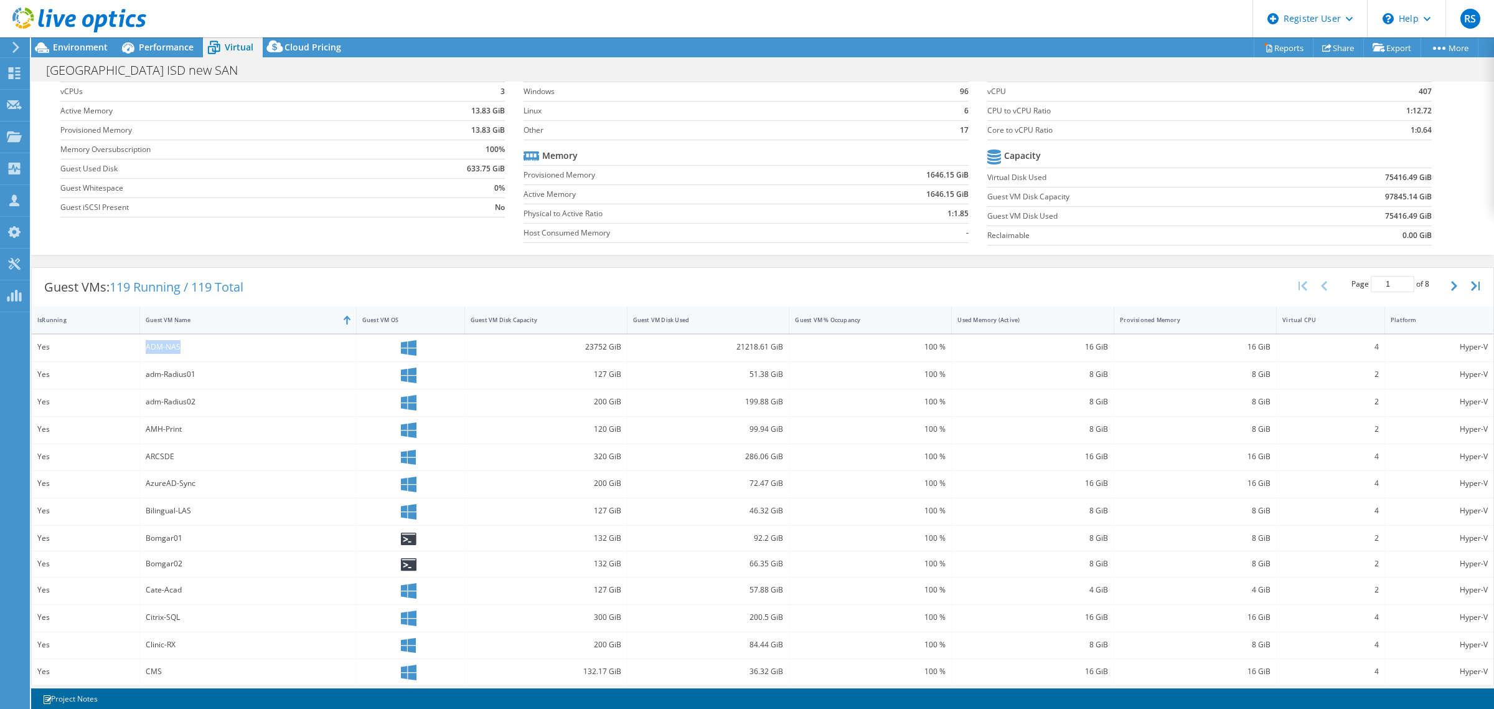
scroll to position [0, 0]
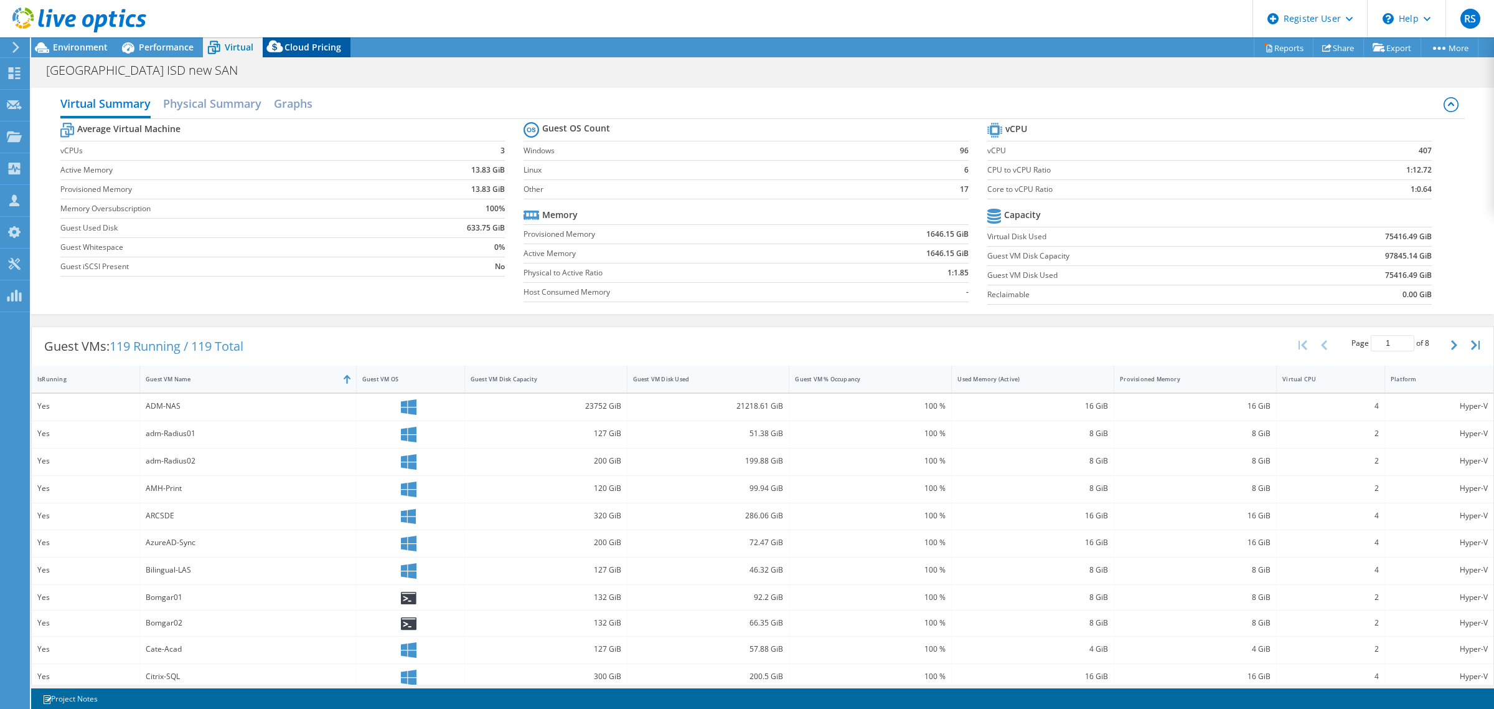
click at [309, 44] on span "Cloud Pricing" at bounding box center [313, 47] width 57 height 12
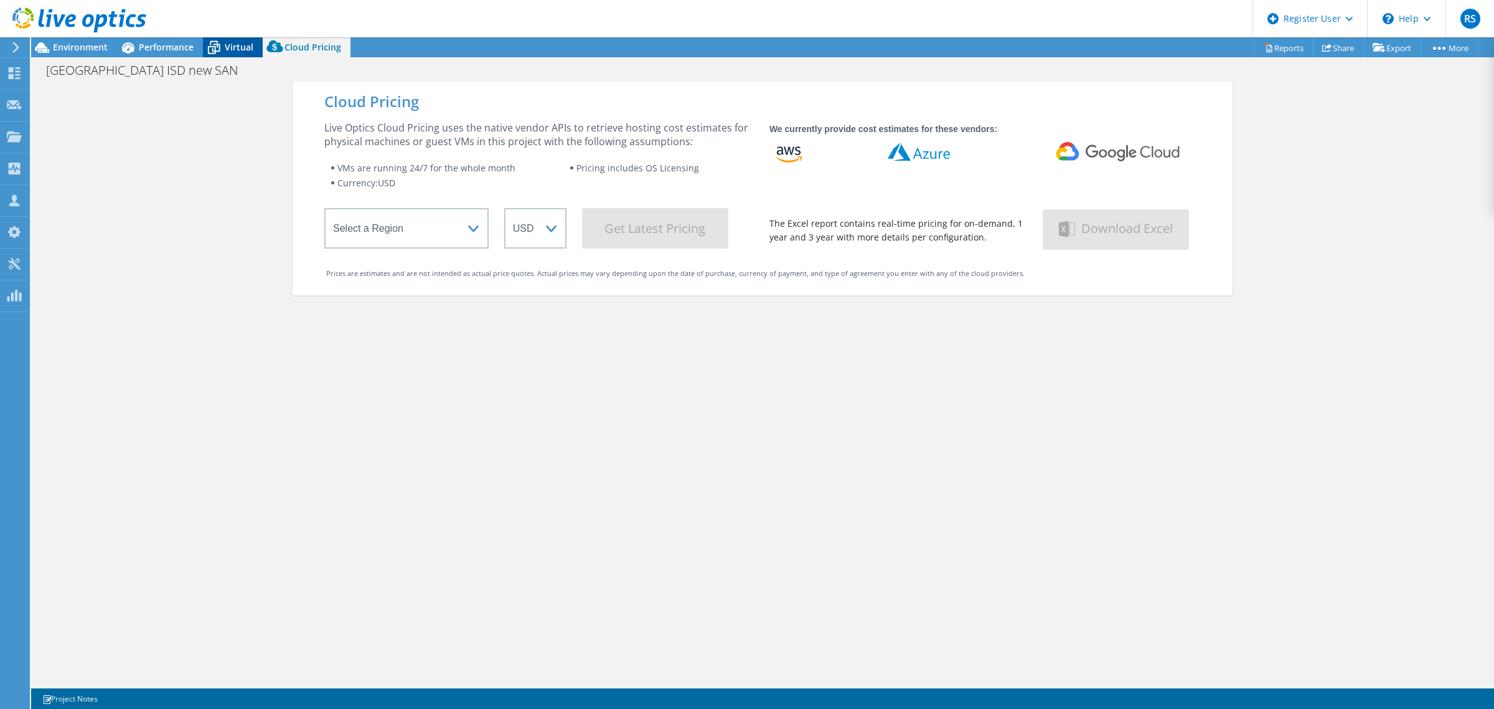
click at [228, 50] on span "Virtual" at bounding box center [239, 47] width 29 height 12
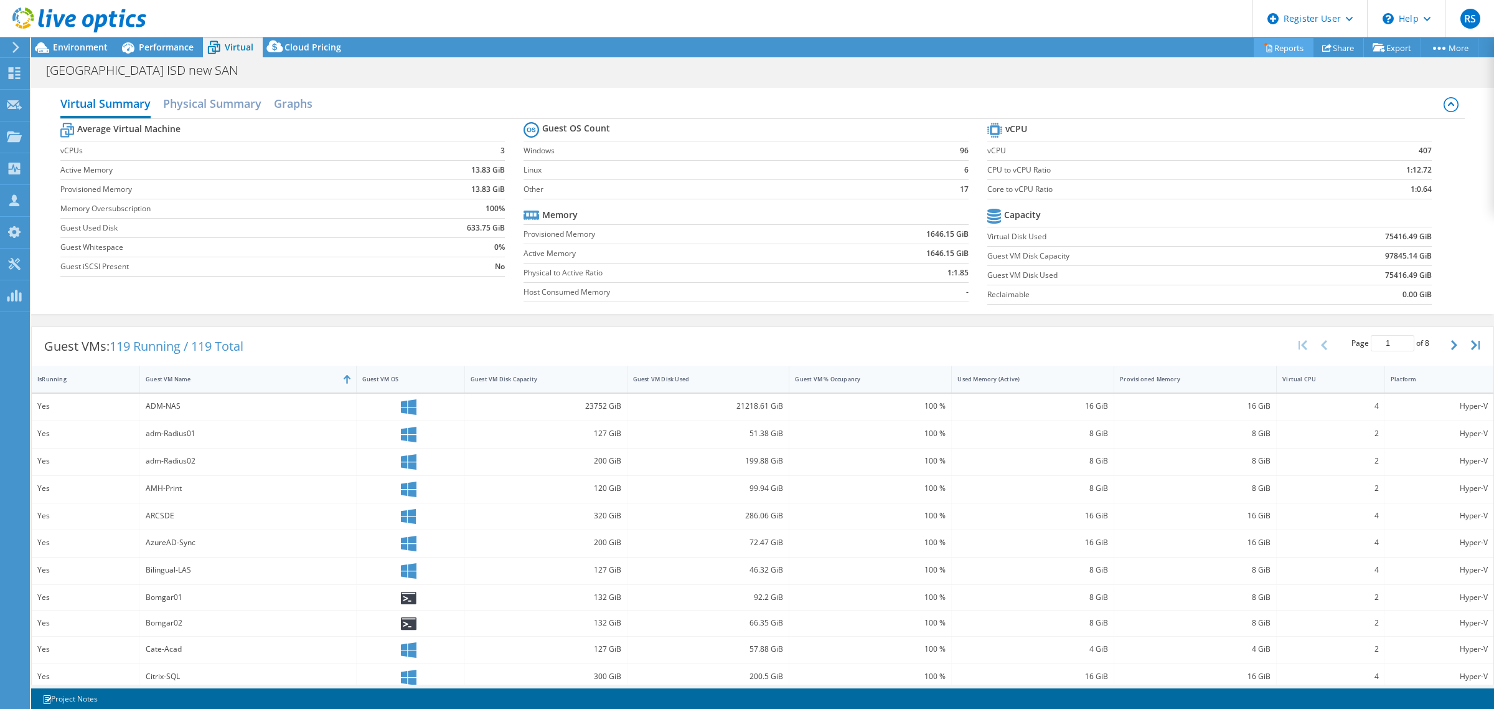
click at [1286, 38] on link "Reports" at bounding box center [1284, 47] width 60 height 19
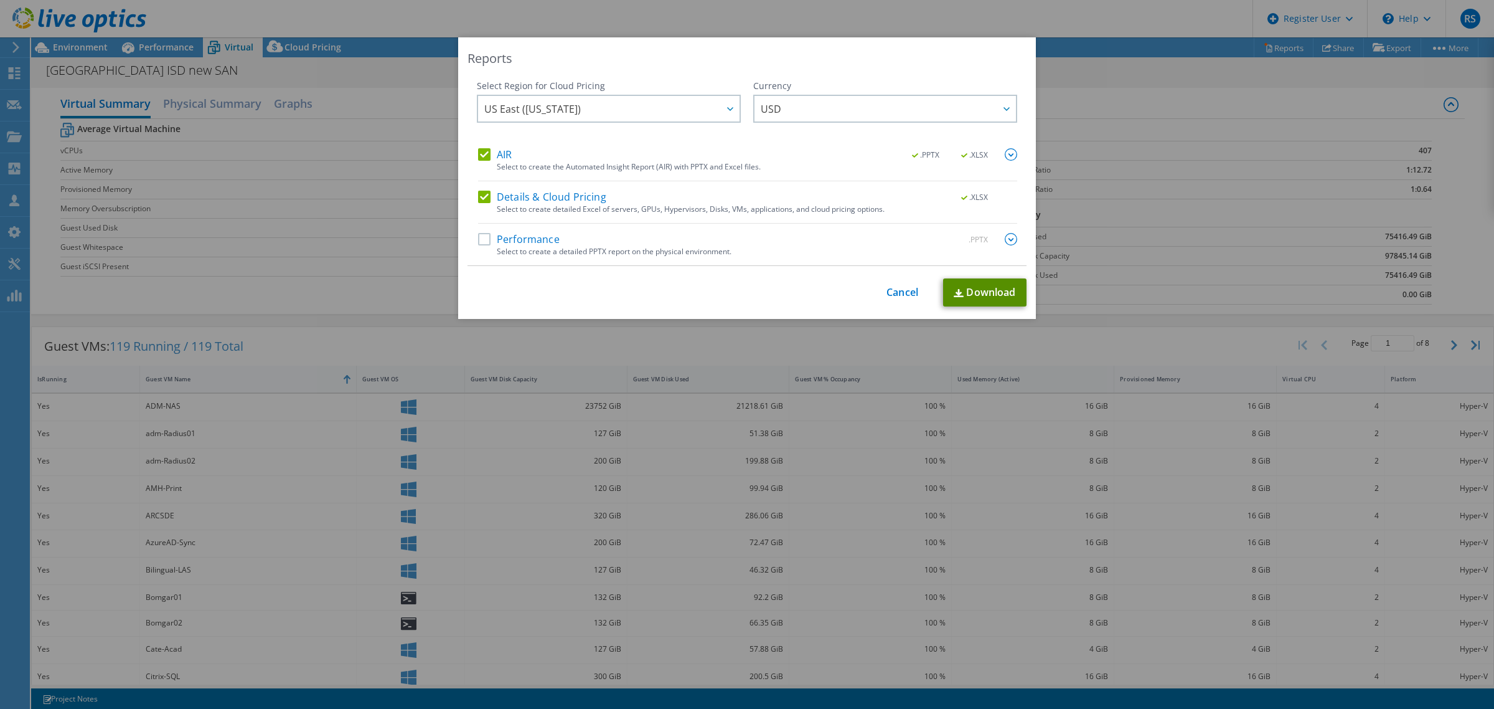
click at [971, 288] on link "Download" at bounding box center [984, 292] width 83 height 28
click at [900, 297] on link "Cancel" at bounding box center [903, 292] width 32 height 12
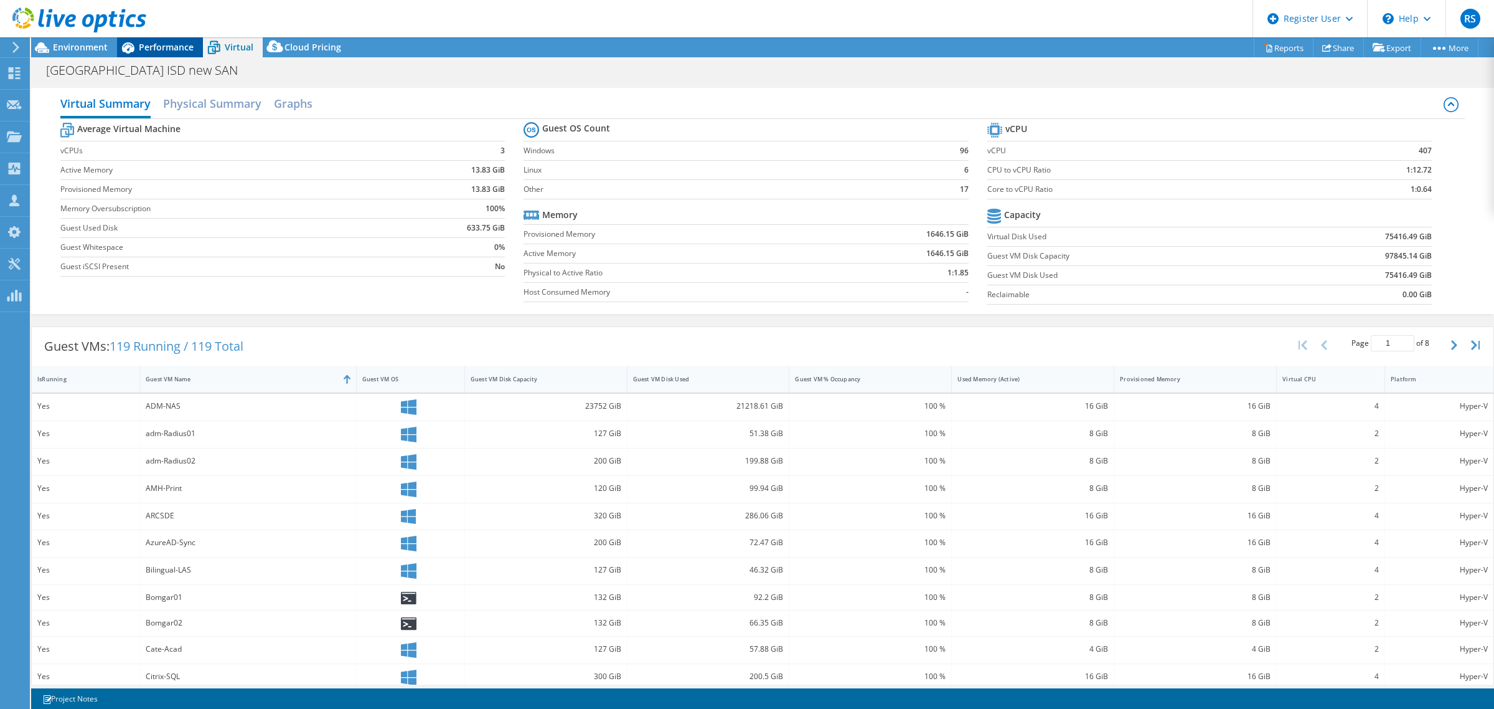
click at [159, 45] on span "Performance" at bounding box center [166, 47] width 55 height 12
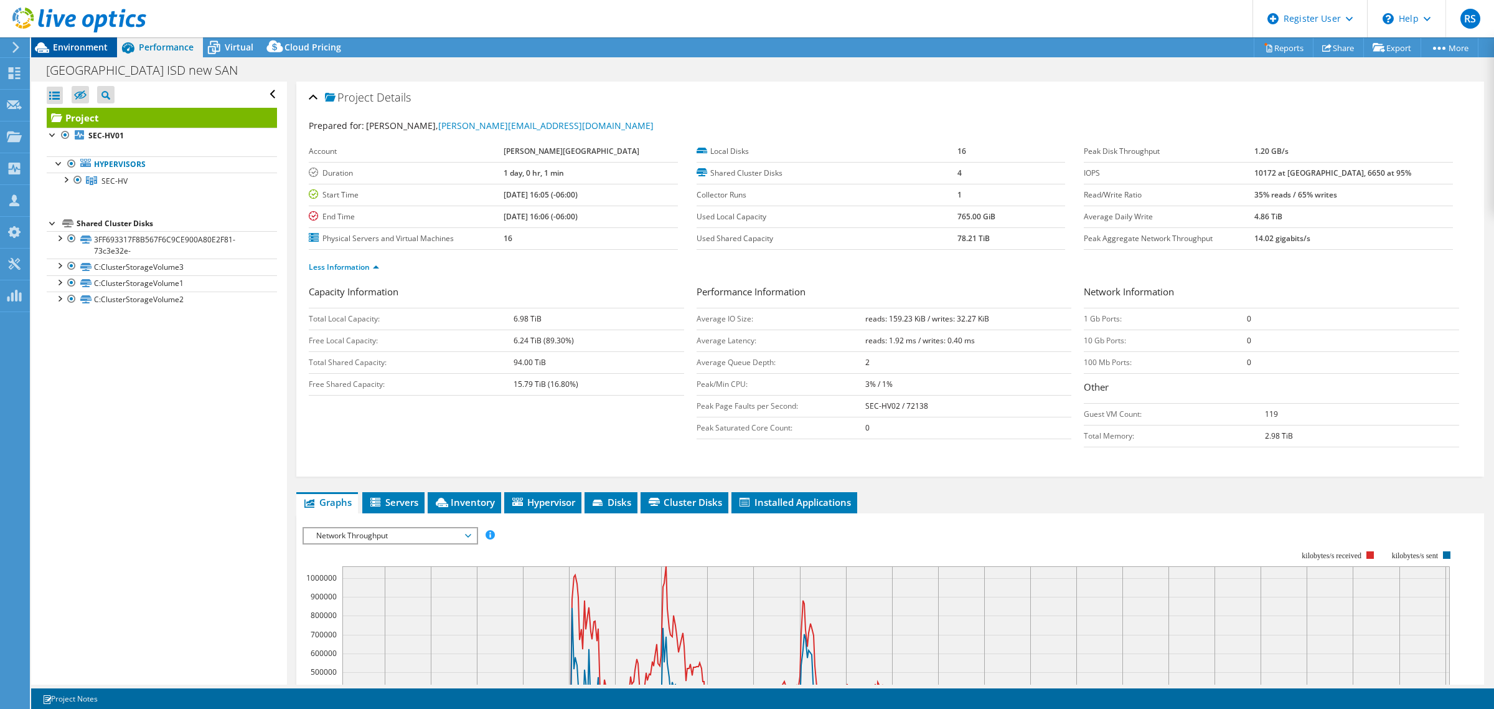
click at [81, 51] on span "Environment" at bounding box center [80, 47] width 55 height 12
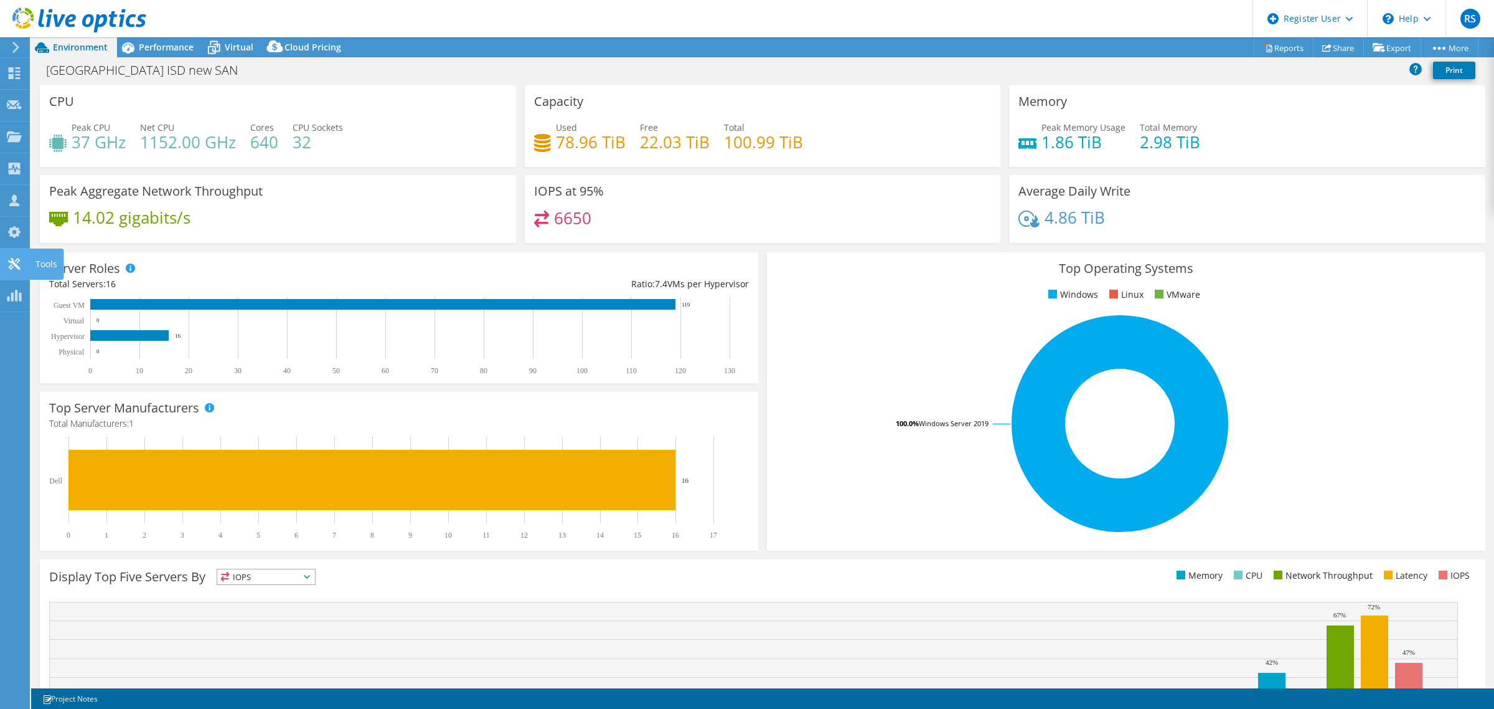
click at [14, 260] on icon at bounding box center [14, 264] width 15 height 12
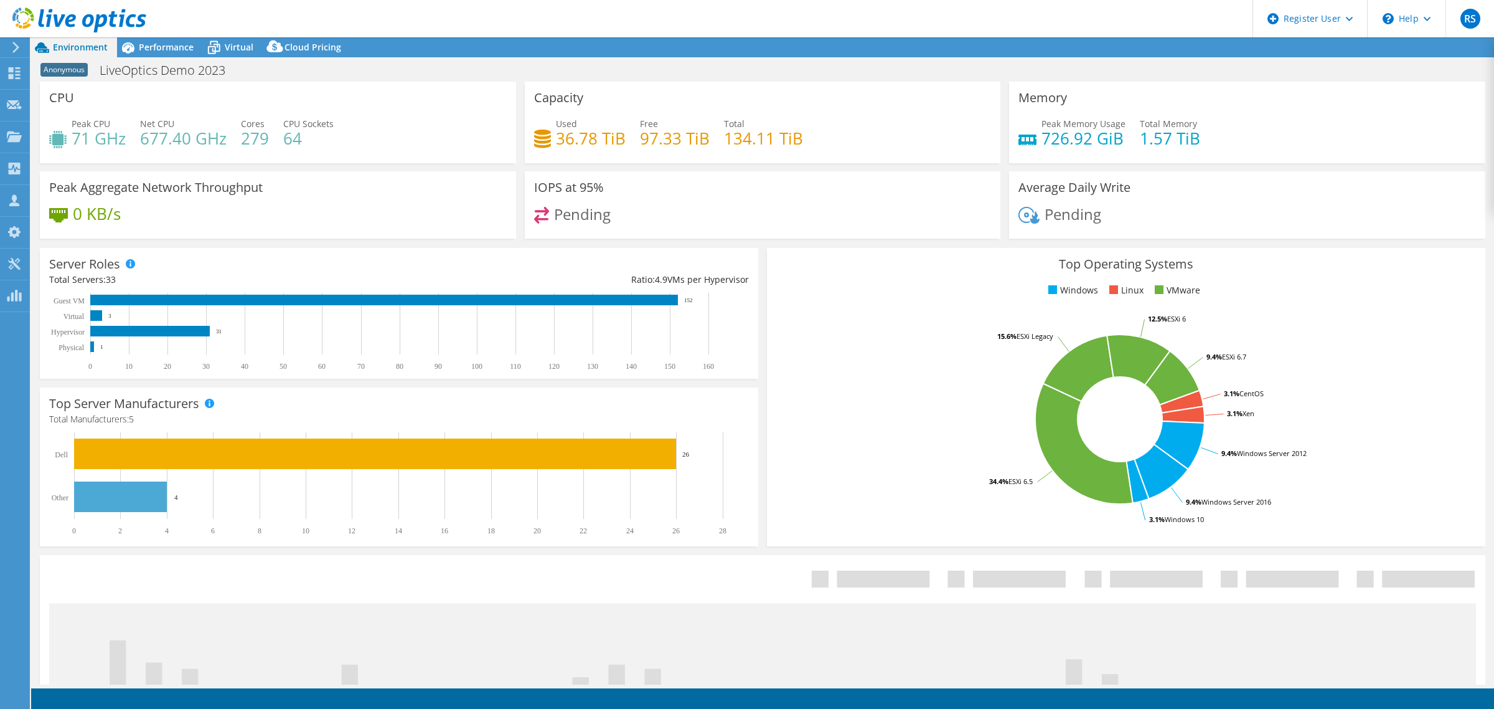
select select "Singapore"
select select "GBP"
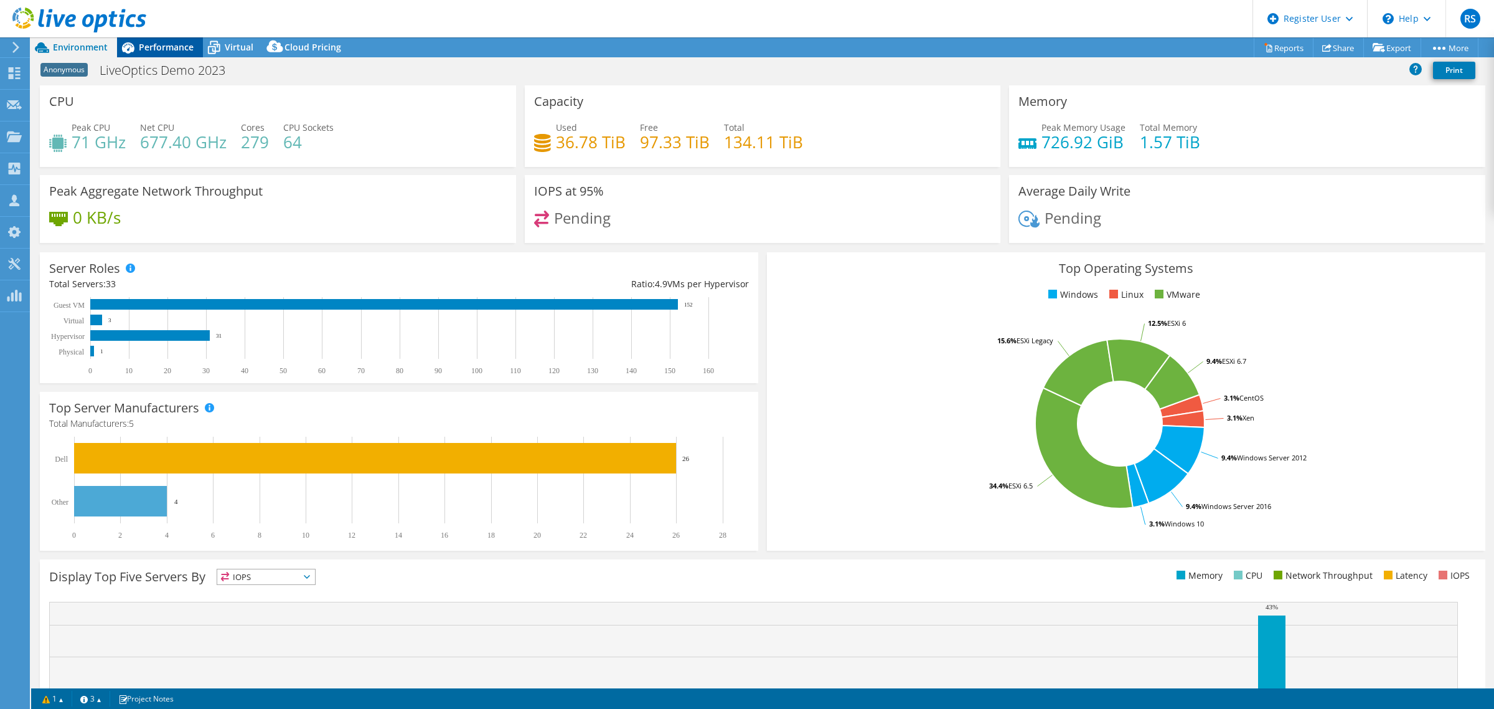
click at [148, 51] on span "Performance" at bounding box center [166, 47] width 55 height 12
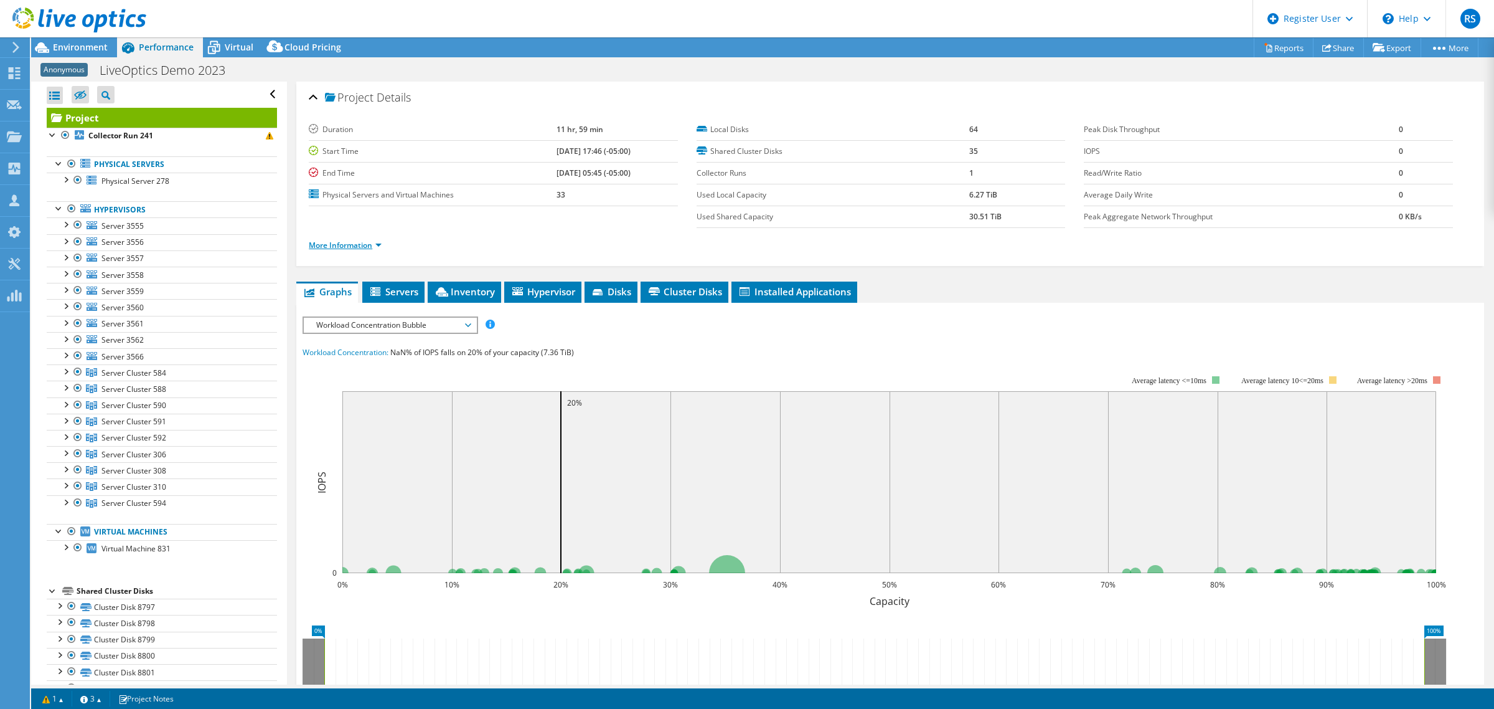
click at [325, 245] on link "More Information" at bounding box center [345, 245] width 73 height 11
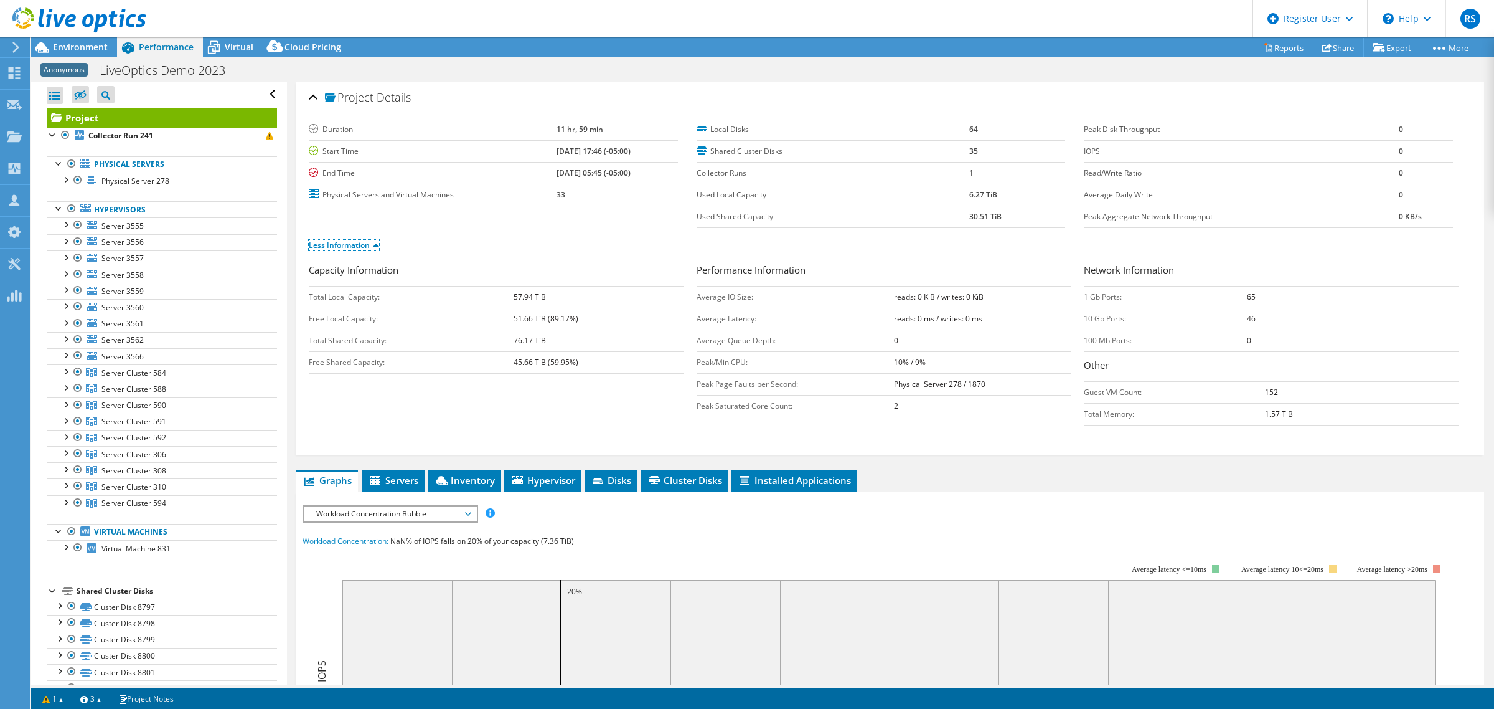
scroll to position [156, 0]
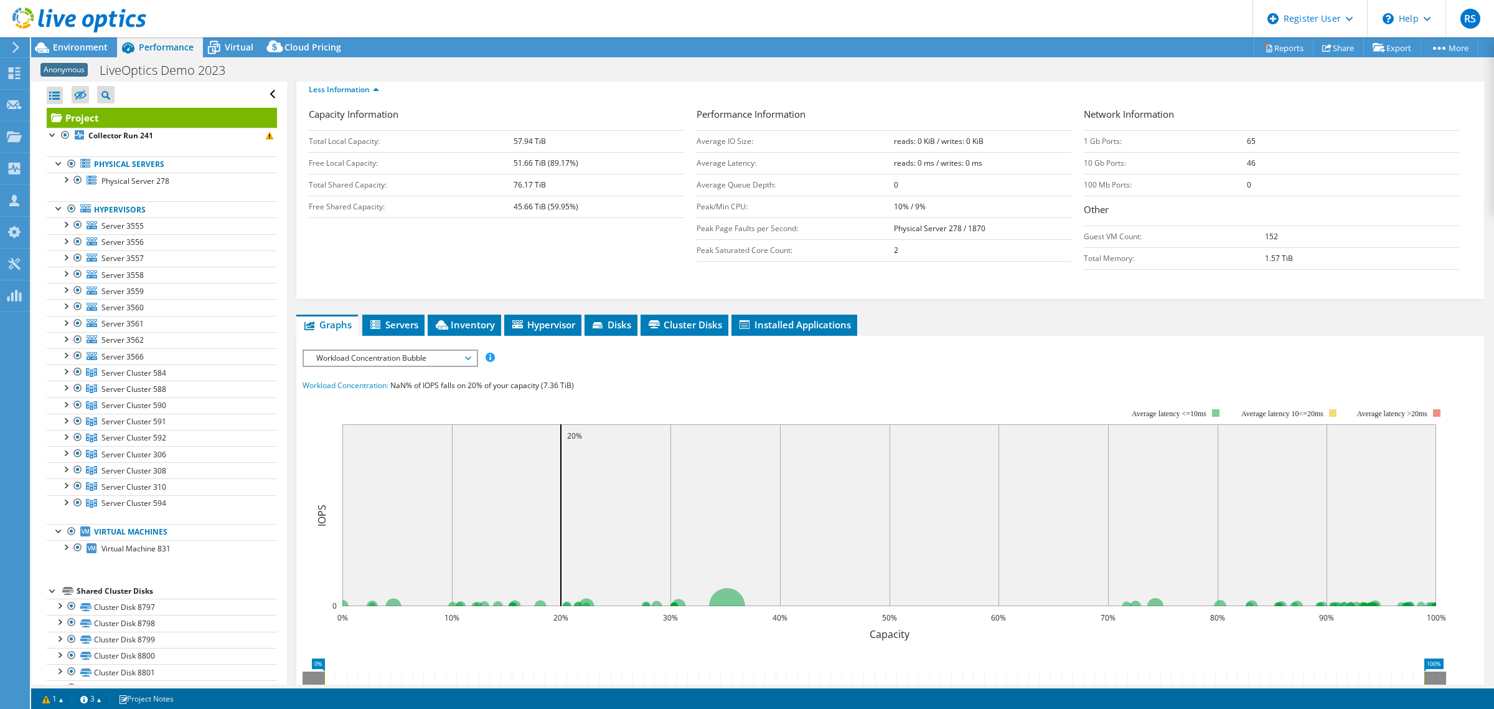
click at [477, 319] on span "Inventory" at bounding box center [464, 324] width 61 height 12
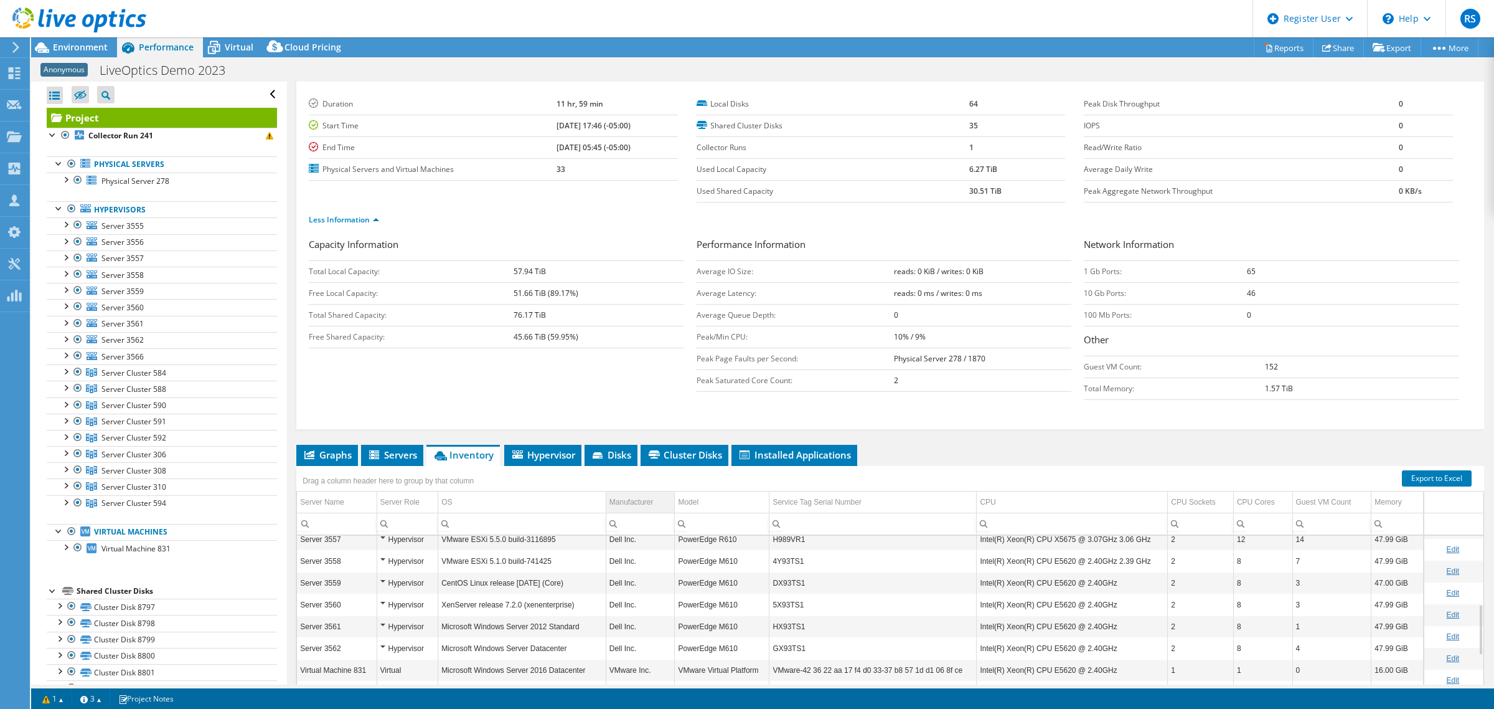
scroll to position [0, 0]
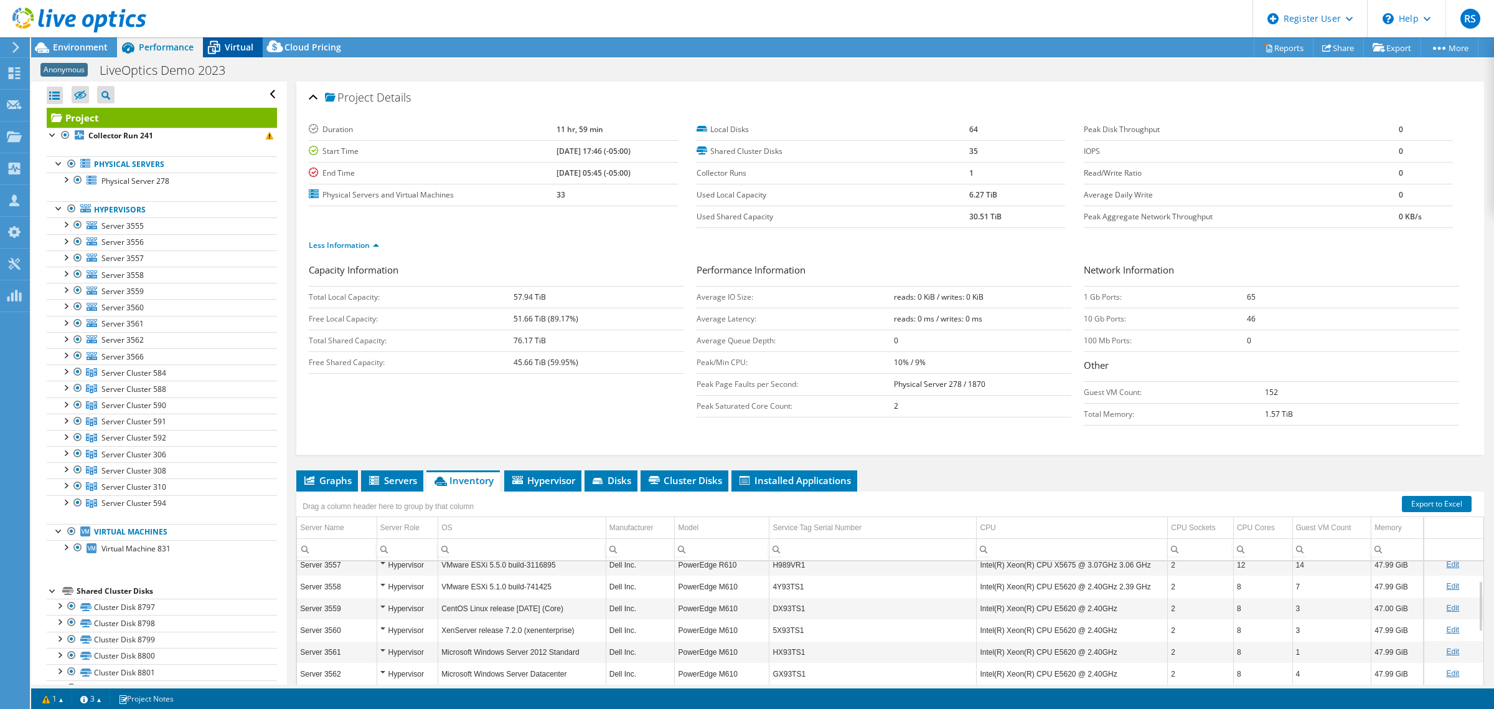
click at [238, 50] on span "Virtual" at bounding box center [239, 47] width 29 height 12
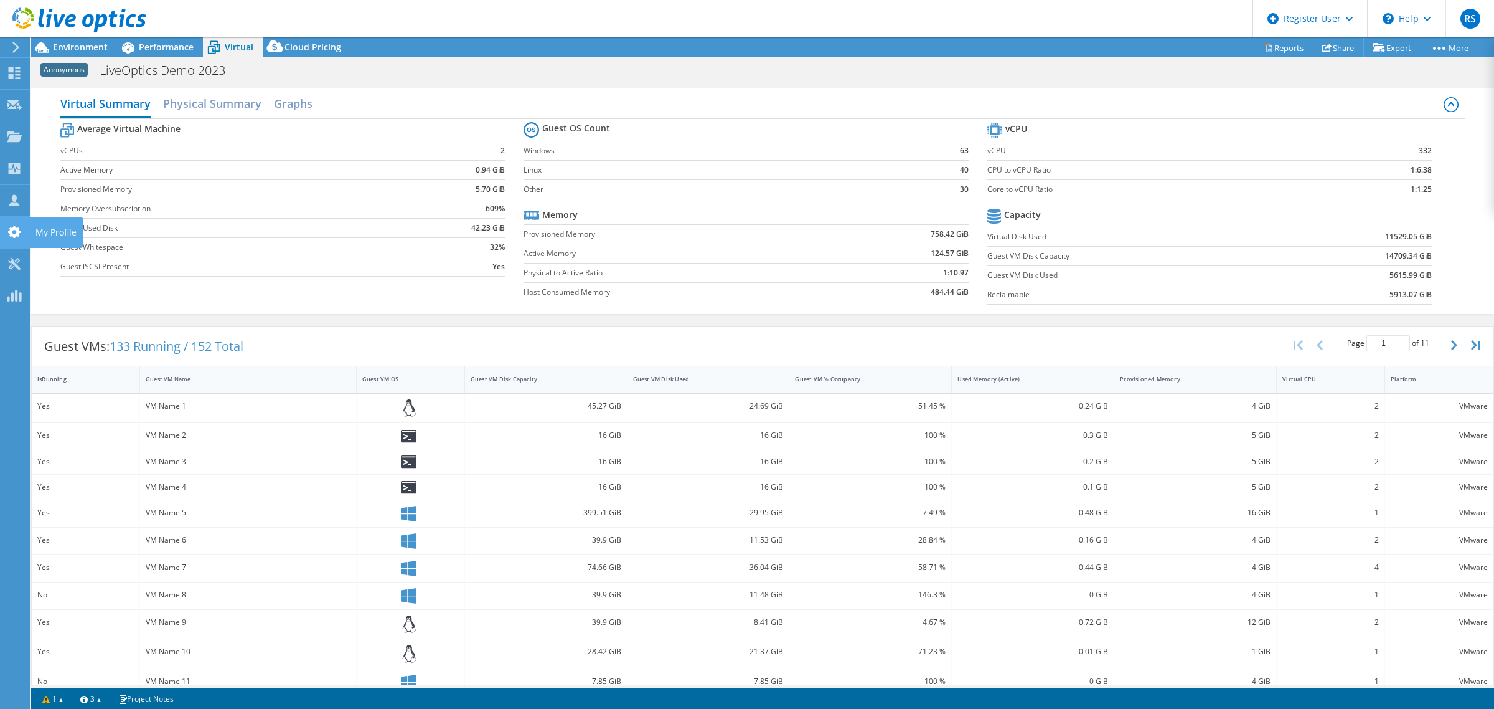
click at [17, 233] on use at bounding box center [14, 232] width 12 height 12
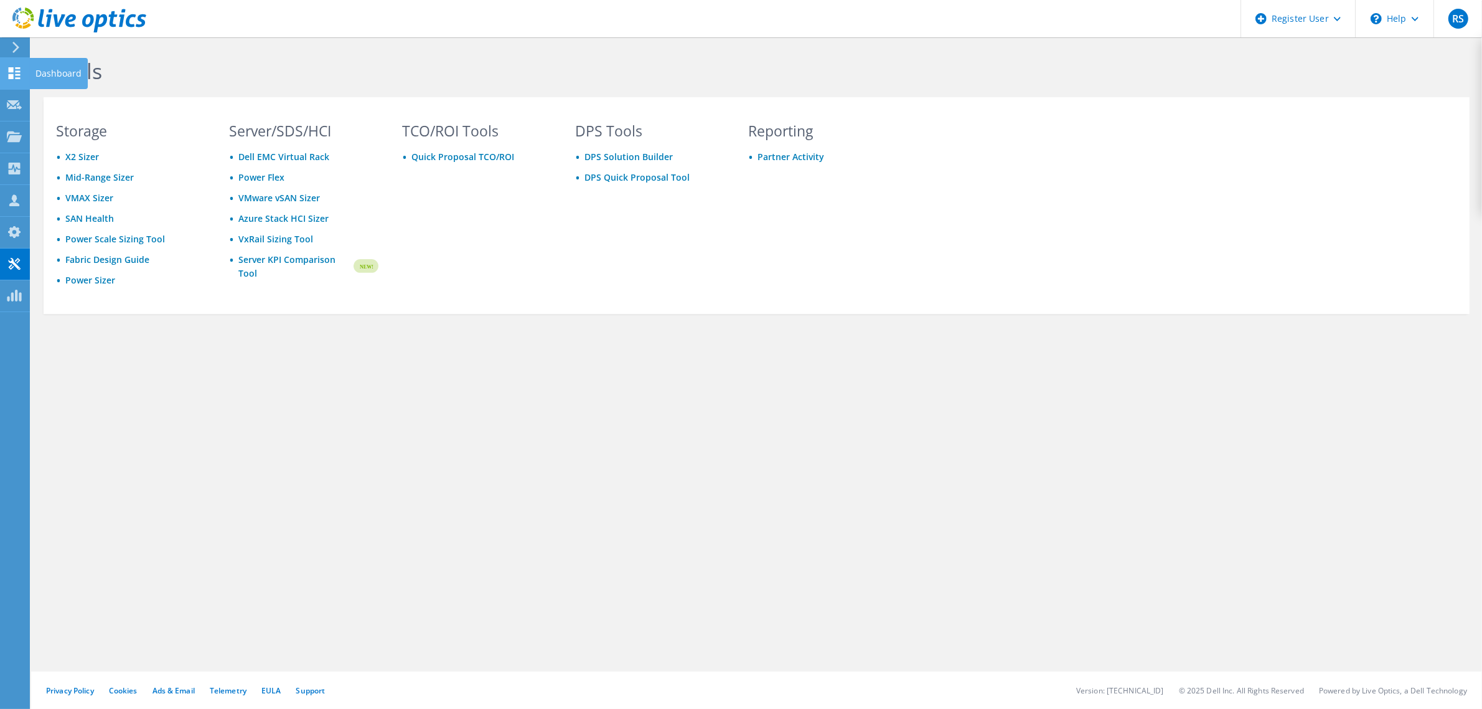
click at [7, 72] on icon at bounding box center [14, 73] width 15 height 12
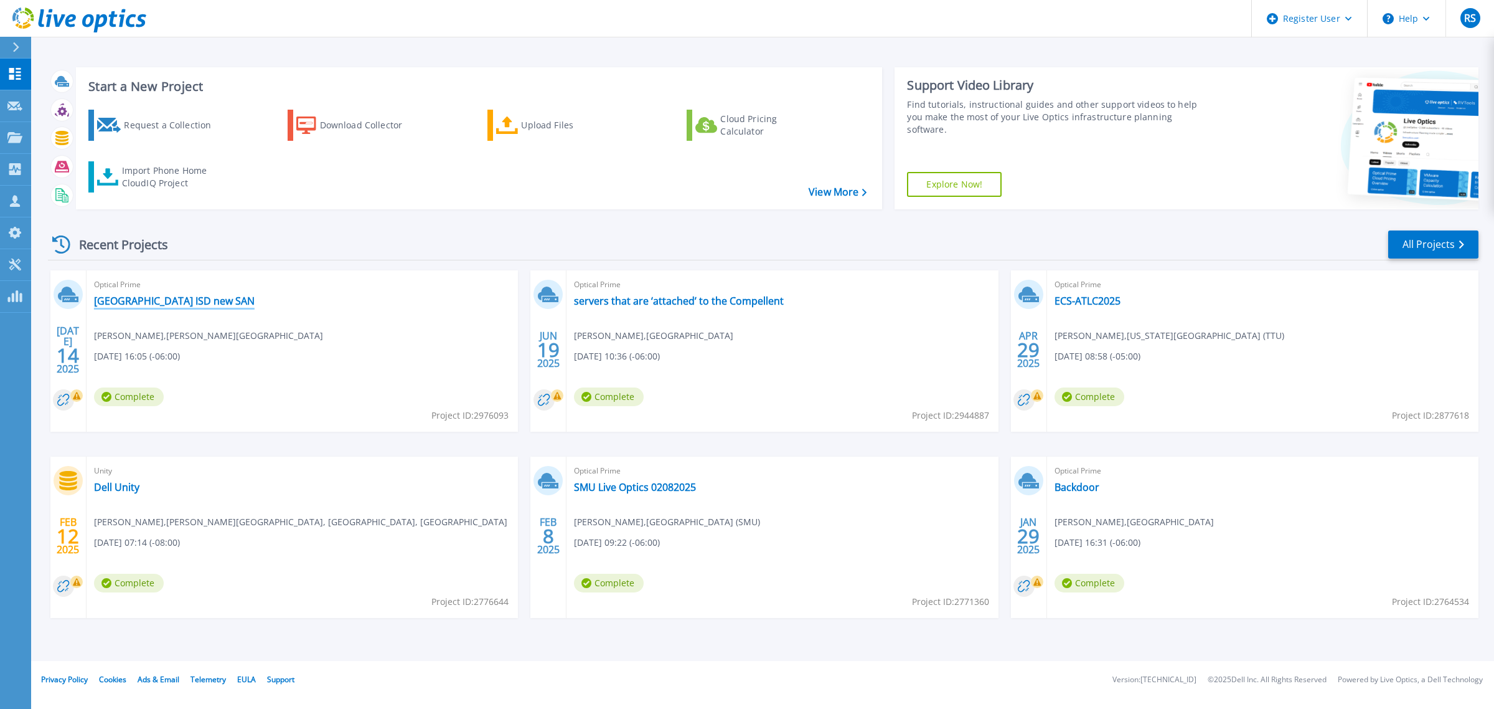
click at [126, 296] on link "[GEOGRAPHIC_DATA] ISD new SAN" at bounding box center [174, 300] width 161 height 12
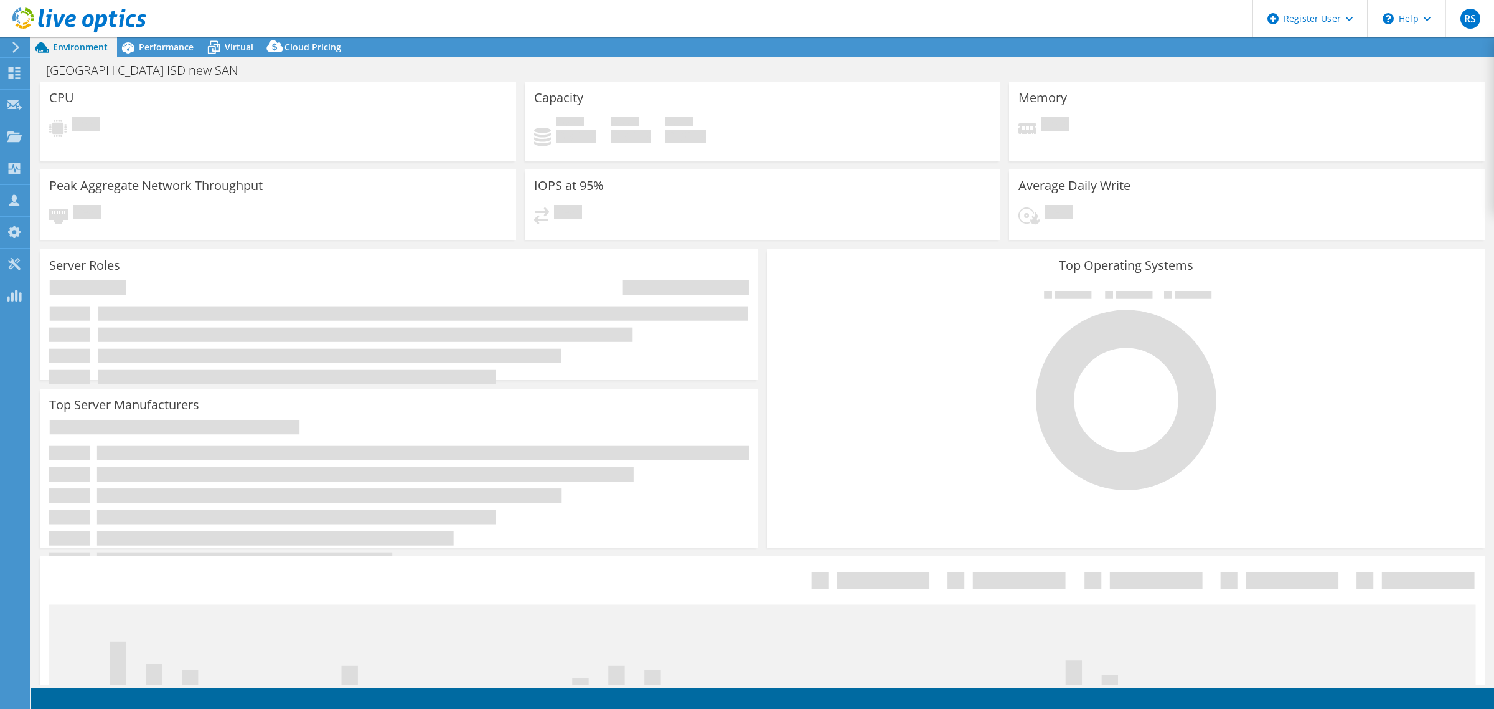
select select "USD"
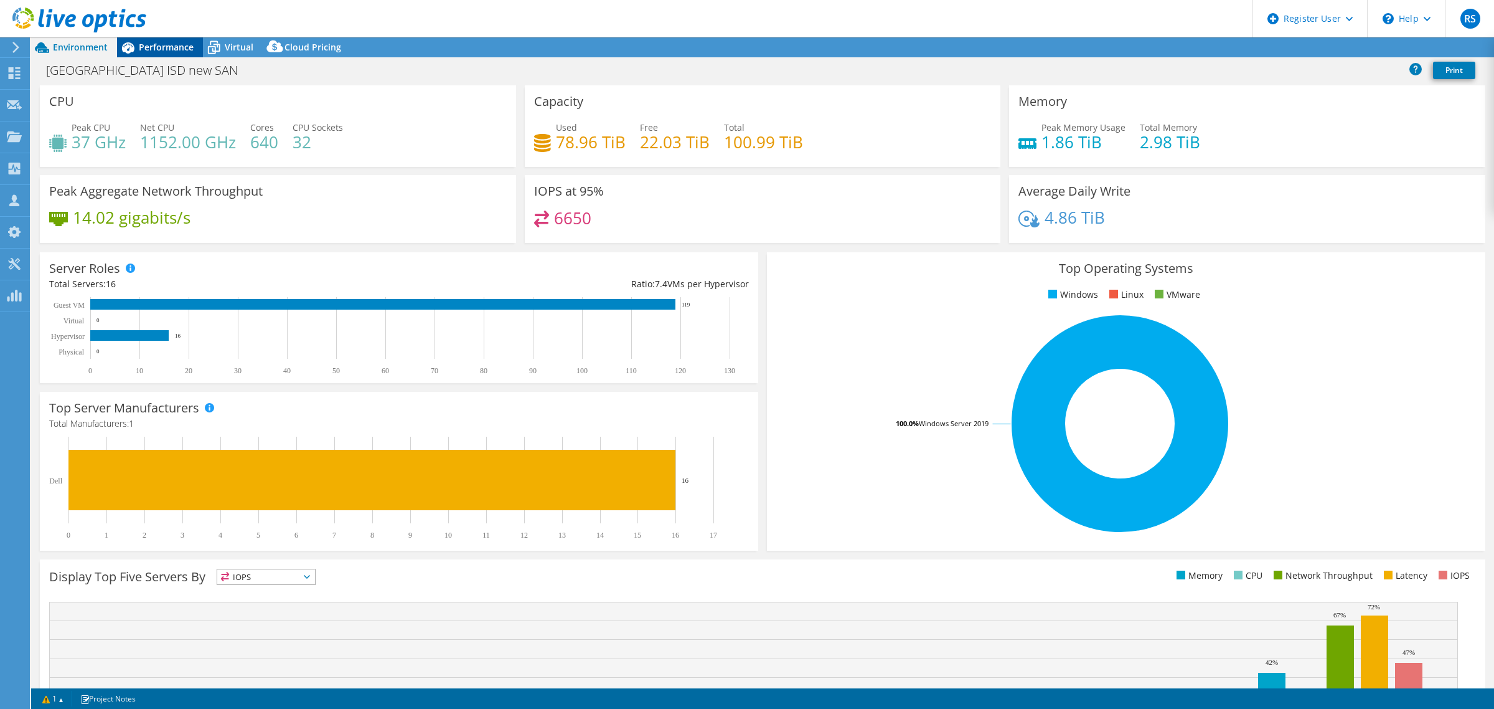
click at [168, 42] on span "Performance" at bounding box center [166, 47] width 55 height 12
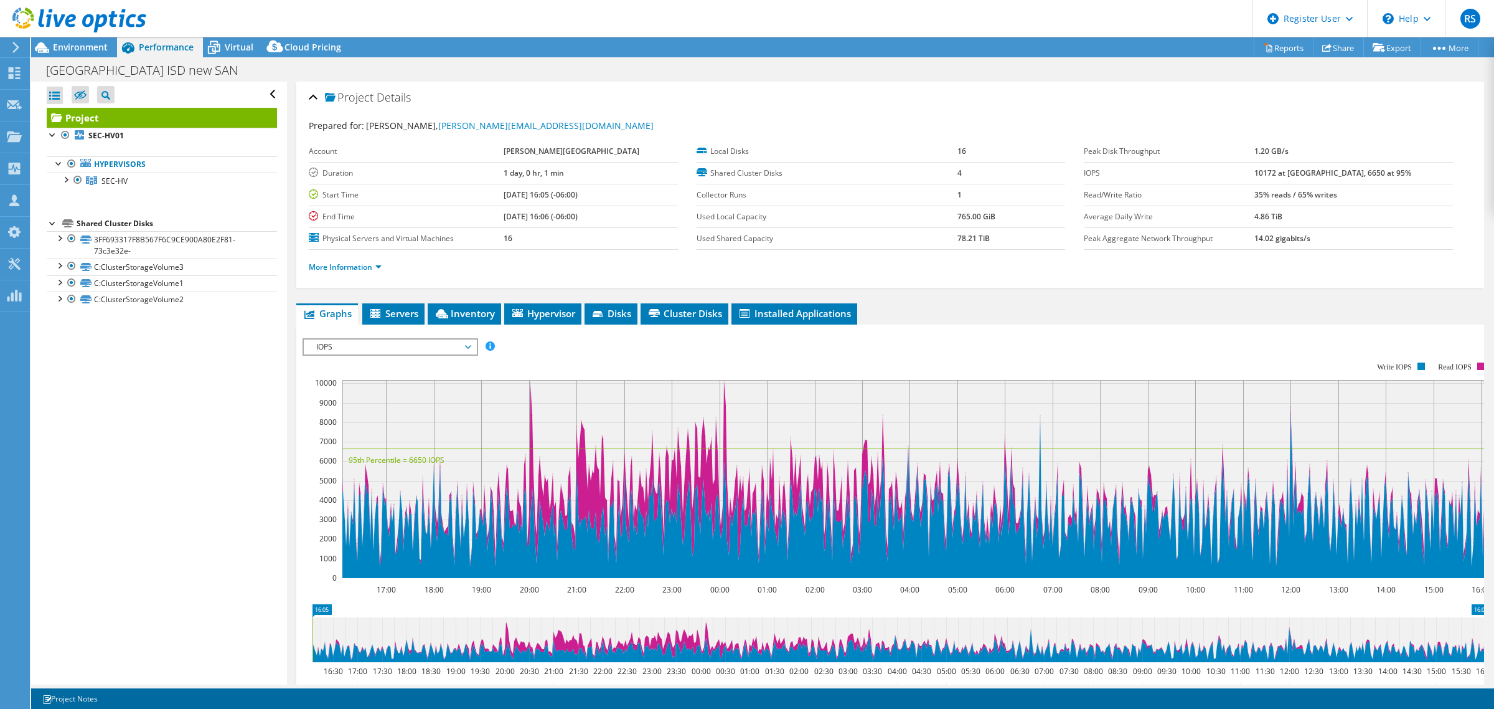
click at [93, 22] on icon at bounding box center [79, 20] width 134 height 26
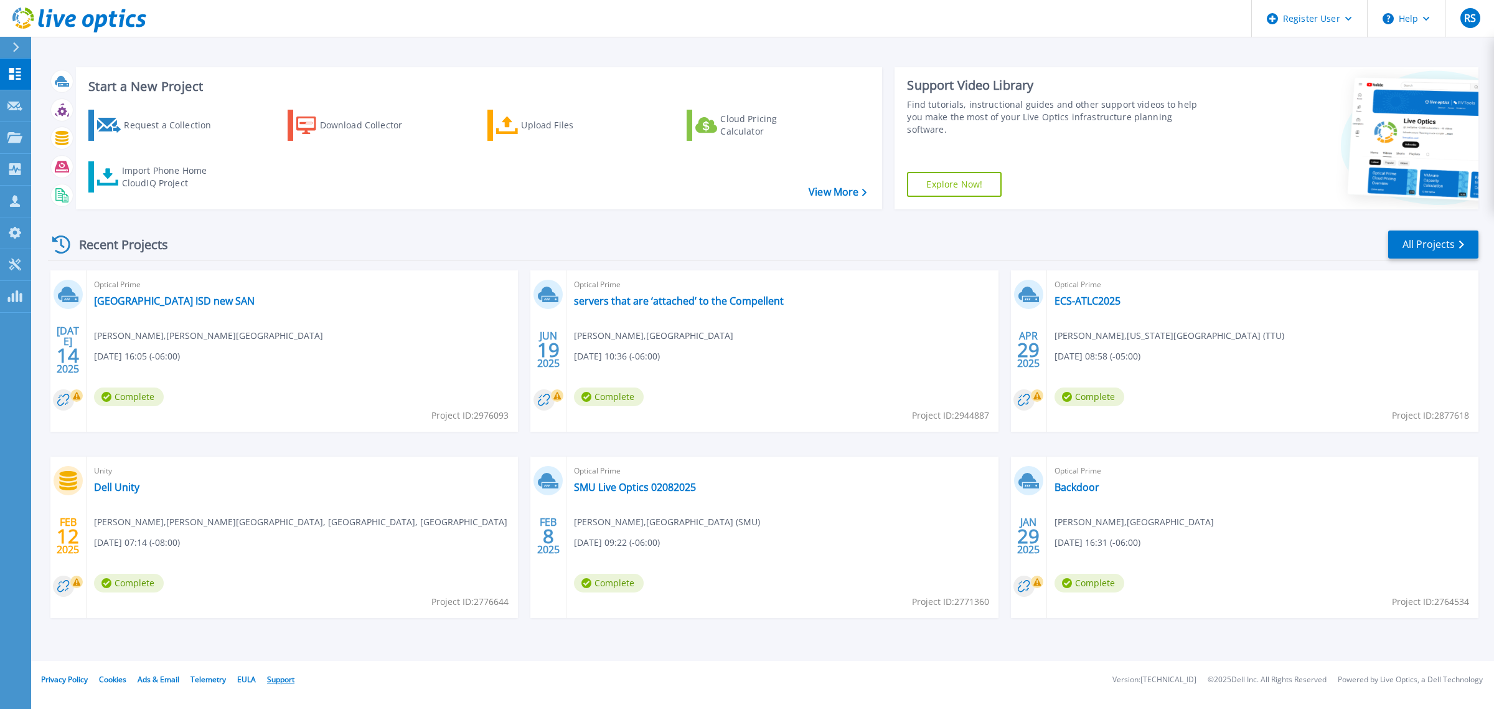
click at [285, 677] on link "Support" at bounding box center [280, 679] width 27 height 11
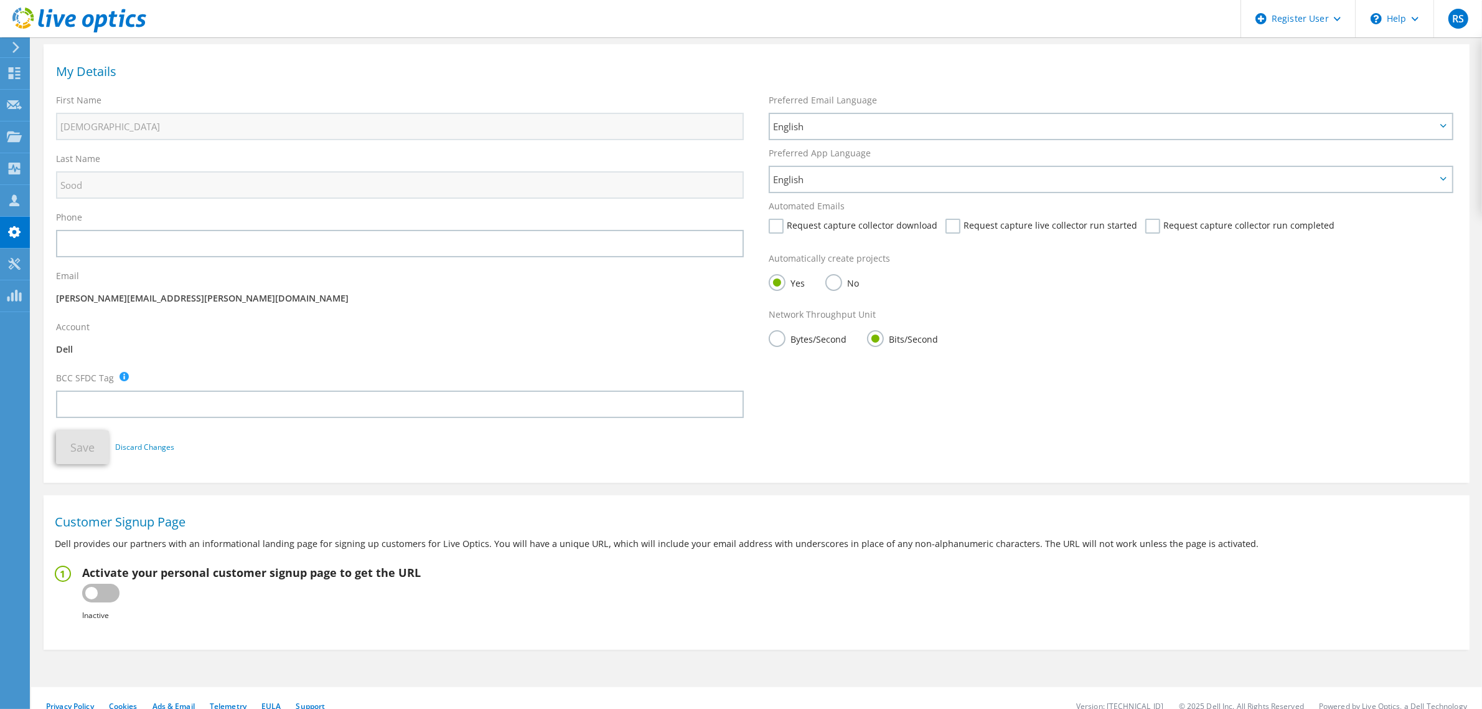
scroll to position [67, 0]
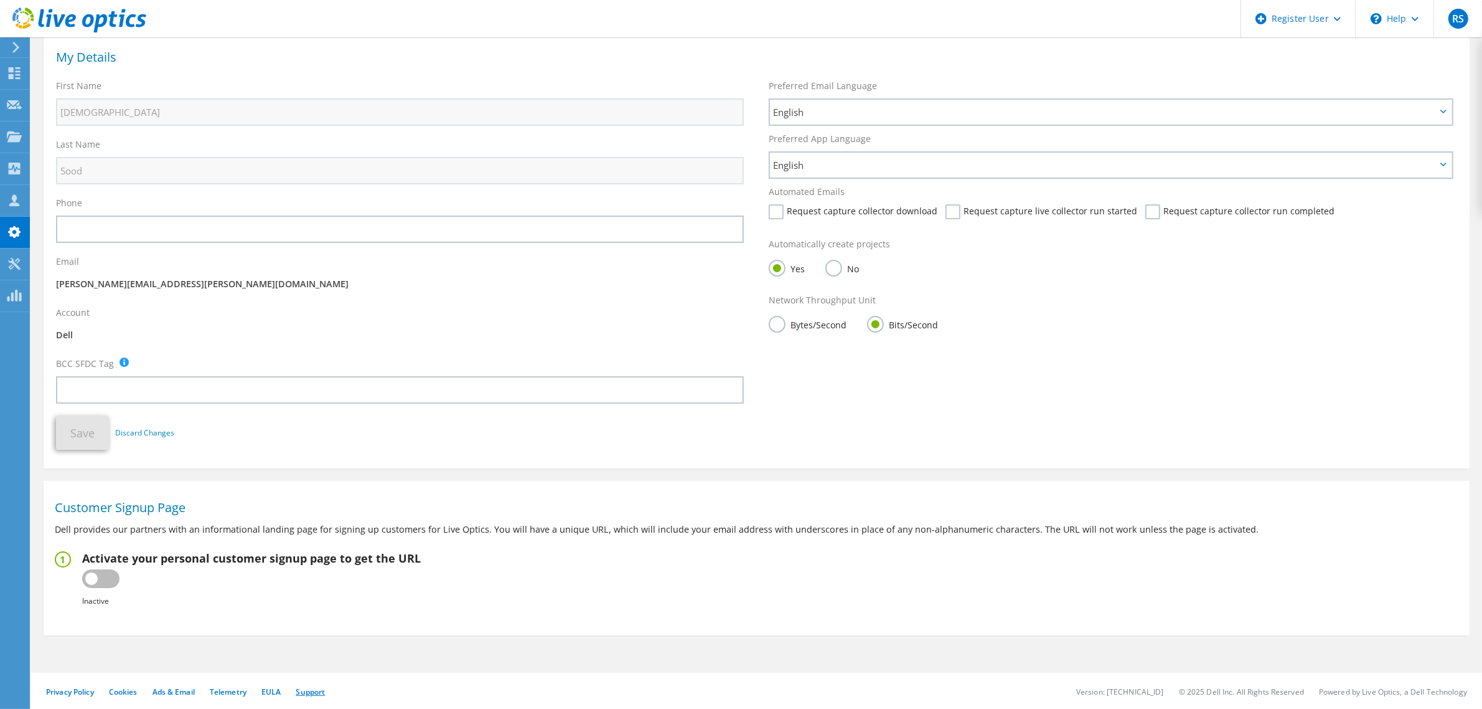
click at [318, 688] on link "Support" at bounding box center [310, 691] width 29 height 11
click at [1452, 22] on span "RS" at bounding box center [1459, 19] width 20 height 20
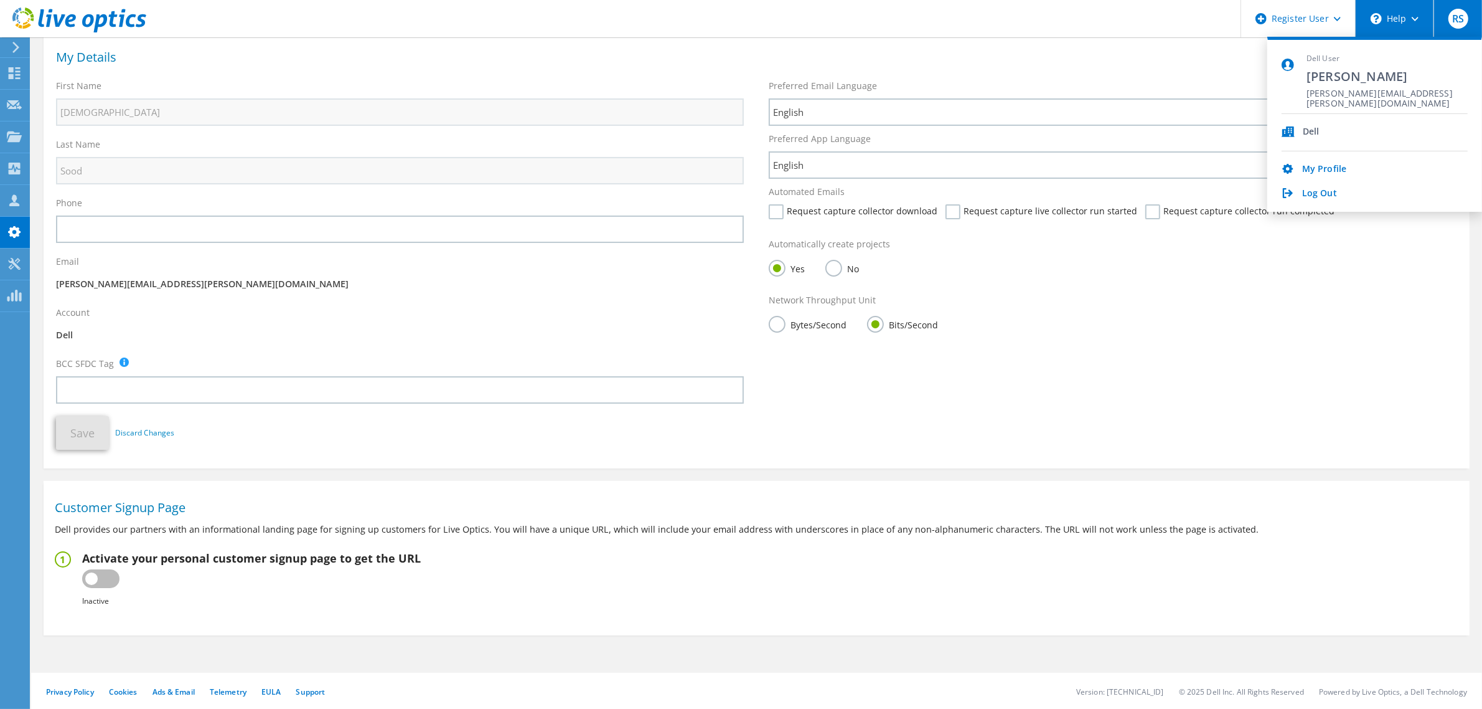
click at [1404, 19] on div "\n Help" at bounding box center [1394, 18] width 78 height 37
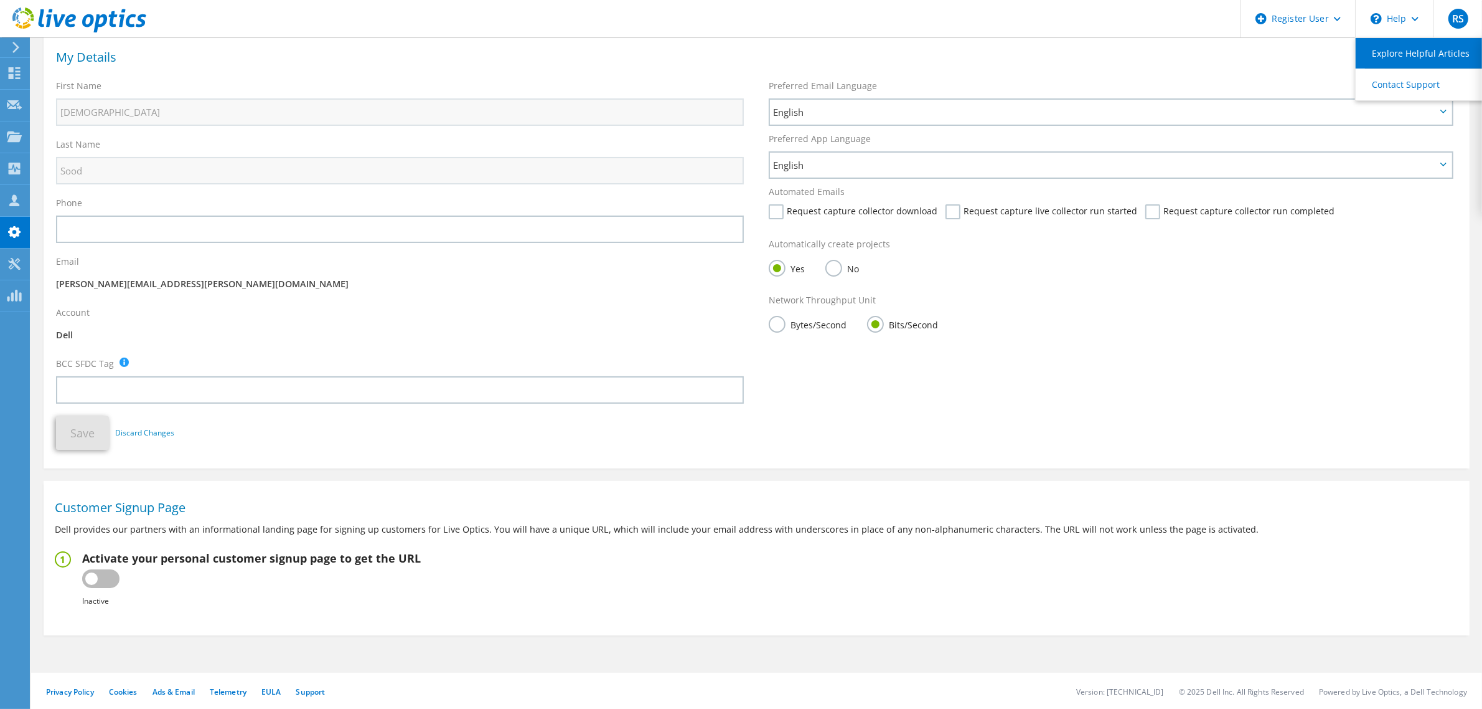
click at [1402, 54] on link "Explore Helpful Articles" at bounding box center [1425, 53] width 139 height 31
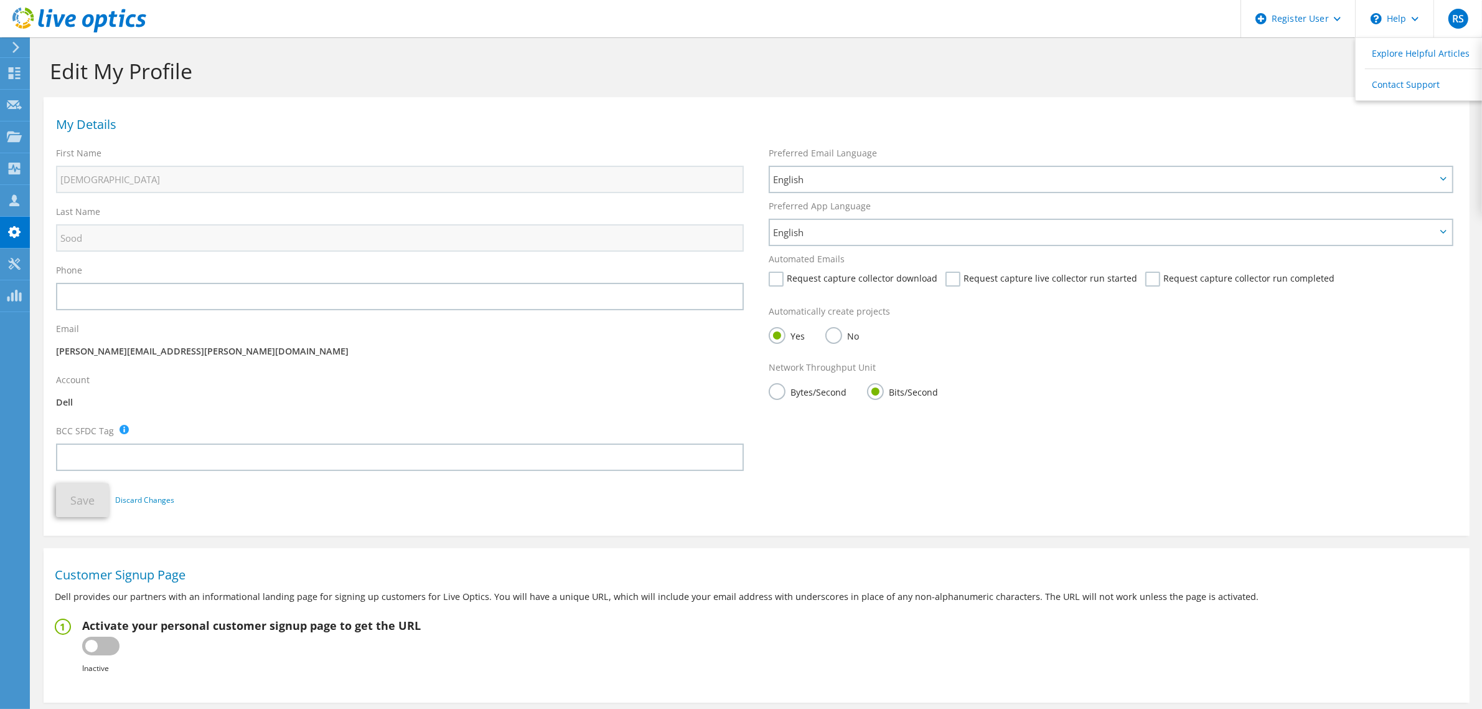
click at [61, 23] on icon at bounding box center [79, 20] width 134 height 26
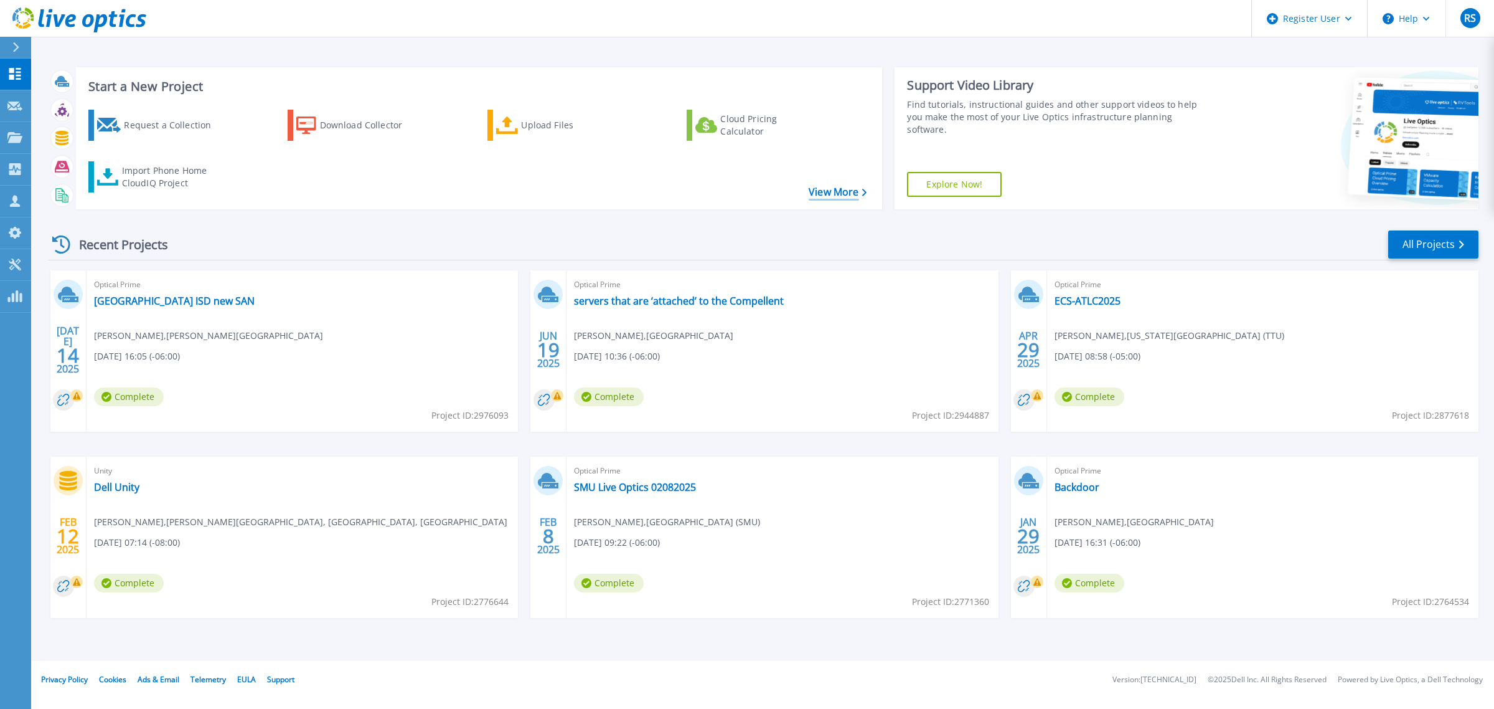
click at [838, 192] on link "View More" at bounding box center [838, 192] width 58 height 12
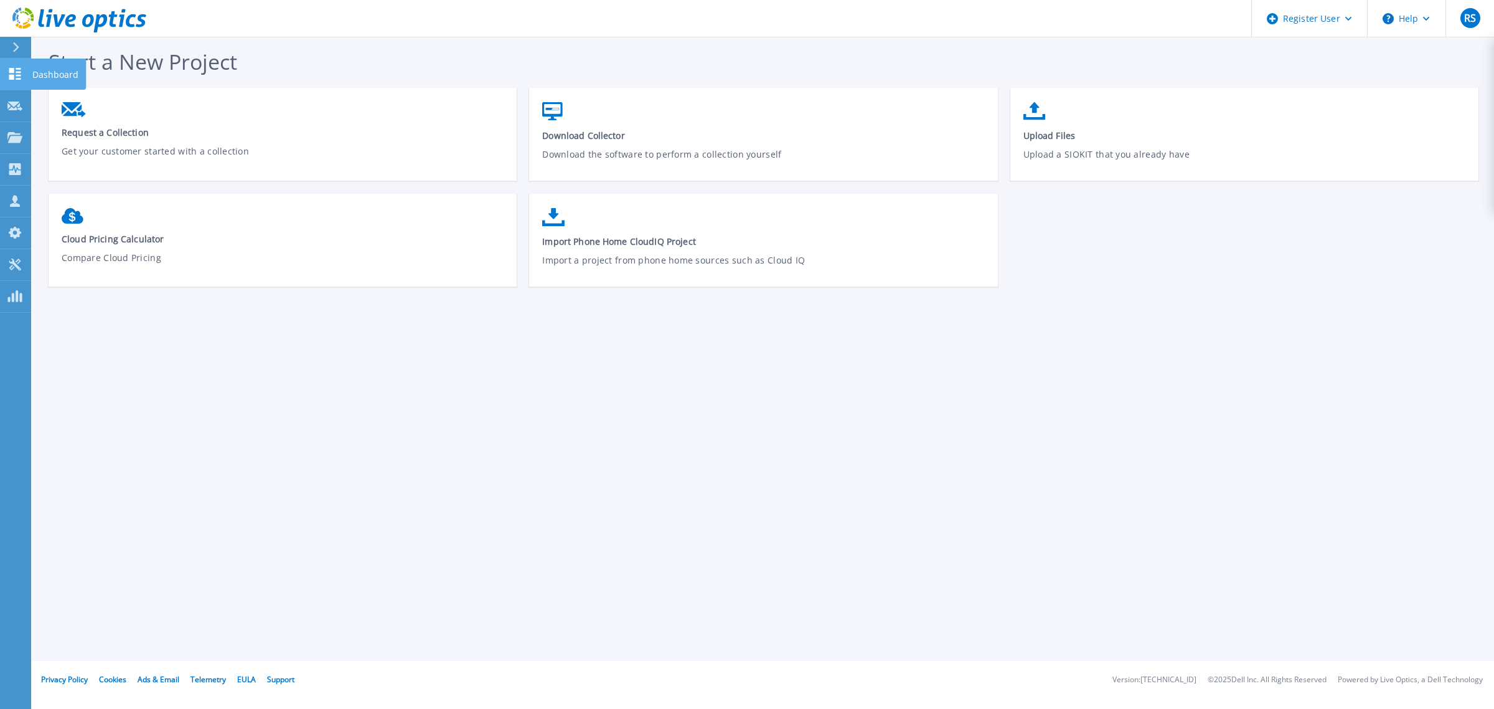
click at [14, 78] on icon at bounding box center [15, 74] width 12 height 12
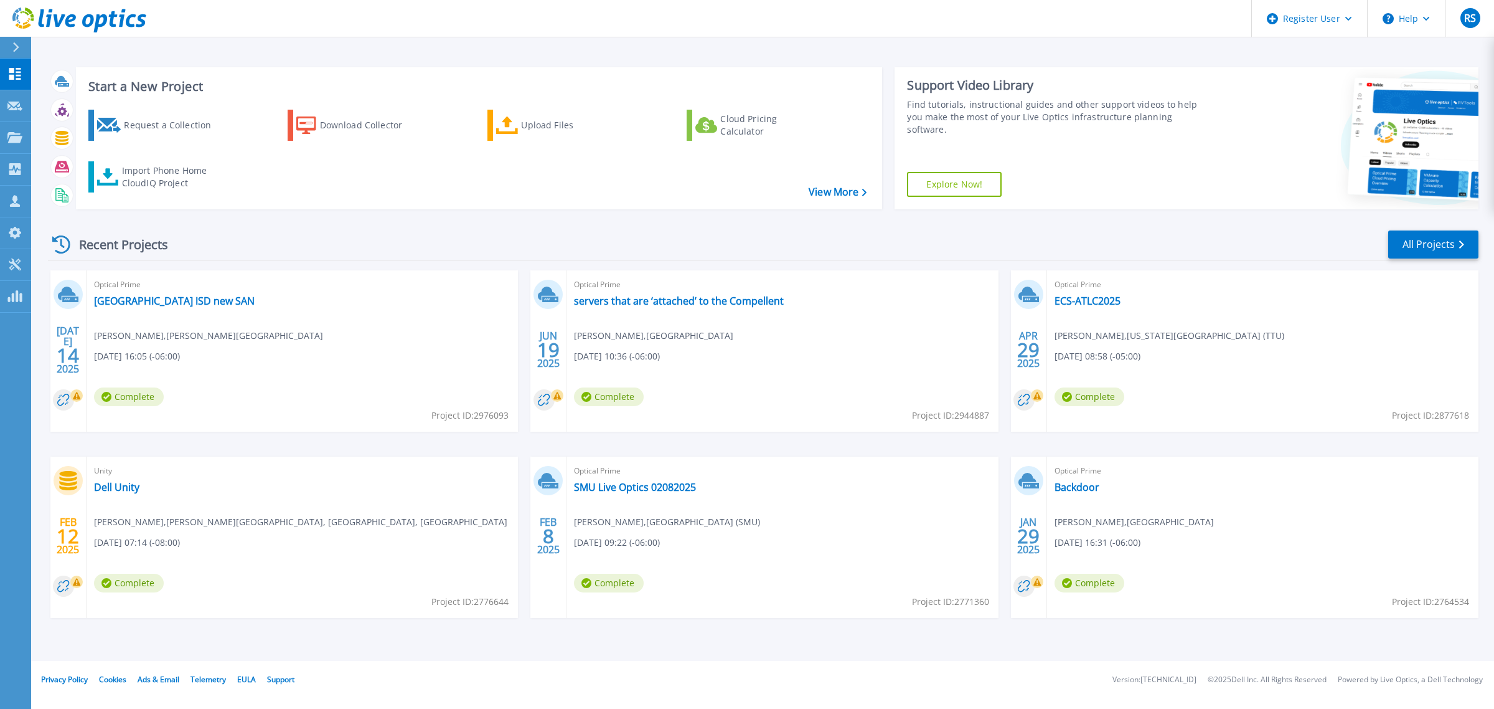
click at [940, 186] on link "Explore Now!" at bounding box center [954, 184] width 95 height 25
click at [282, 677] on link "Support" at bounding box center [280, 679] width 27 height 11
